Goal: Task Accomplishment & Management: Use online tool/utility

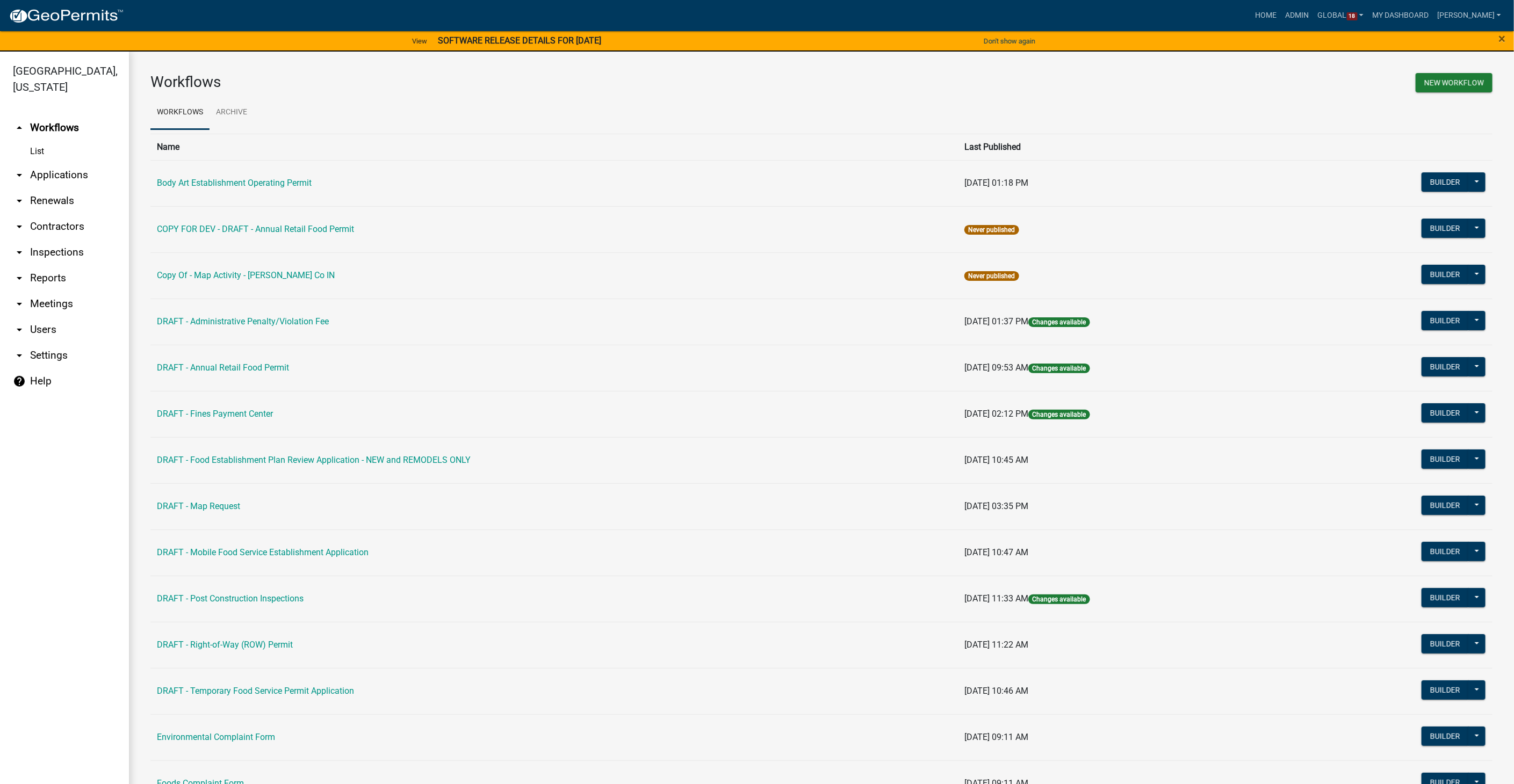
scroll to position [588, 0]
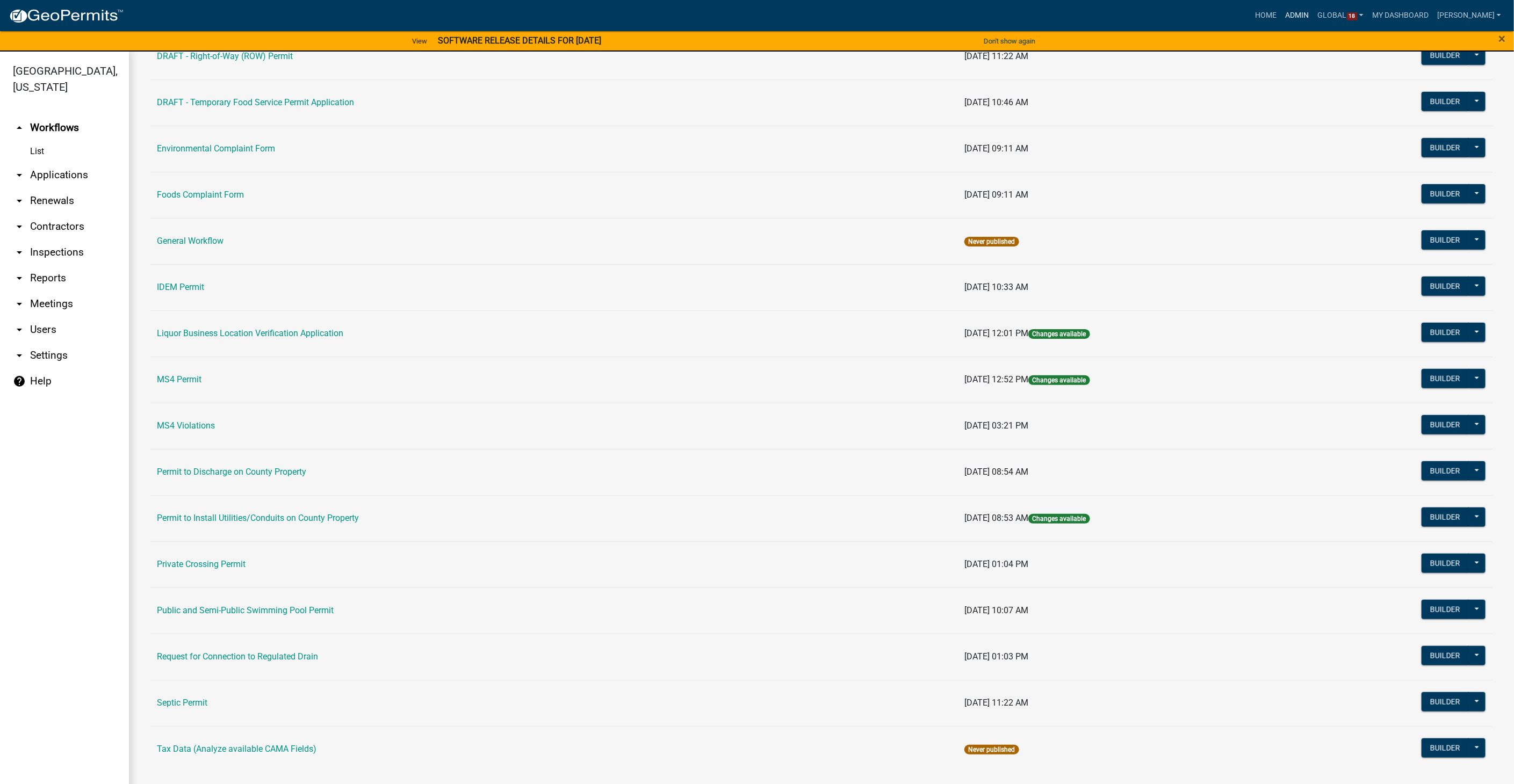
click at [1311, 9] on link "Admin" at bounding box center [1297, 15] width 33 height 21
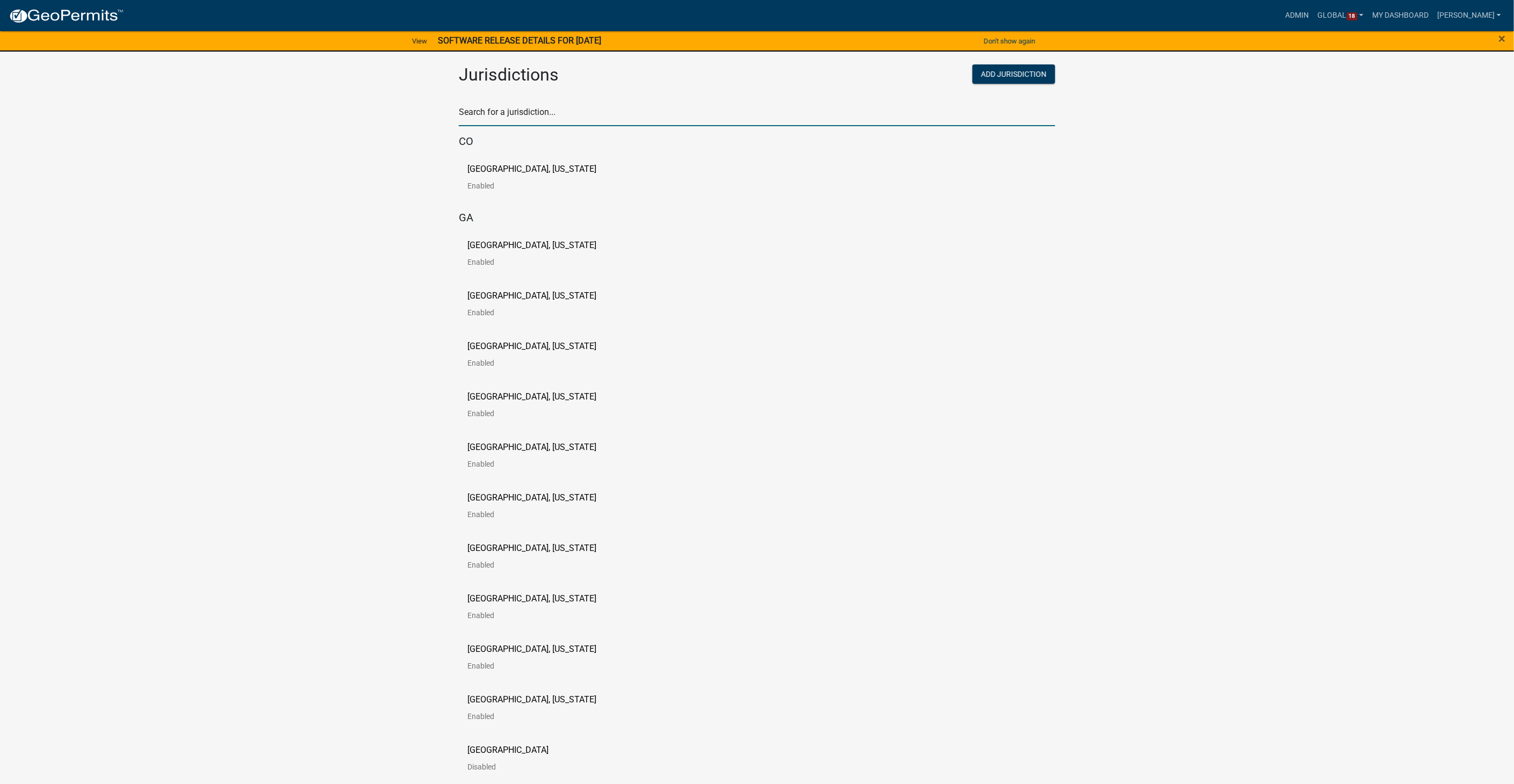
click at [482, 112] on input "text" at bounding box center [757, 115] width 596 height 22
type input "madison"
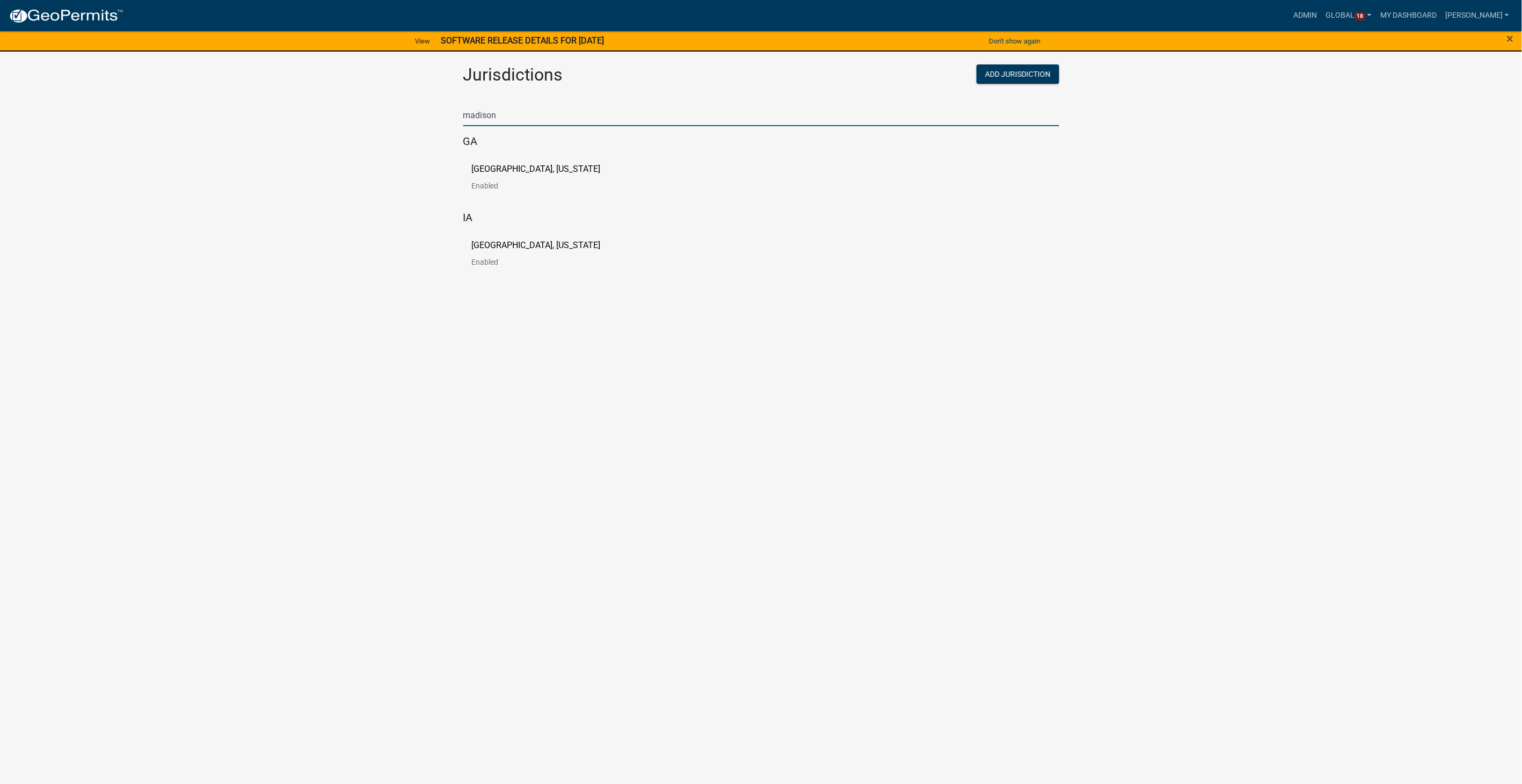
click at [502, 248] on p "[GEOGRAPHIC_DATA], [US_STATE]" at bounding box center [536, 245] width 129 height 9
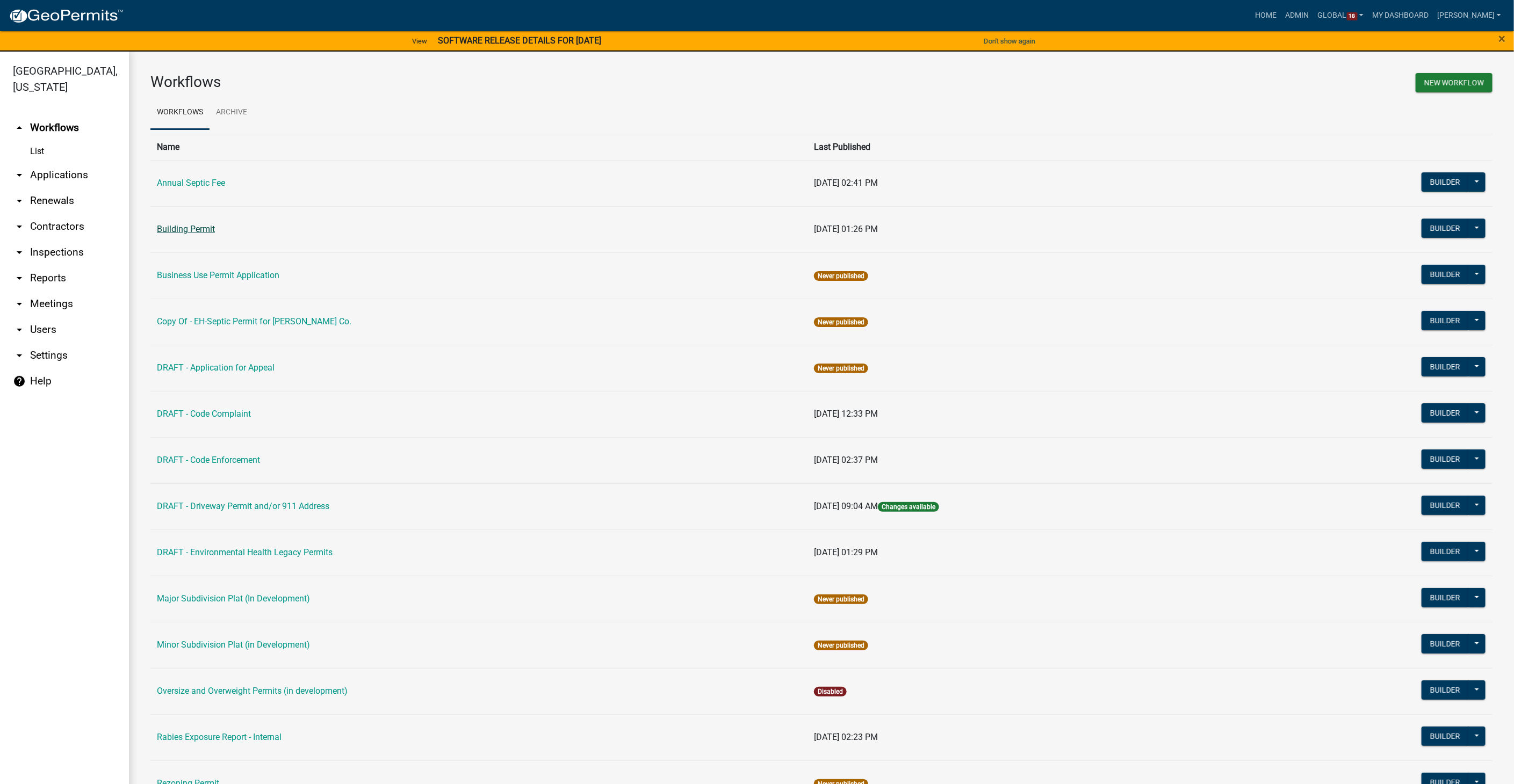
click at [173, 231] on link "Building Permit" at bounding box center [186, 229] width 58 height 10
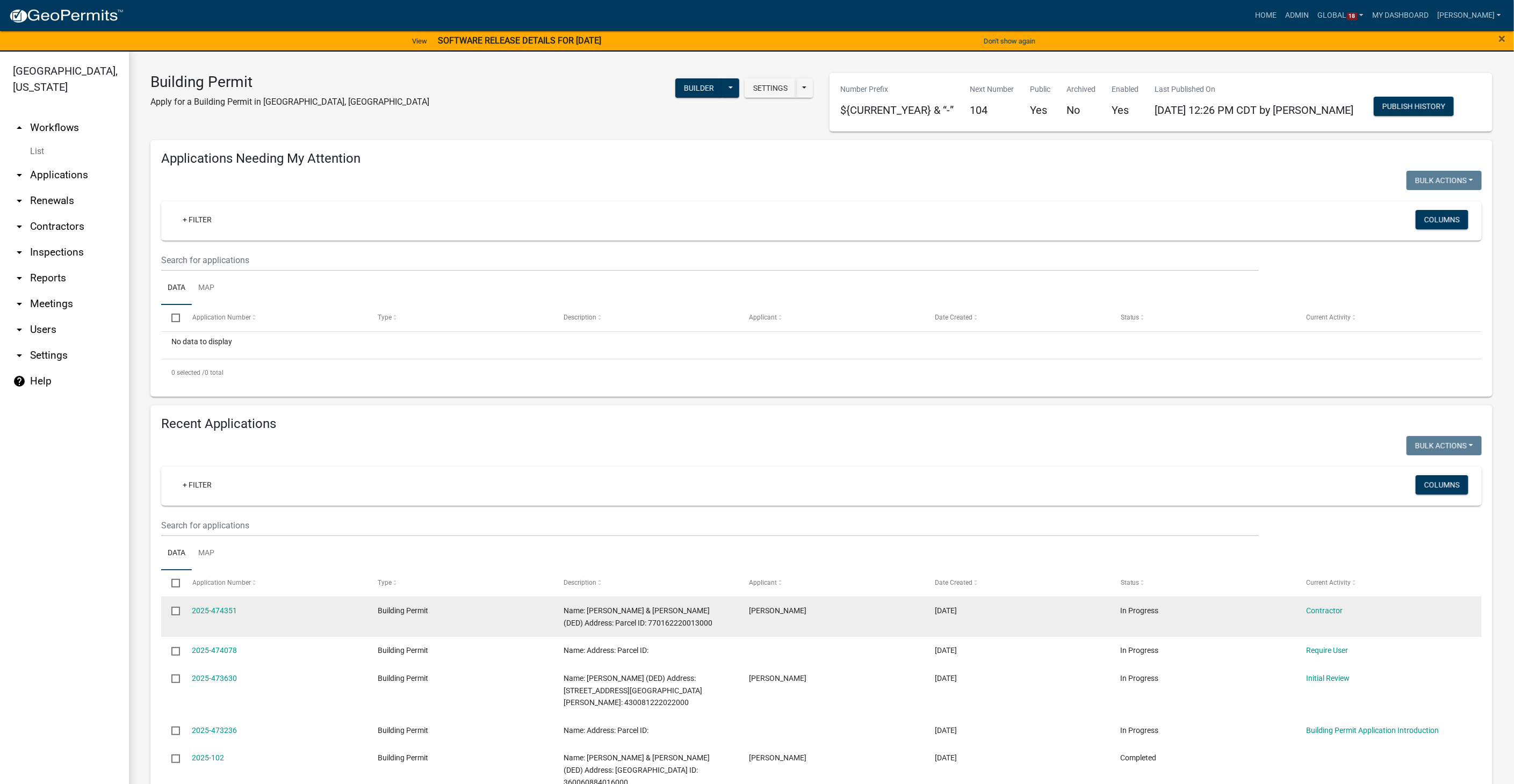
scroll to position [238, 0]
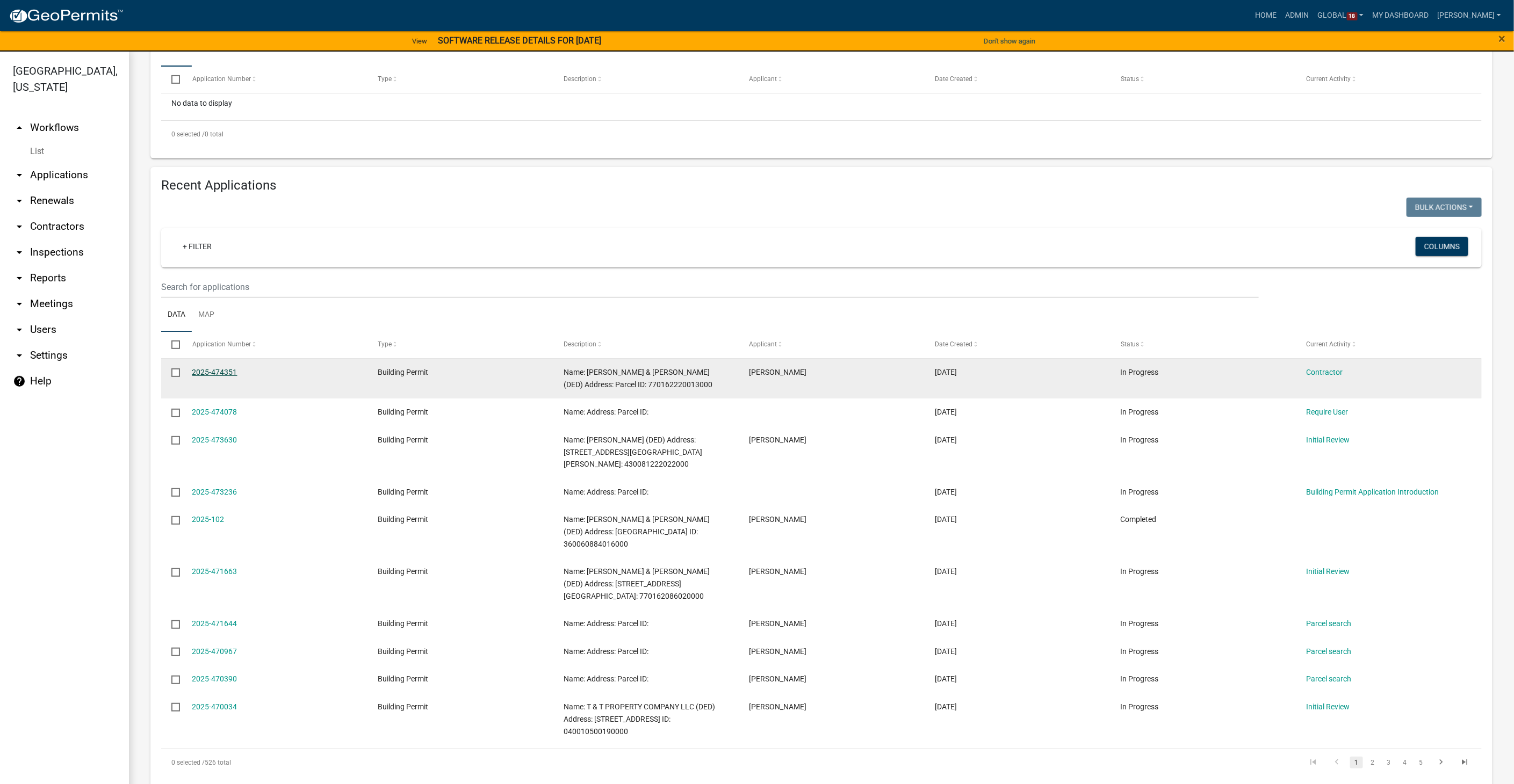
click at [228, 371] on link "2025-474351" at bounding box center [215, 372] width 45 height 9
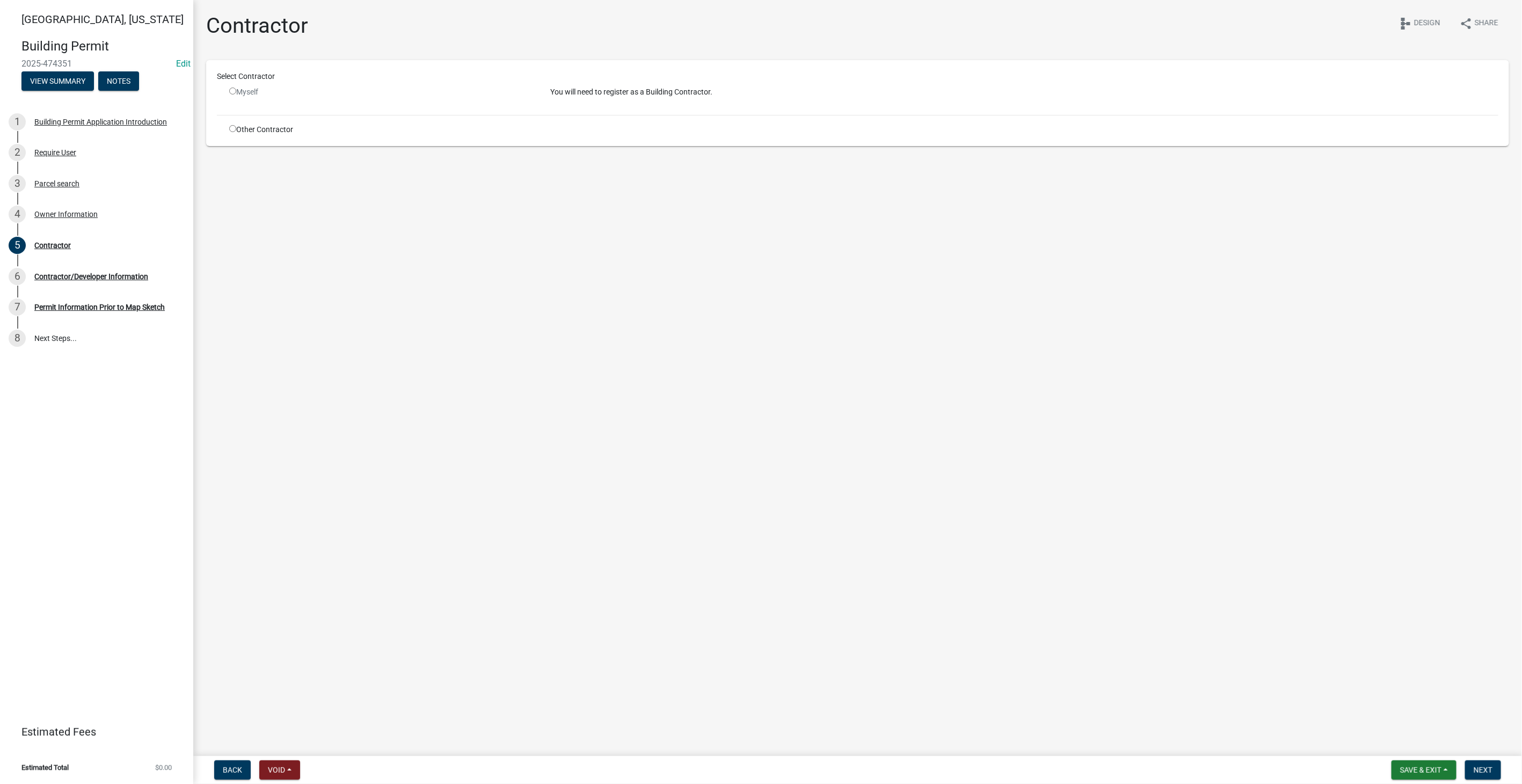
click at [235, 90] on input "radio" at bounding box center [233, 91] width 7 height 7
radio input "false"
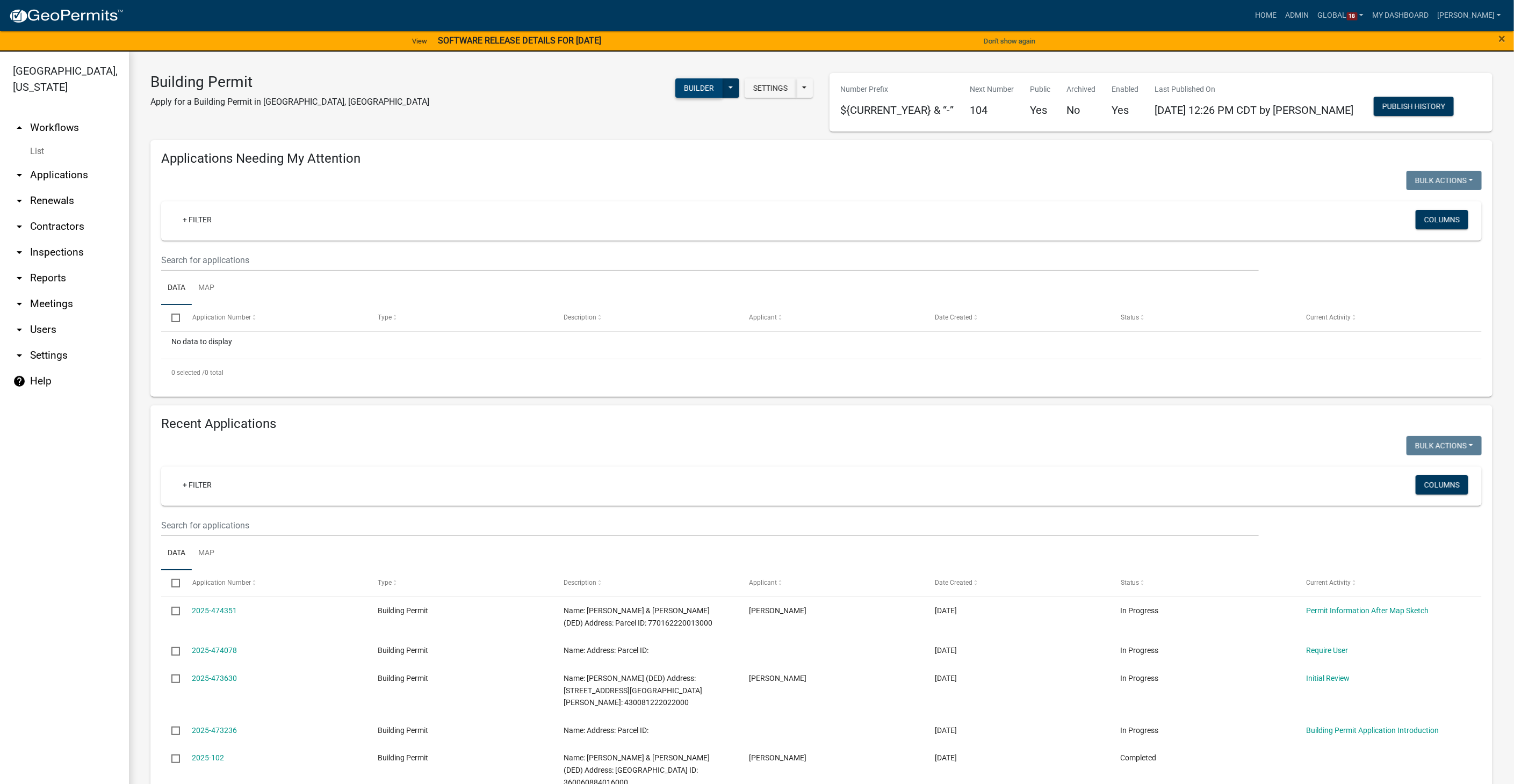
click at [683, 84] on button "Builder" at bounding box center [699, 88] width 47 height 19
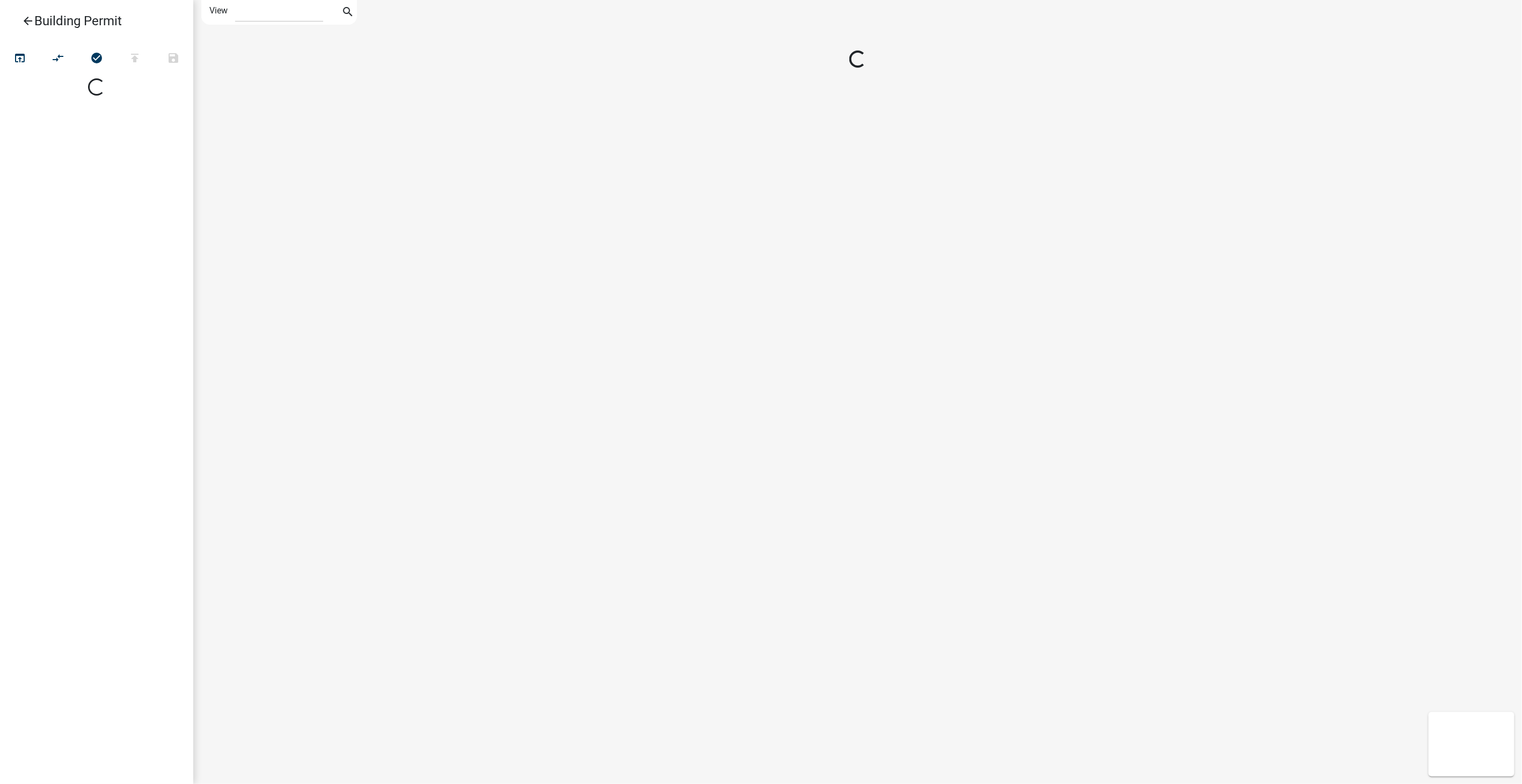
select select "1"
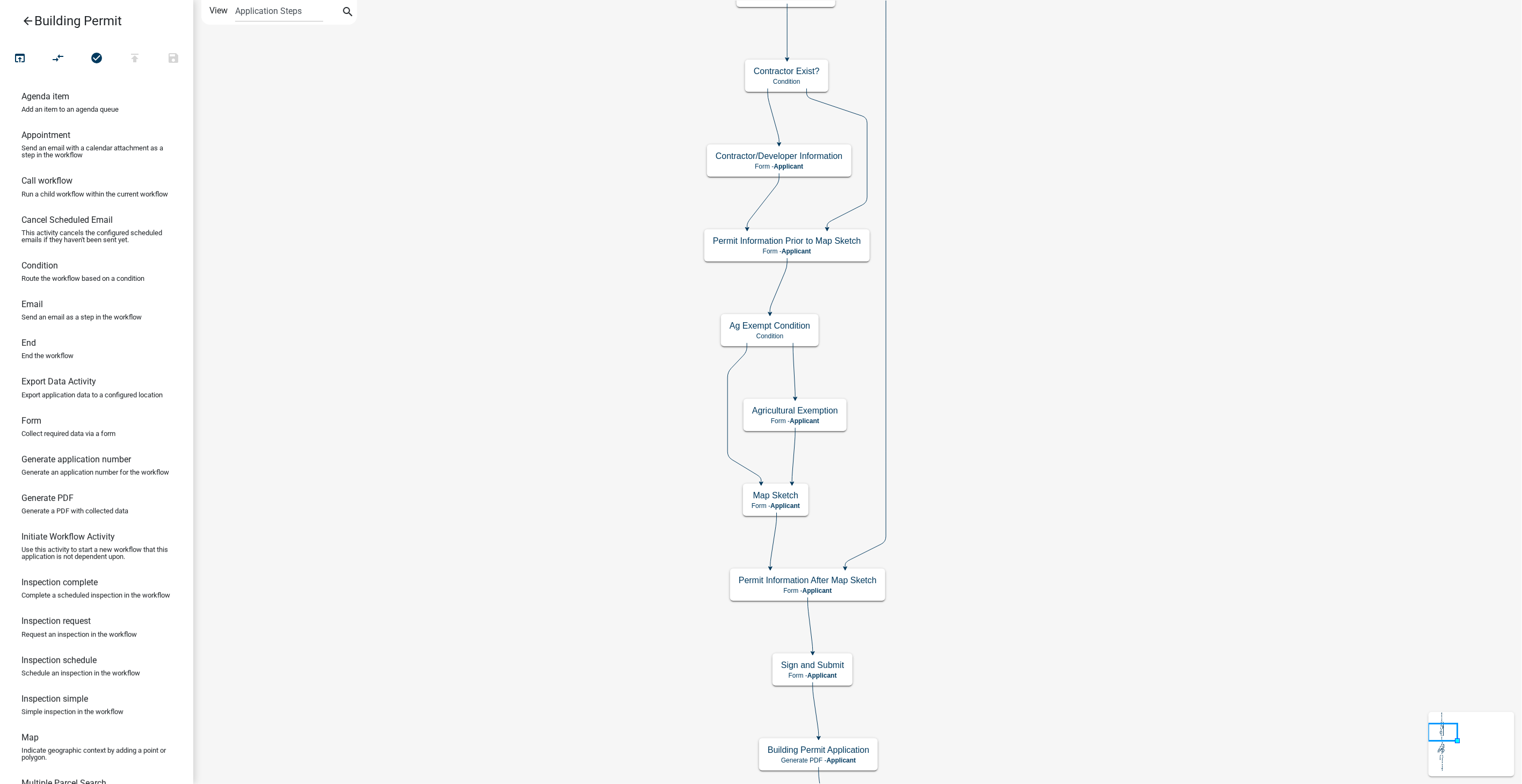
click at [886, 361] on icon at bounding box center [866, 243] width 41 height 649
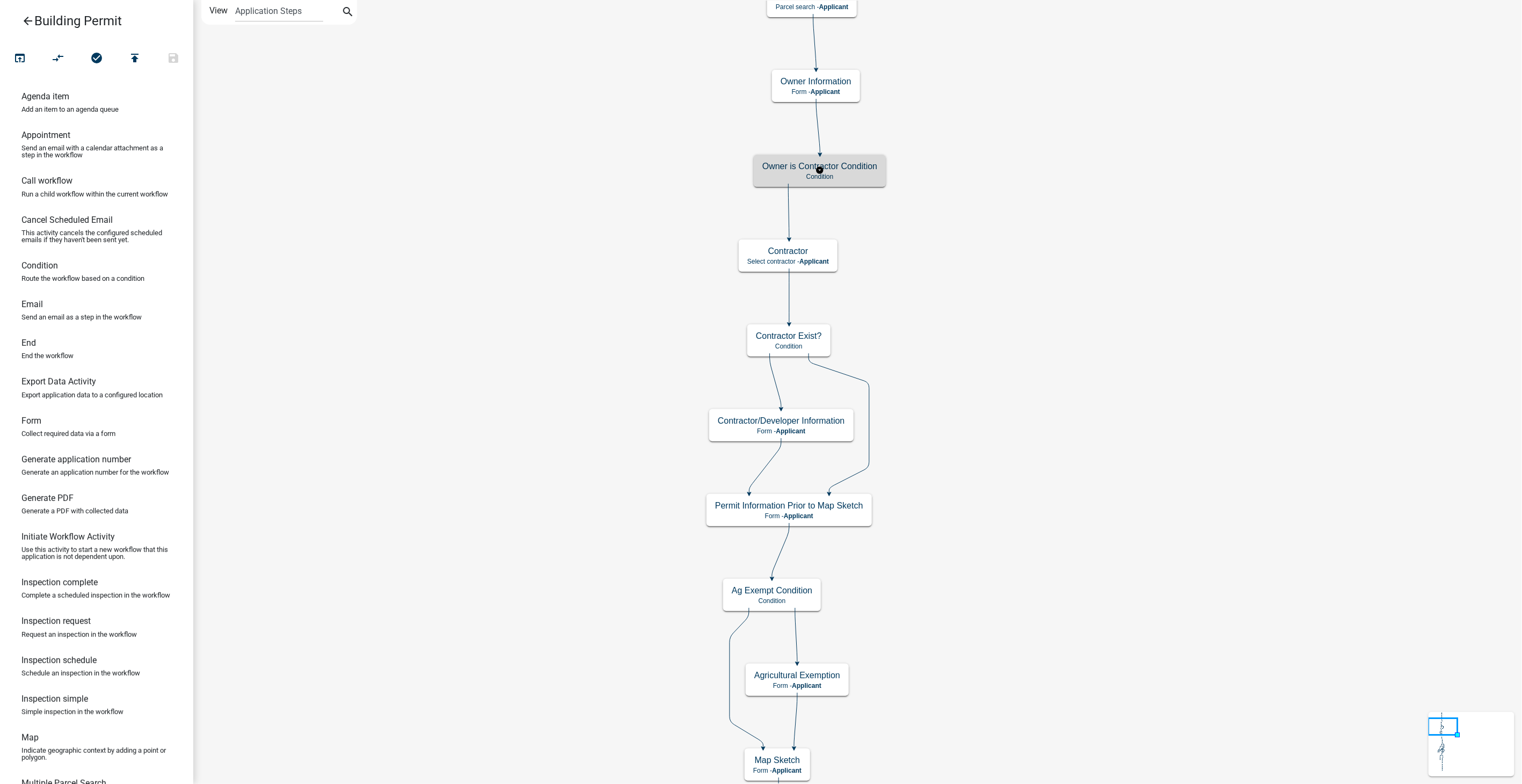
click at [847, 167] on h5 "Owner is Contractor Condition" at bounding box center [819, 166] width 115 height 10
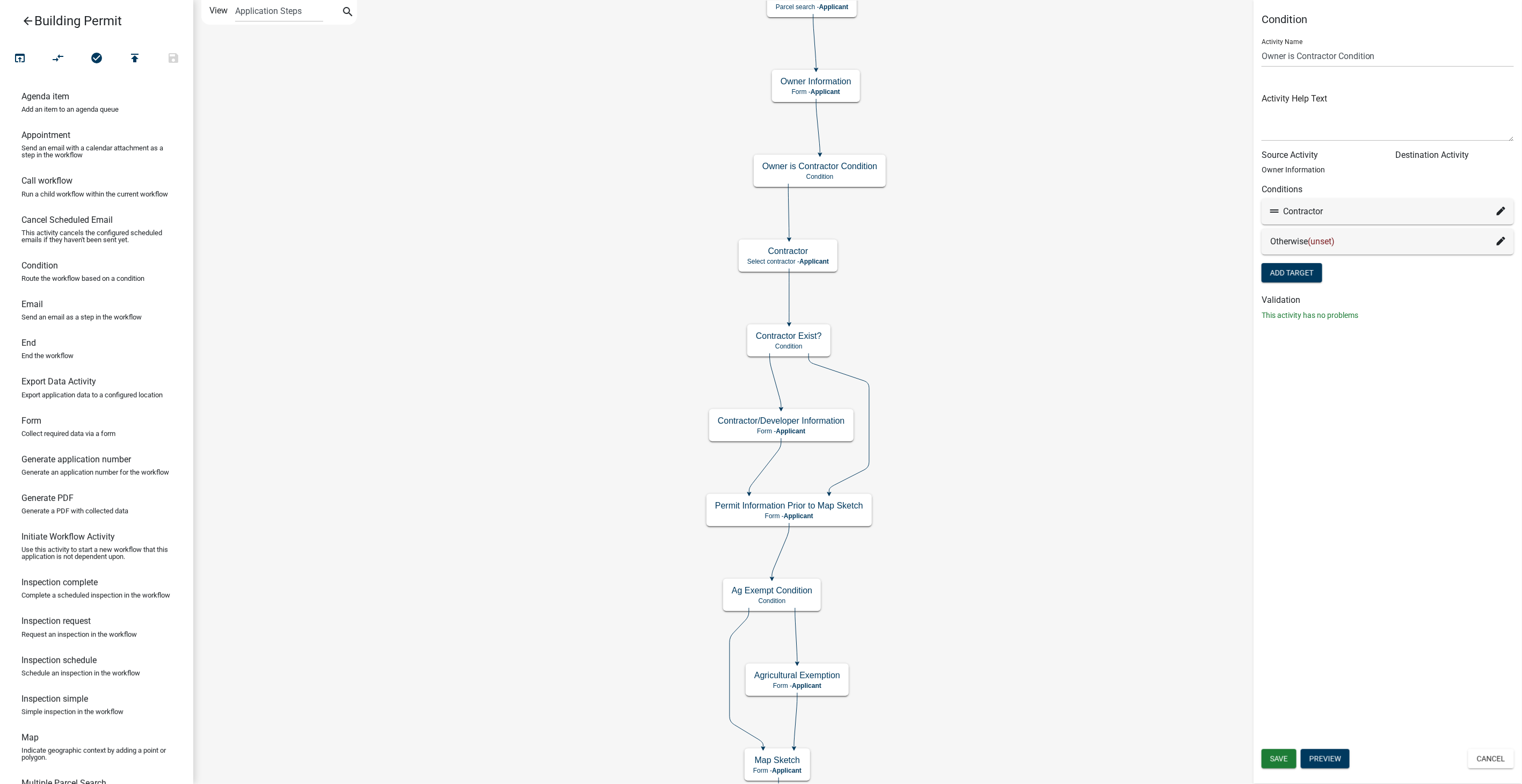
click at [1500, 235] on fa-icon at bounding box center [1501, 242] width 9 height 13
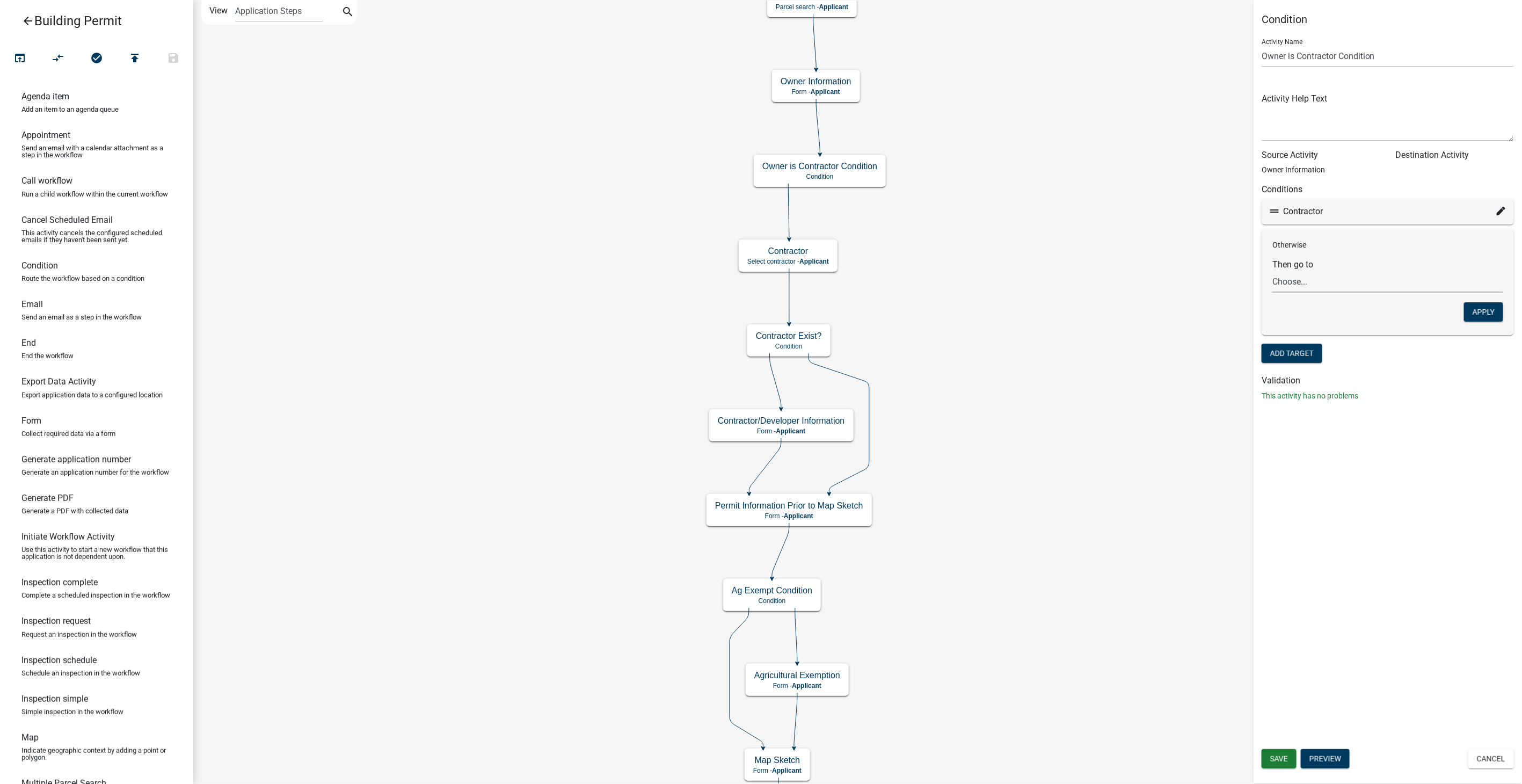
click at [1273, 285] on select "Choose... Start Building Permit Application Introduction Require User Parcel se…" at bounding box center [1387, 281] width 231 height 22
select select "30: e53393a7-bd98-404d-8313-fe98c449280c"
click at [1272, 271] on select "Choose... Start Building Permit Application Introduction Require User Parcel se…" at bounding box center [1387, 281] width 231 height 22
click at [1483, 315] on button "Apply" at bounding box center [1484, 312] width 39 height 19
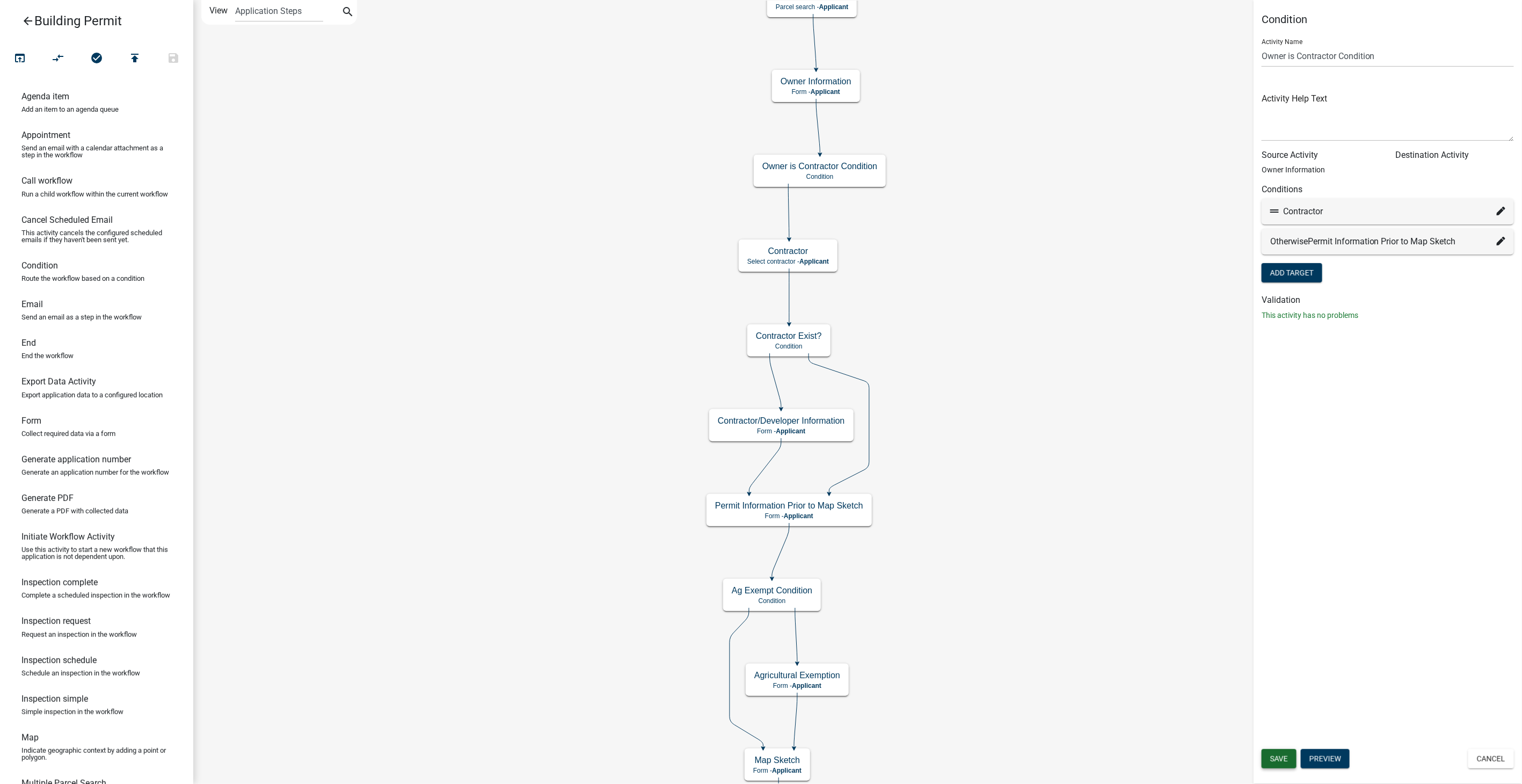
click at [1288, 757] on span "Save" at bounding box center [1279, 759] width 18 height 9
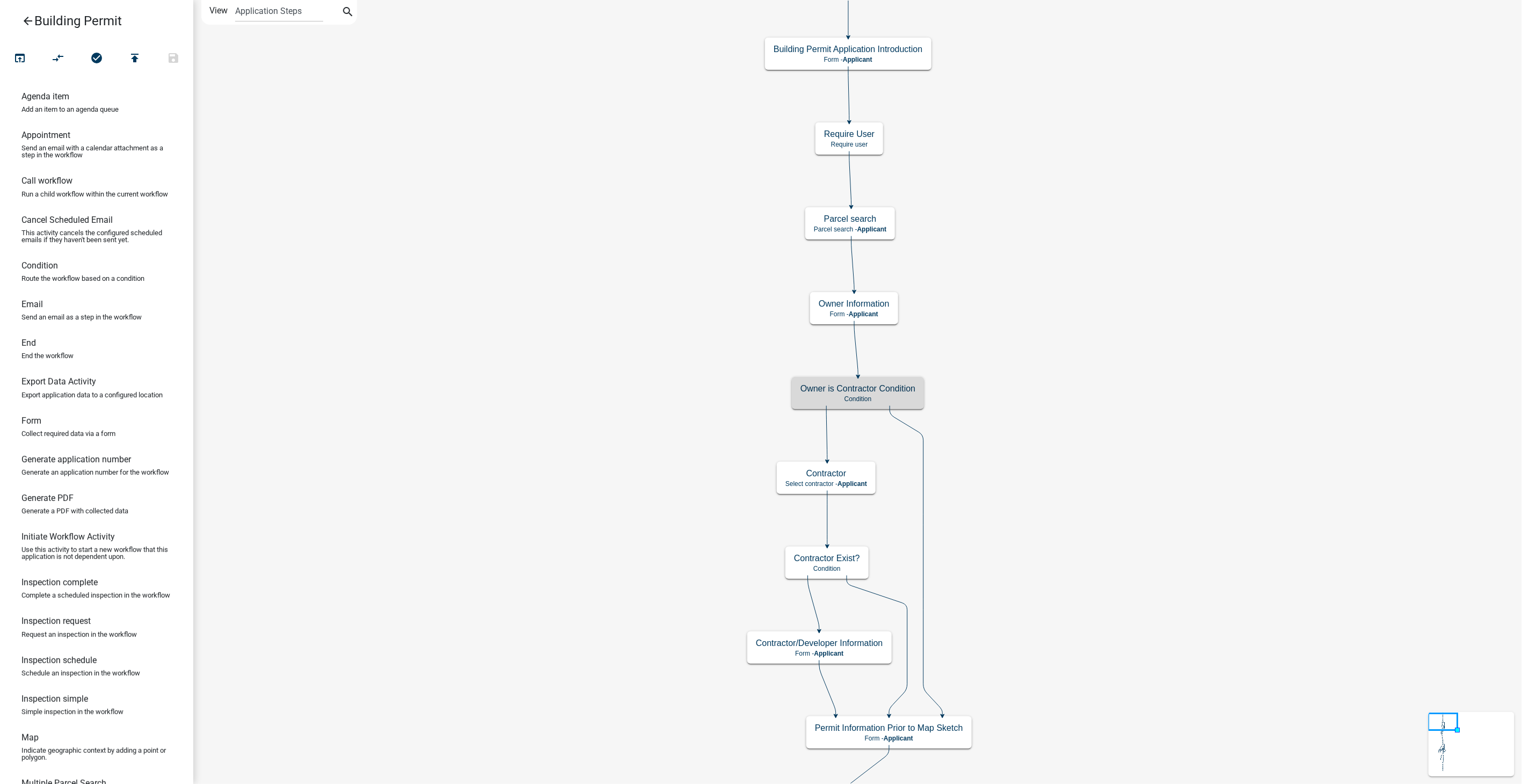
click at [29, 19] on icon "arrow_back" at bounding box center [28, 22] width 13 height 15
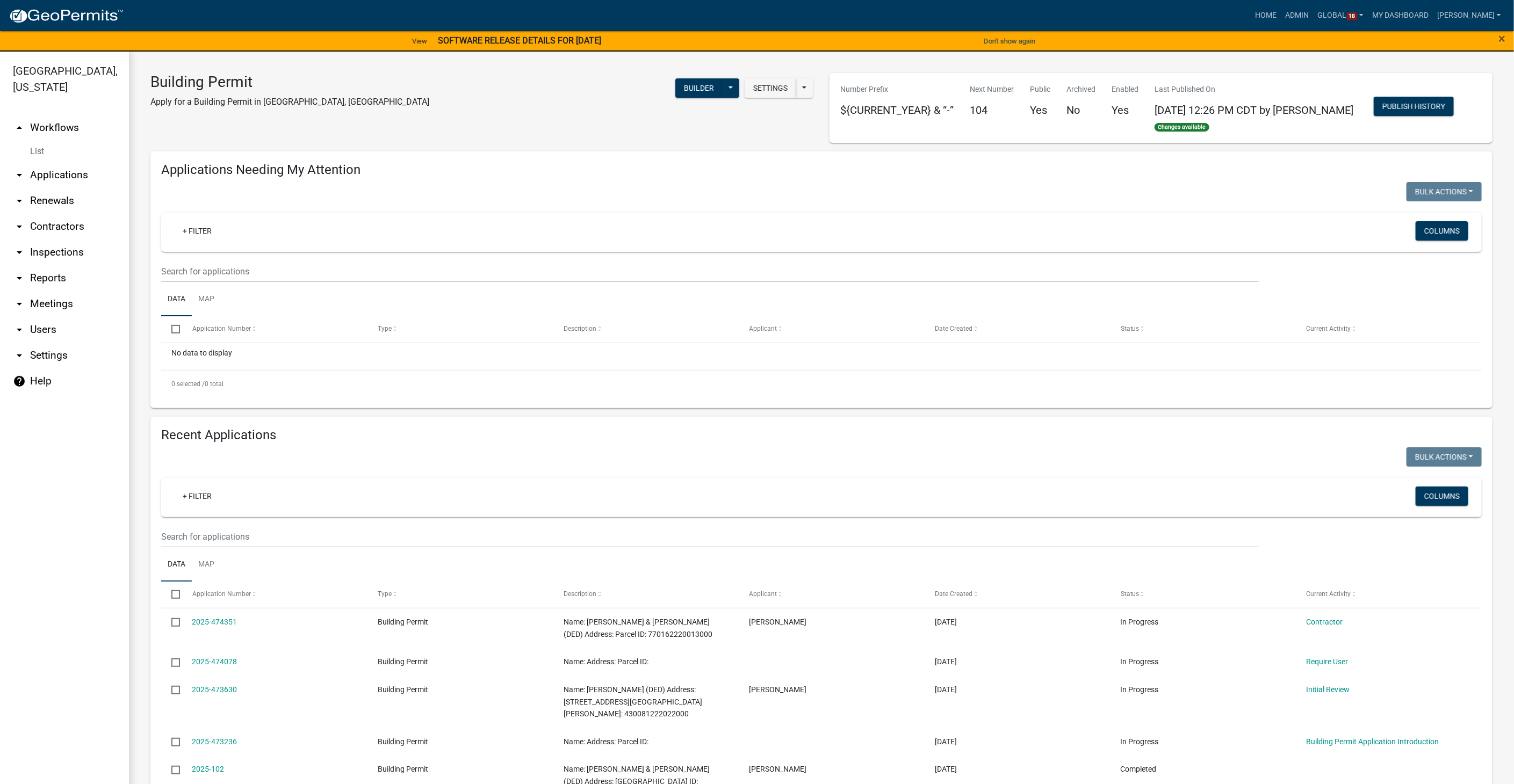
click at [38, 141] on link "List" at bounding box center [64, 151] width 129 height 21
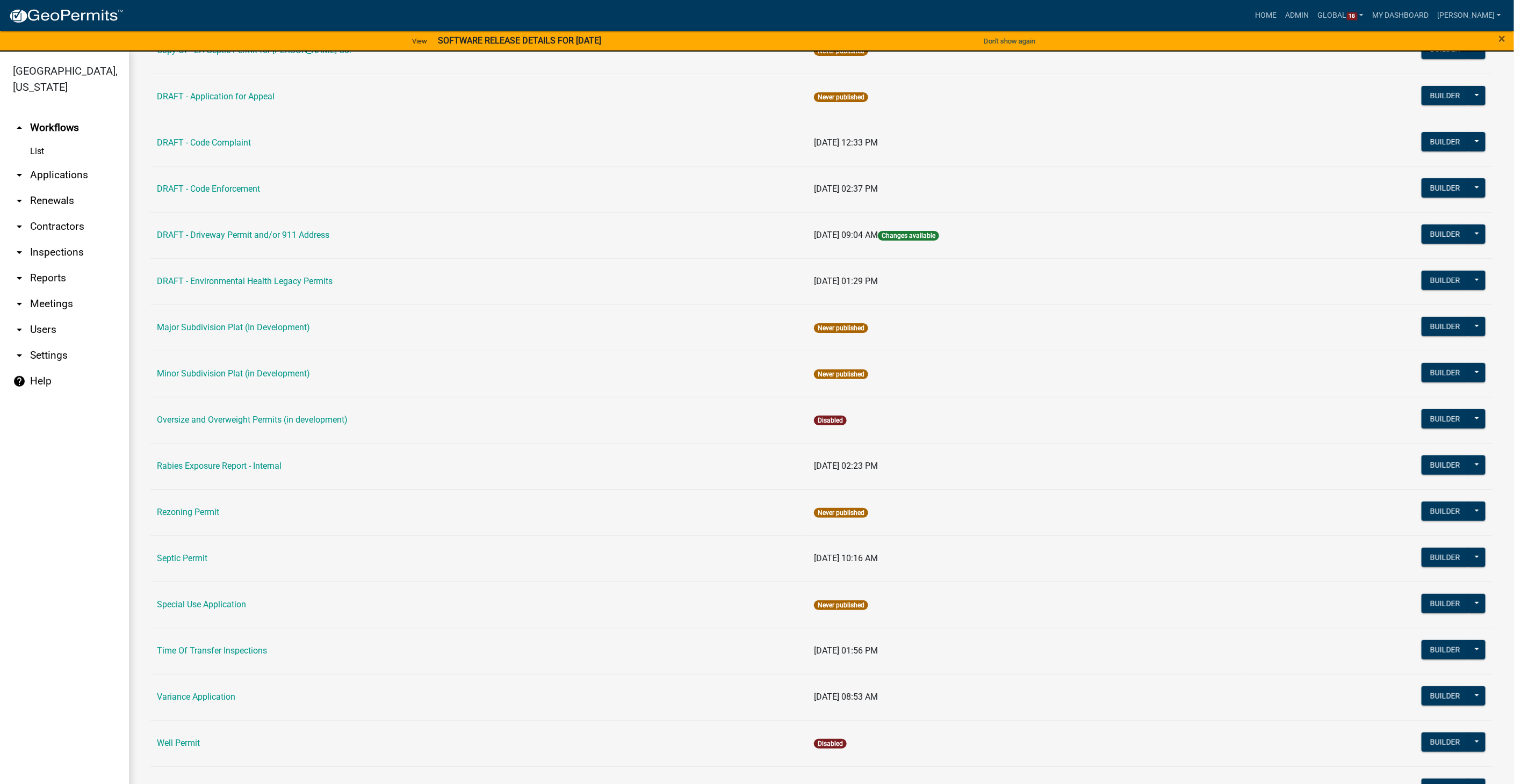
scroll to position [298, 0]
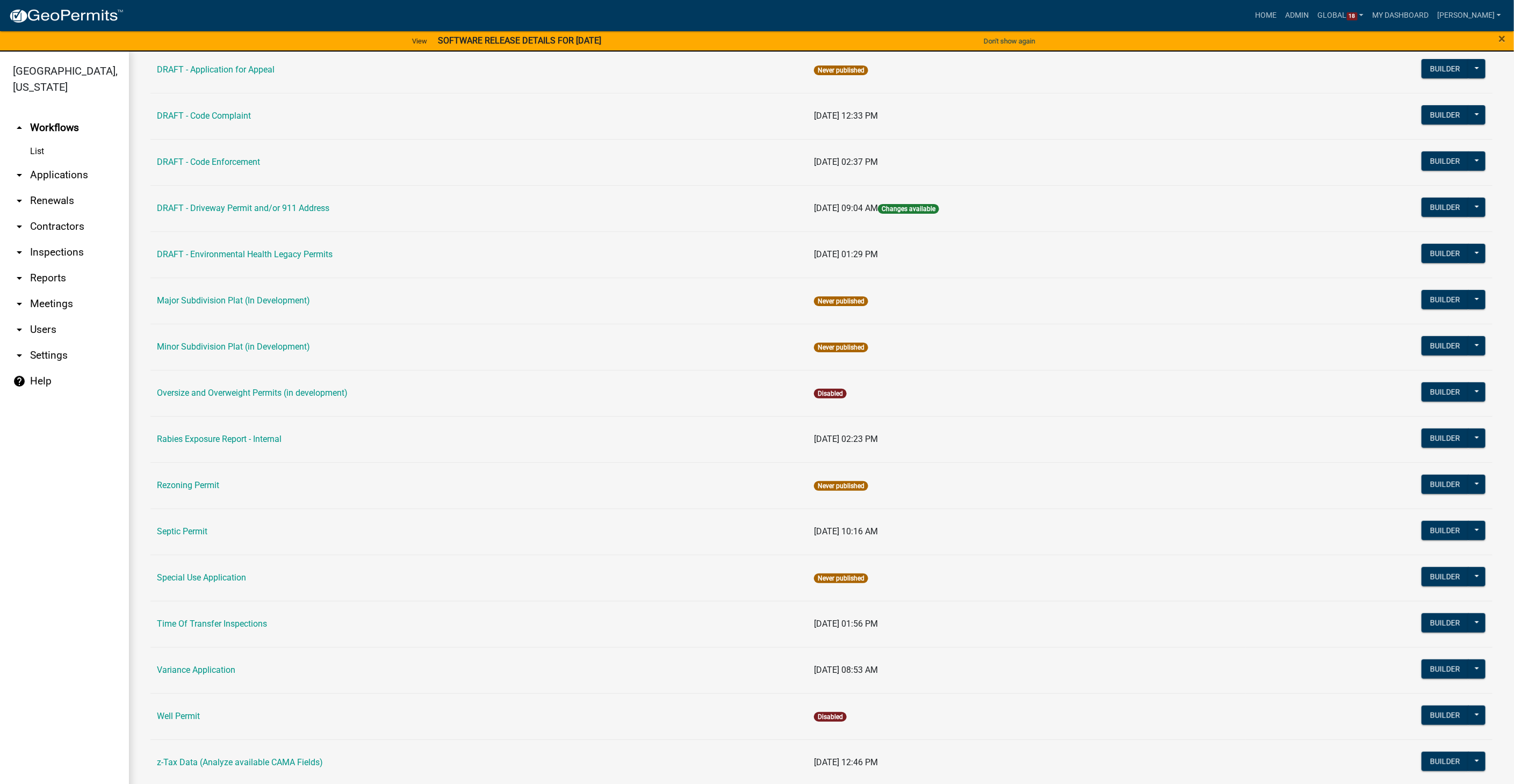
click at [150, 526] on td "Septic Permit" at bounding box center [478, 531] width 657 height 46
click at [173, 526] on link "Septic Permit" at bounding box center [181, 531] width 50 height 10
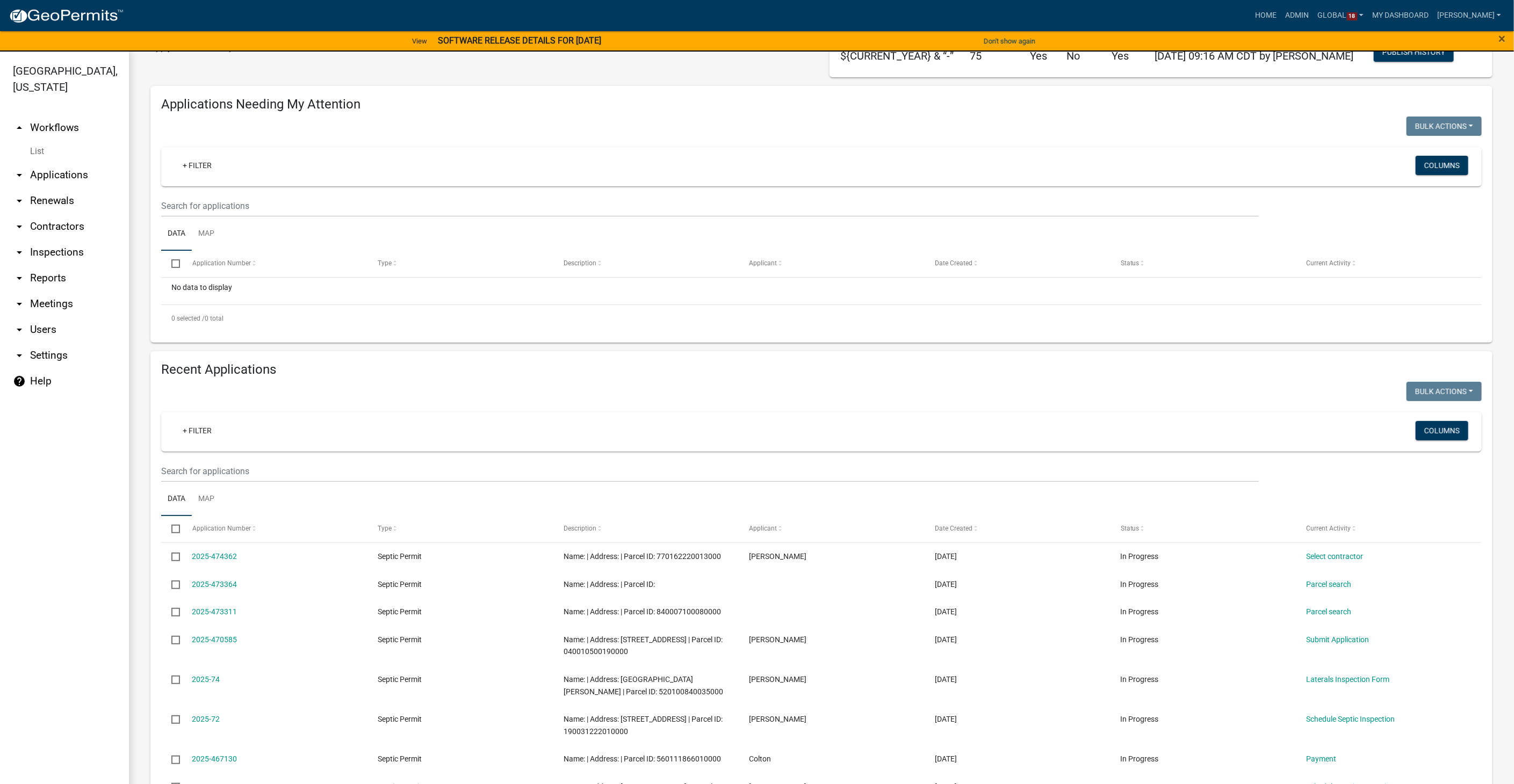
scroll to position [60, 0]
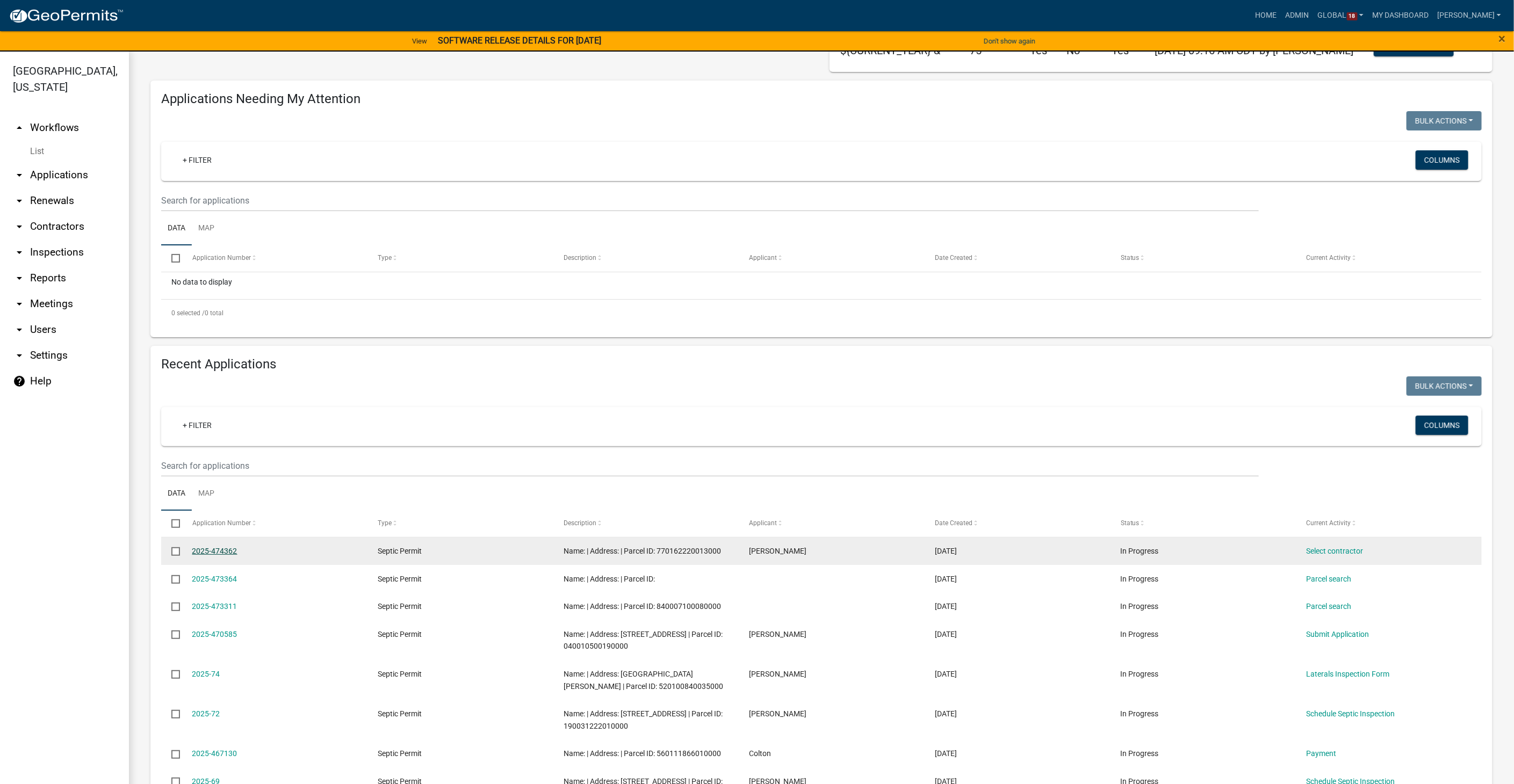
click at [232, 551] on link "2025-474362" at bounding box center [215, 551] width 45 height 9
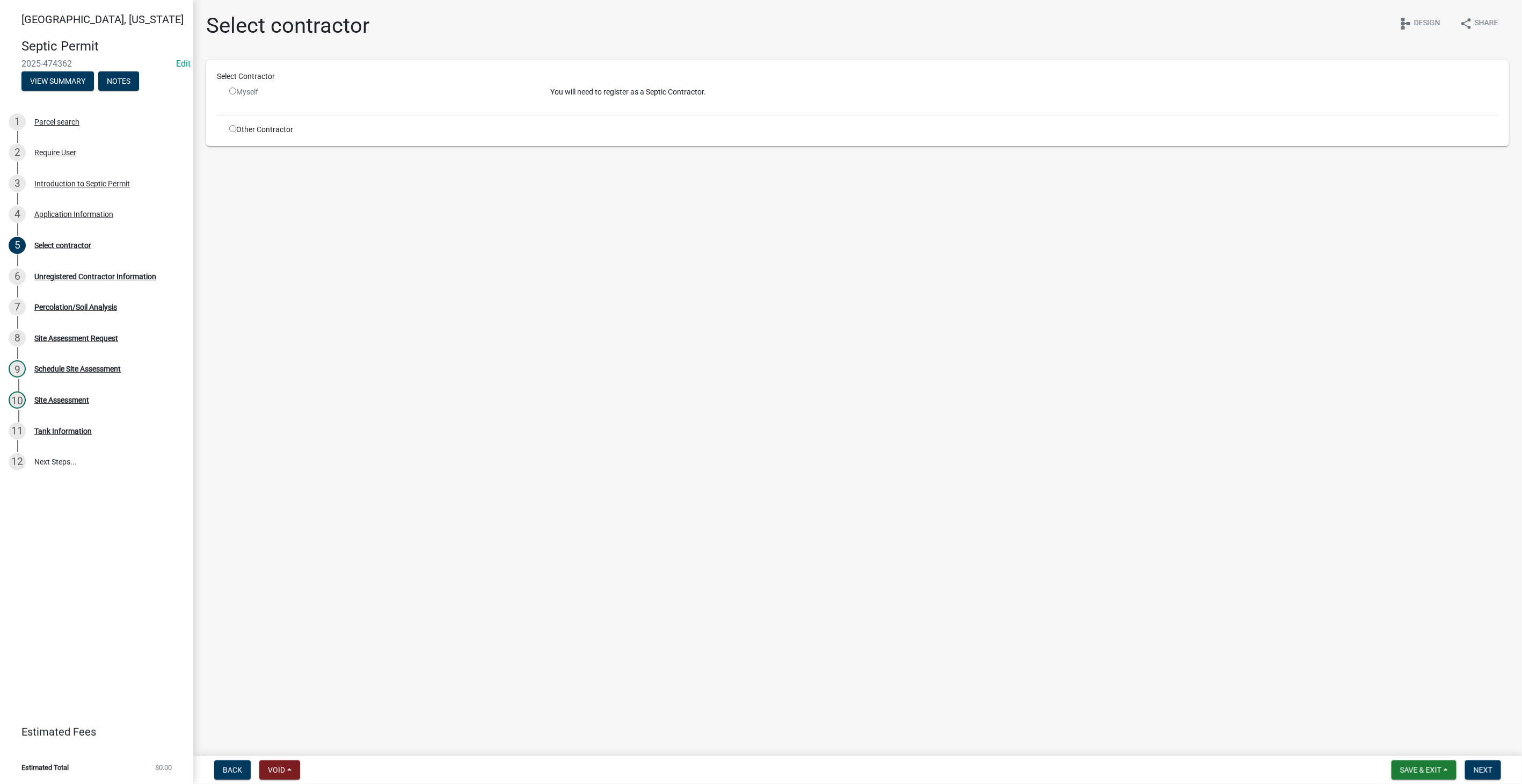
click at [232, 129] on input "radio" at bounding box center [233, 129] width 7 height 7
radio input "true"
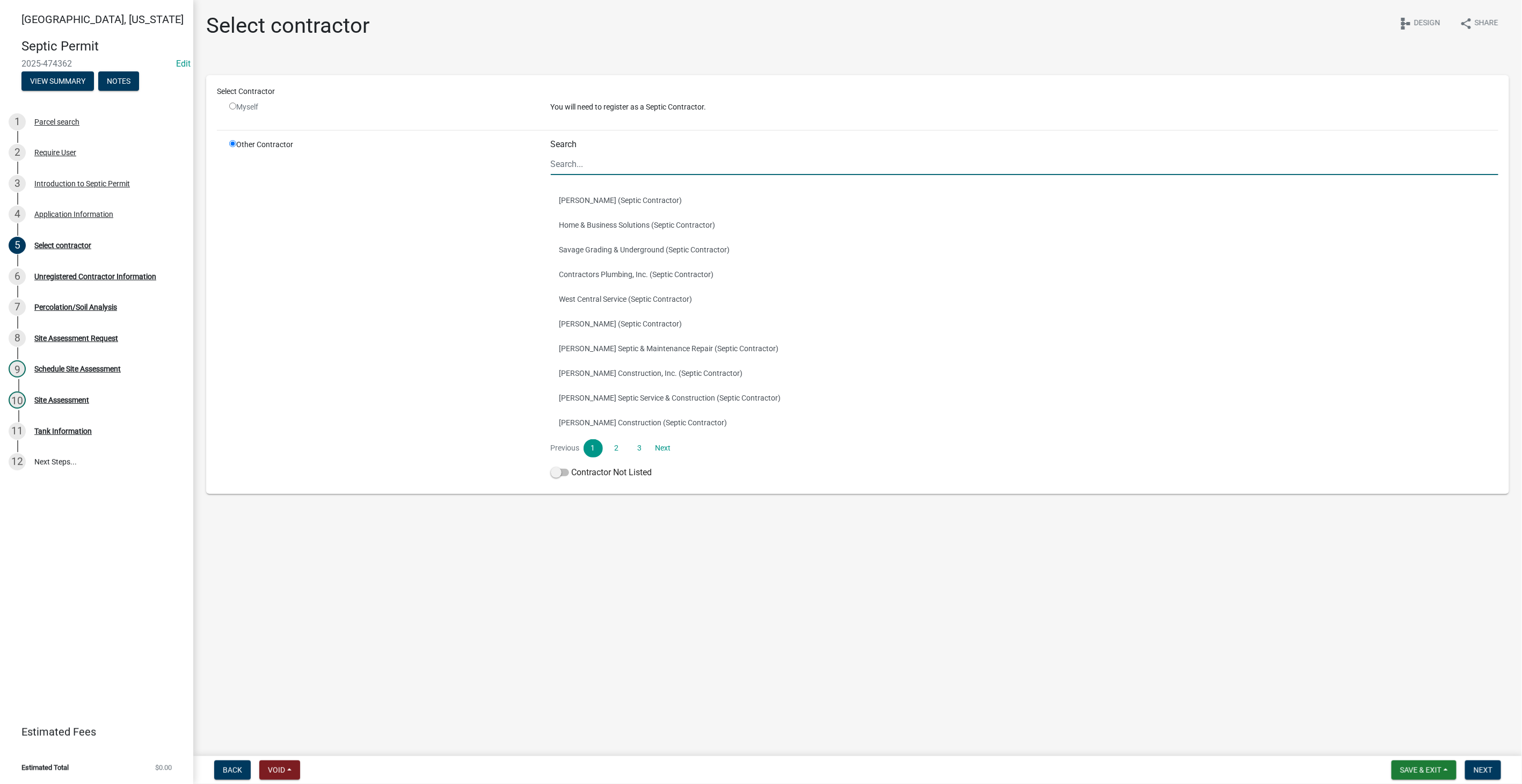
click at [632, 168] on input "Search" at bounding box center [1025, 164] width 948 height 22
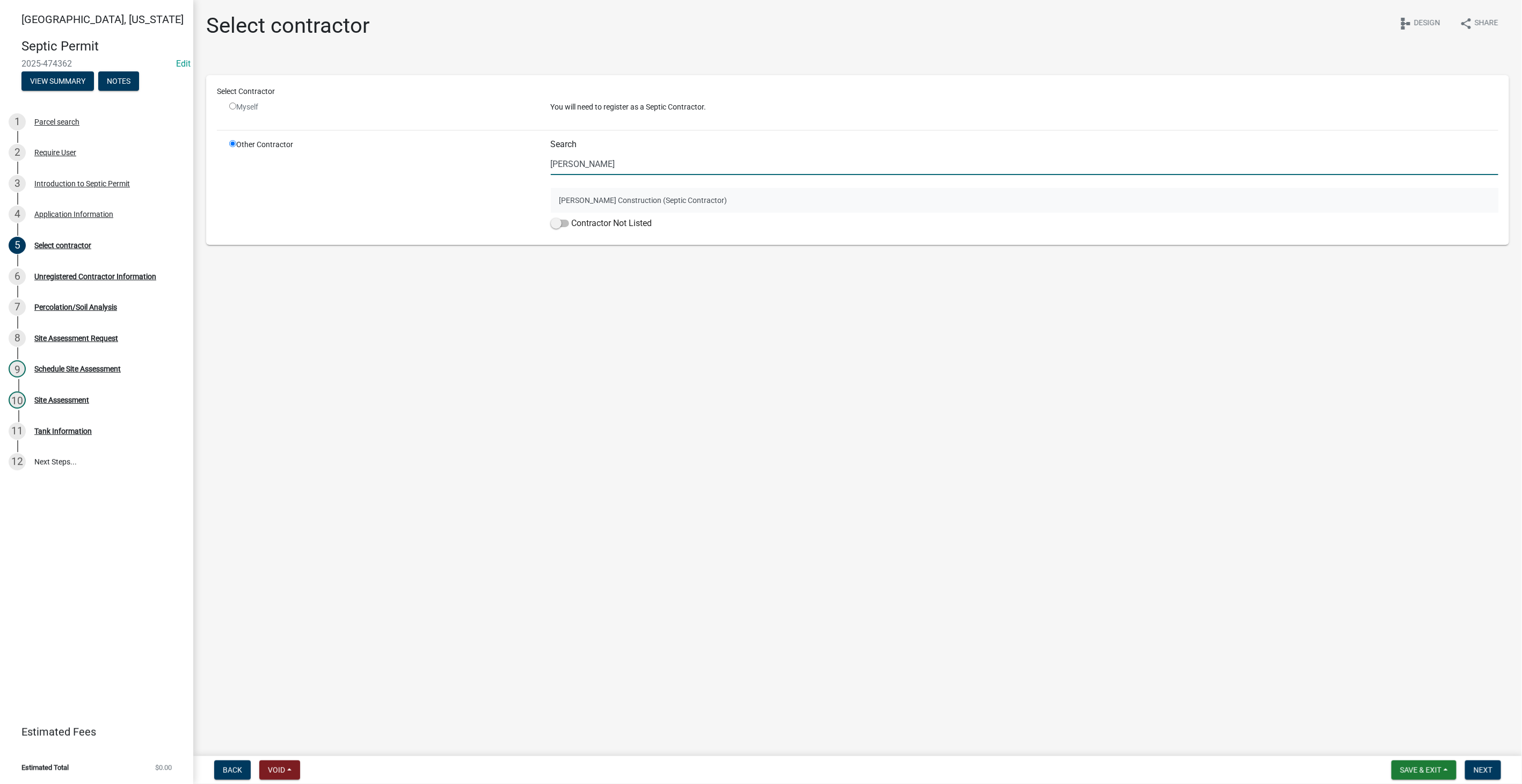
type input "[PERSON_NAME]"
click at [629, 205] on button "[PERSON_NAME] Construction (Septic Contractor)" at bounding box center [1025, 200] width 948 height 25
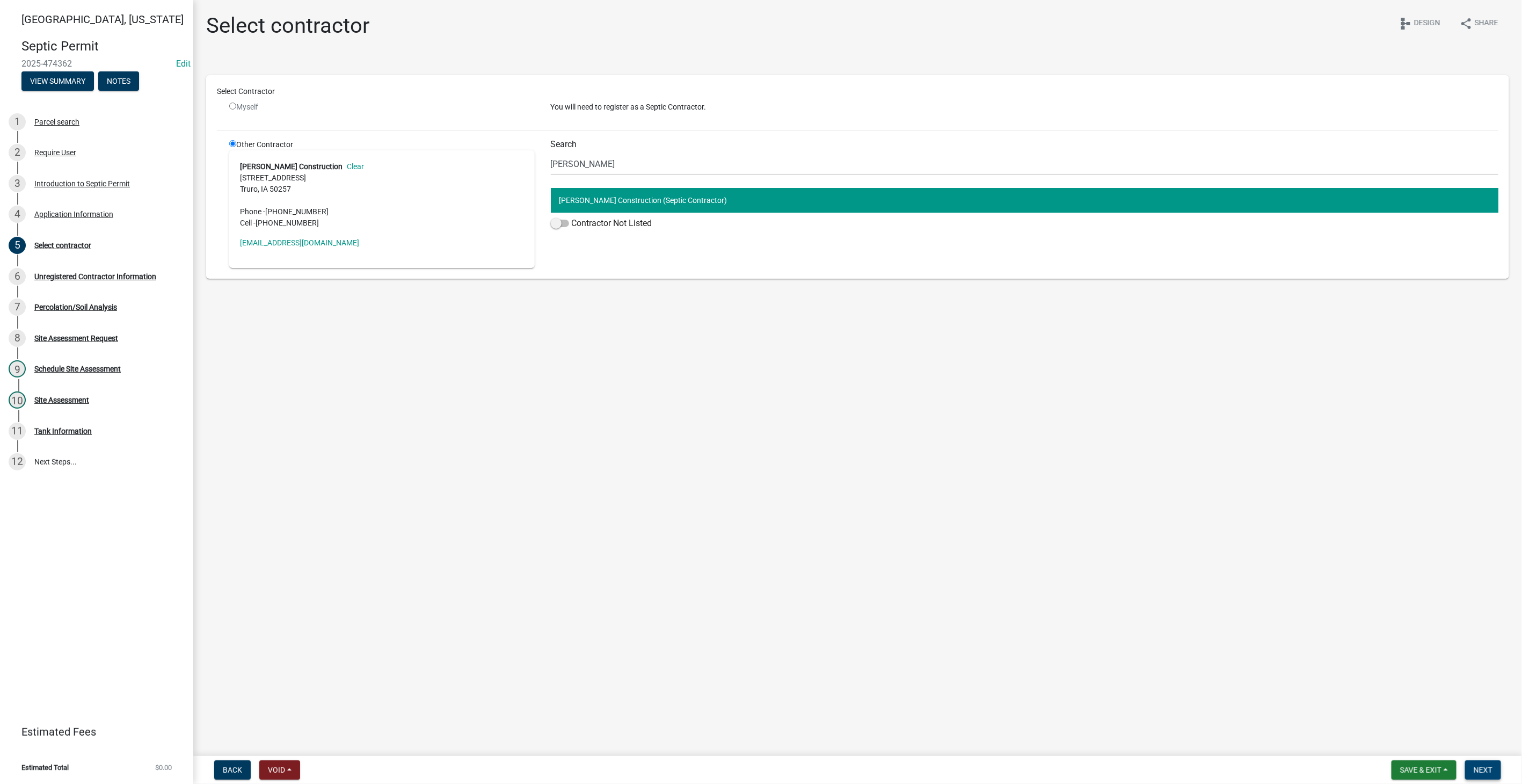
click at [1490, 773] on span "Next" at bounding box center [1483, 770] width 19 height 9
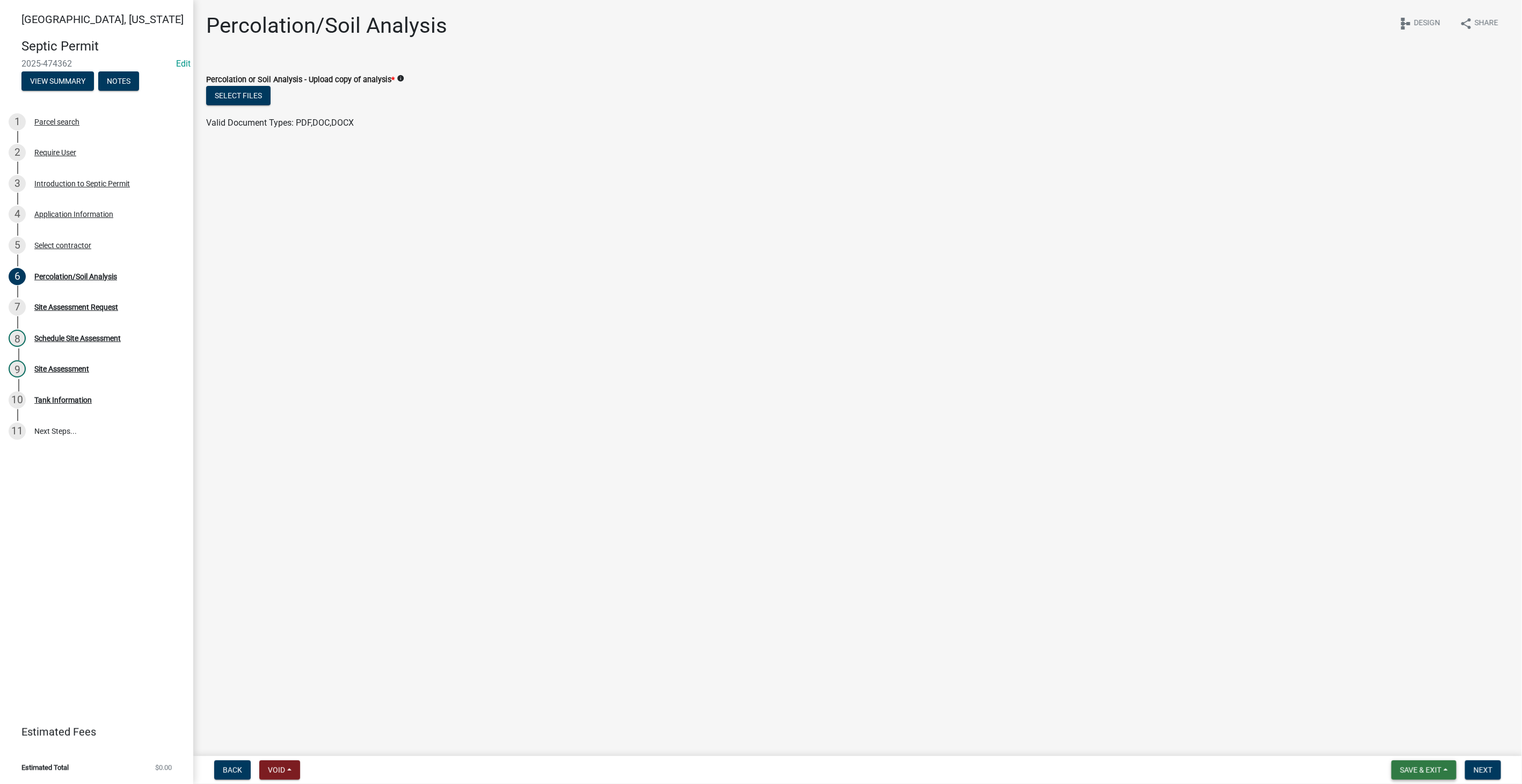
click at [1417, 772] on span "Save & Exit" at bounding box center [1421, 770] width 41 height 9
click at [1403, 744] on button "Save & Exit" at bounding box center [1413, 742] width 86 height 26
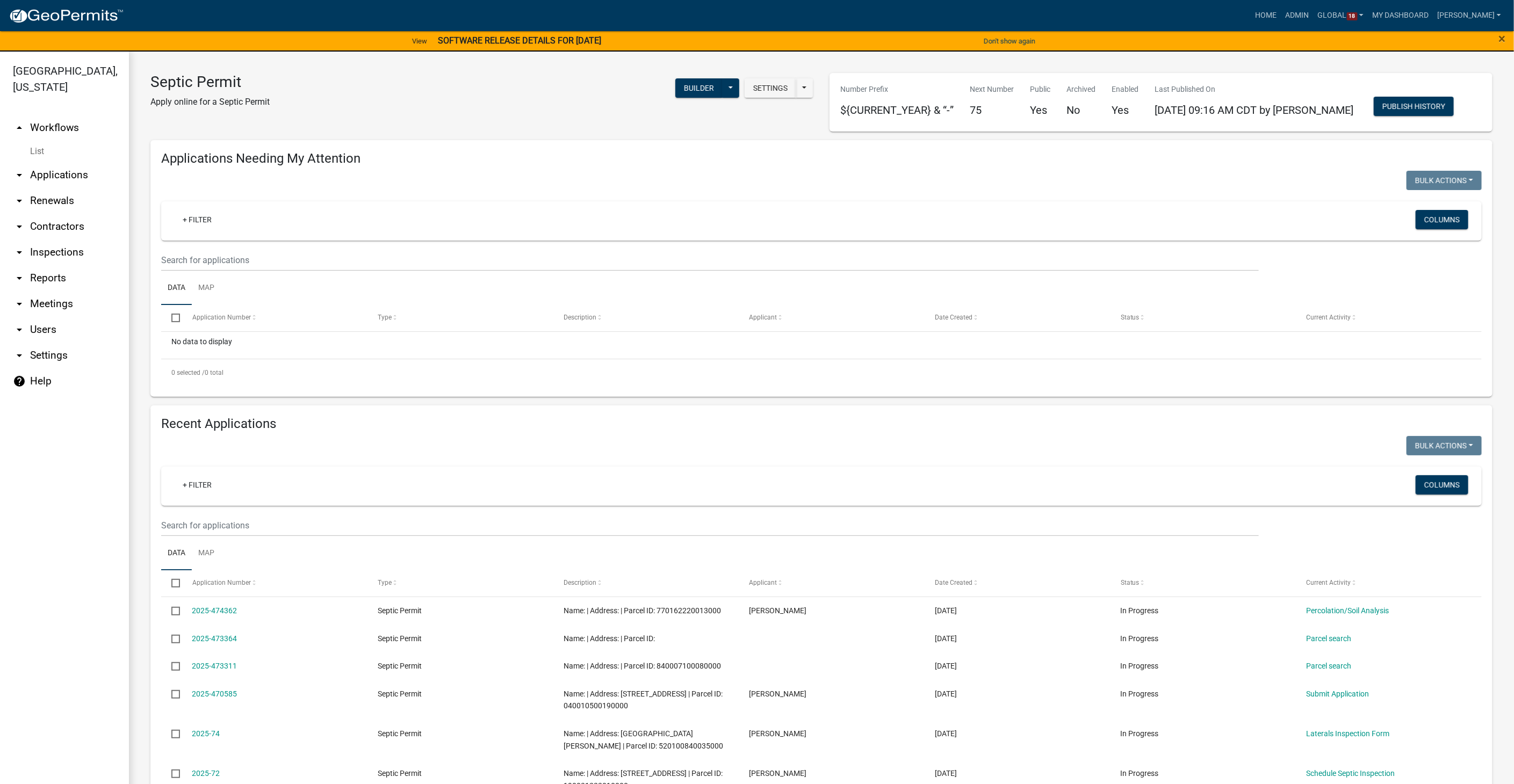
click at [39, 141] on link "List" at bounding box center [64, 151] width 129 height 21
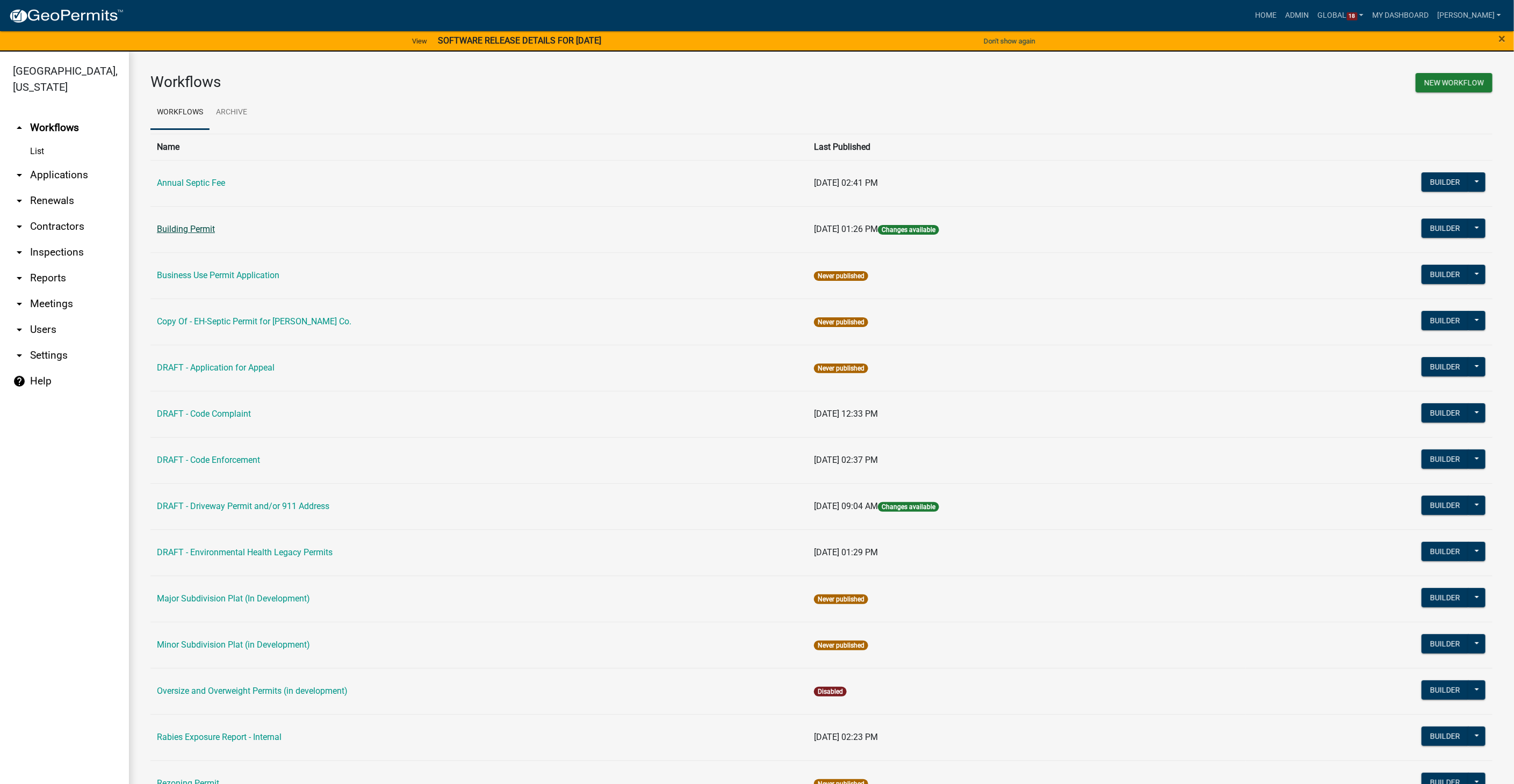
click at [174, 227] on link "Building Permit" at bounding box center [186, 229] width 58 height 10
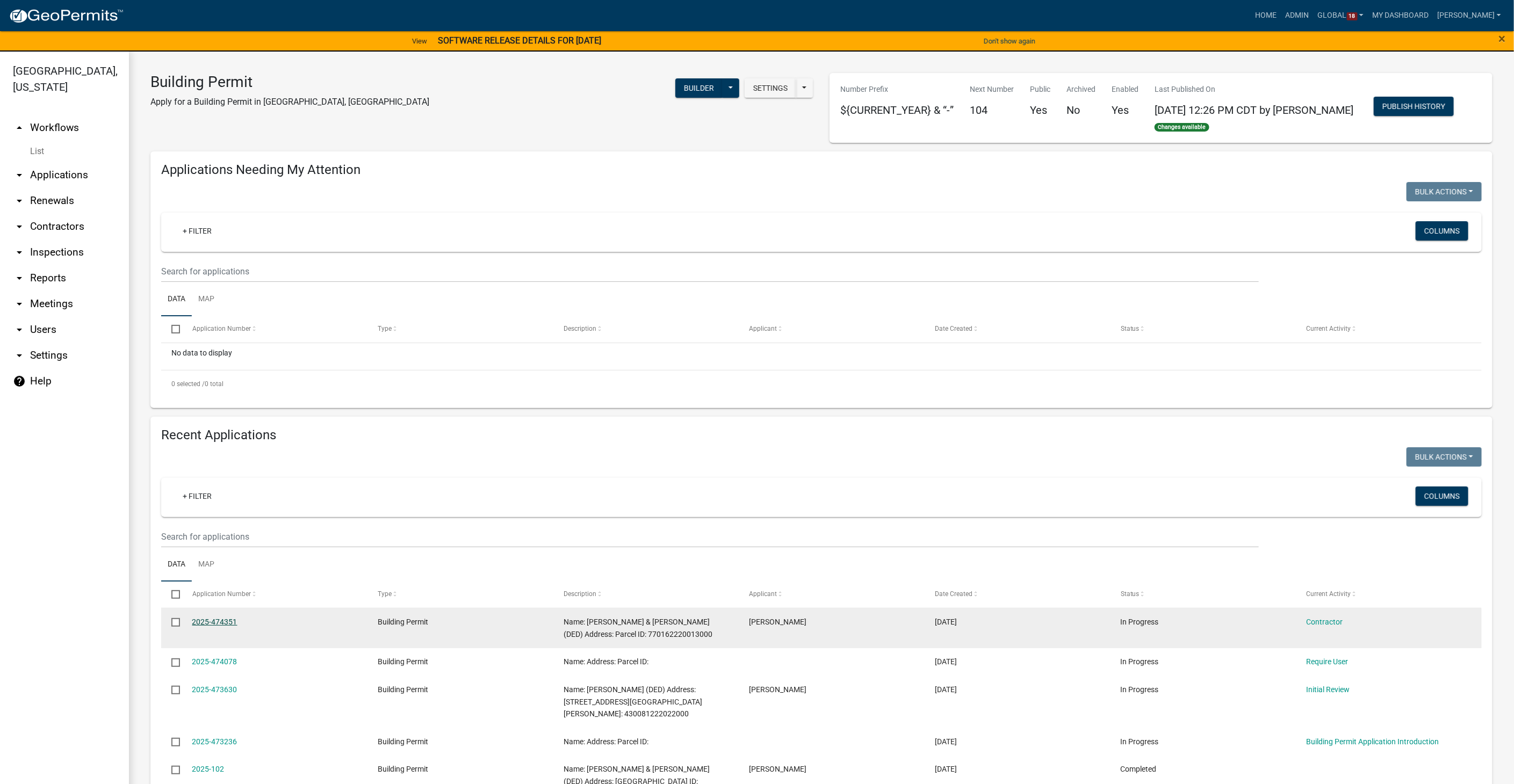
click at [218, 625] on link "2025-474351" at bounding box center [215, 622] width 45 height 9
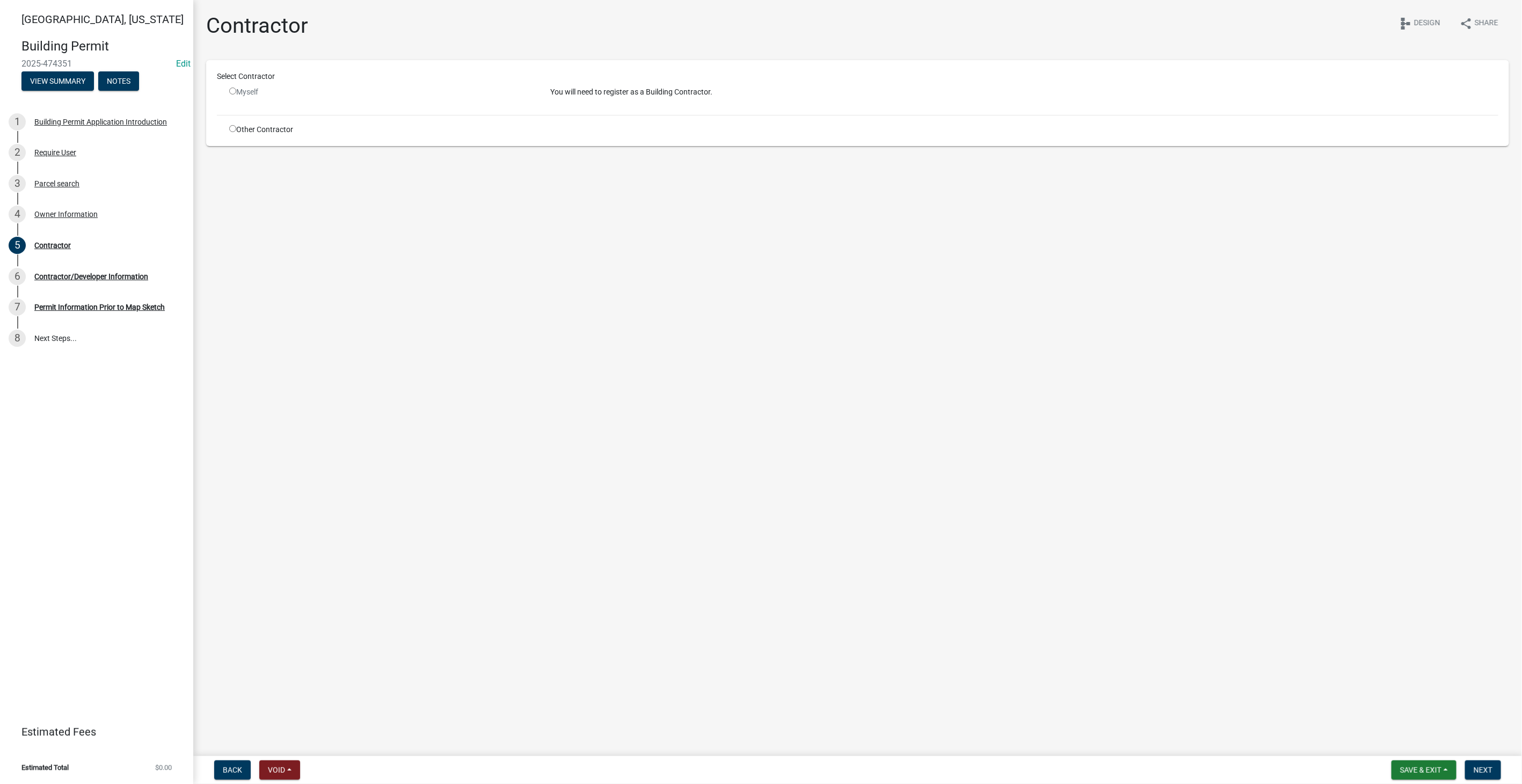
click at [233, 131] on input "radio" at bounding box center [233, 129] width 7 height 7
radio input "true"
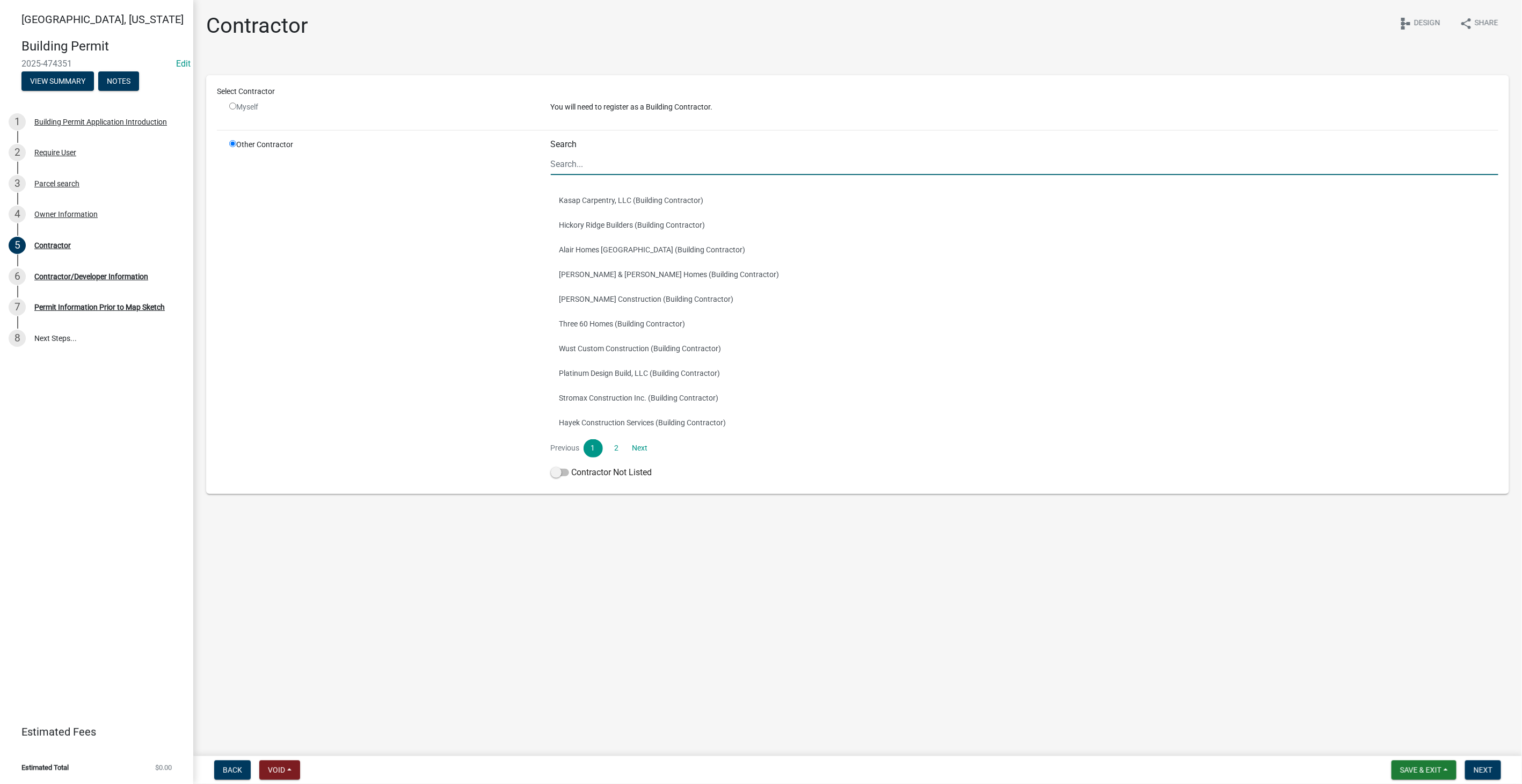
click at [600, 160] on input "Search" at bounding box center [1025, 164] width 948 height 22
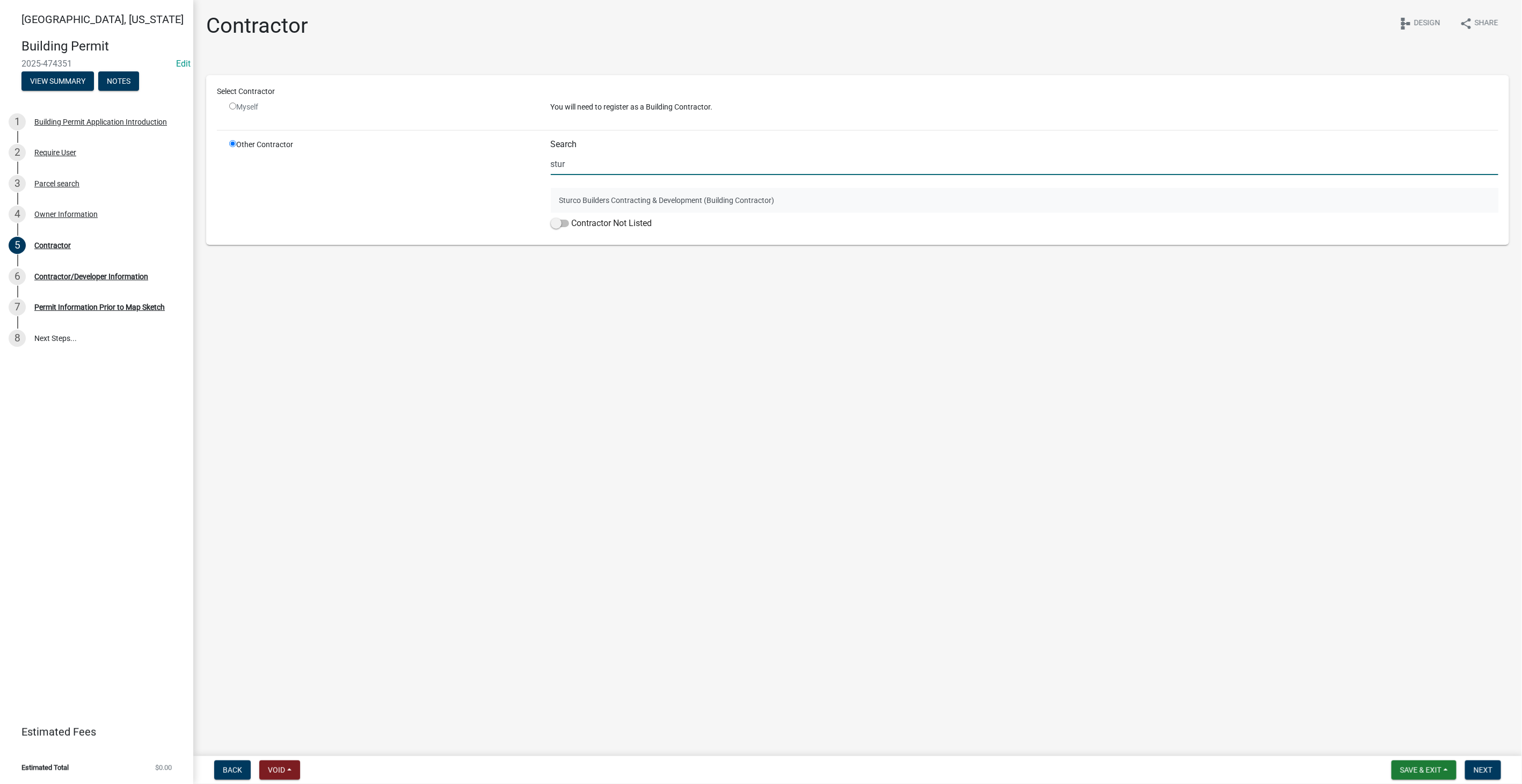
type input "stur"
click at [608, 203] on button "Sturco Builders Contracting & Development (Building Contractor)" at bounding box center [1025, 200] width 948 height 25
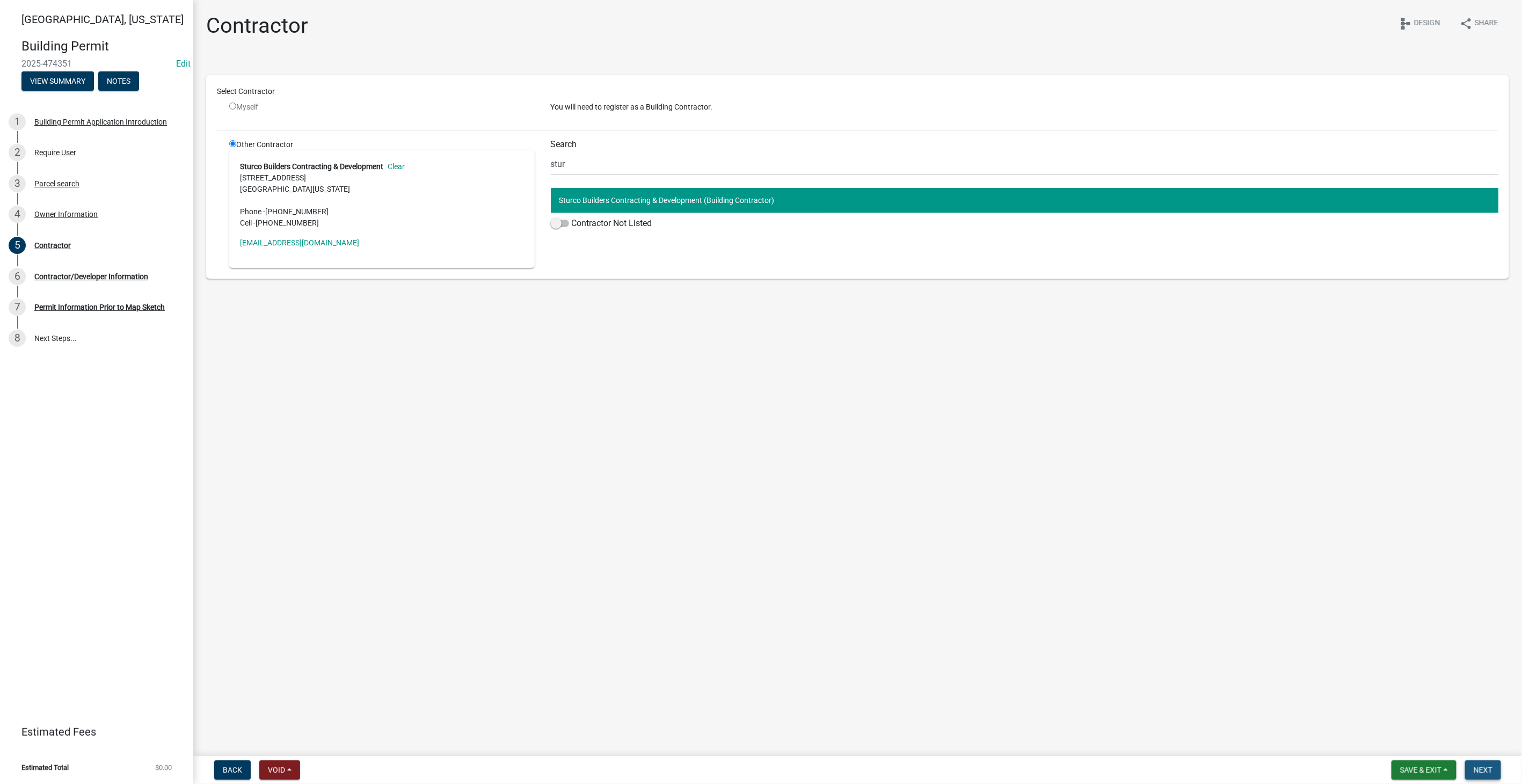
click at [1484, 768] on span "Next" at bounding box center [1483, 770] width 19 height 9
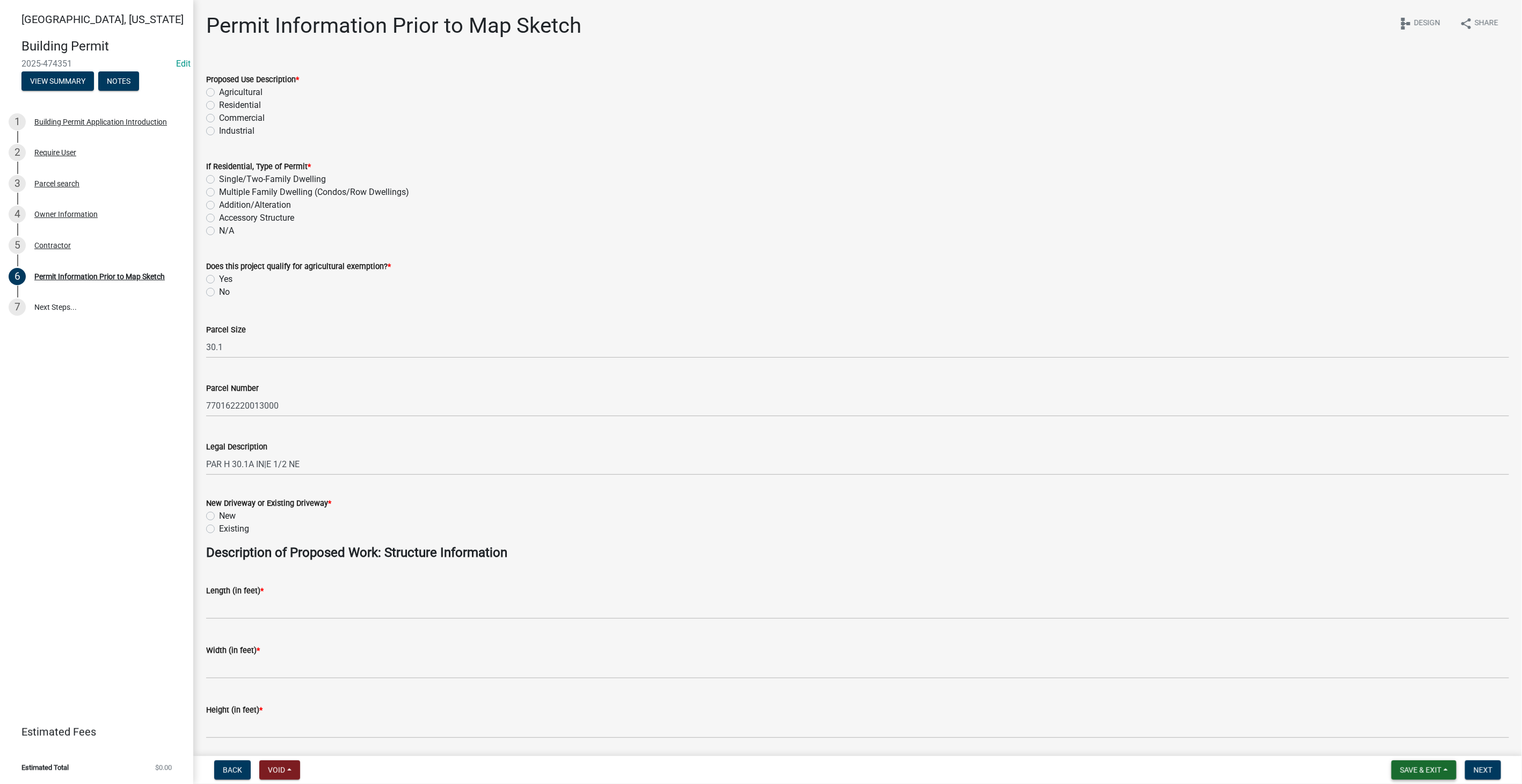
click at [1427, 773] on span "Save & Exit" at bounding box center [1421, 770] width 41 height 9
click at [1413, 742] on button "Save & Exit" at bounding box center [1413, 742] width 86 height 26
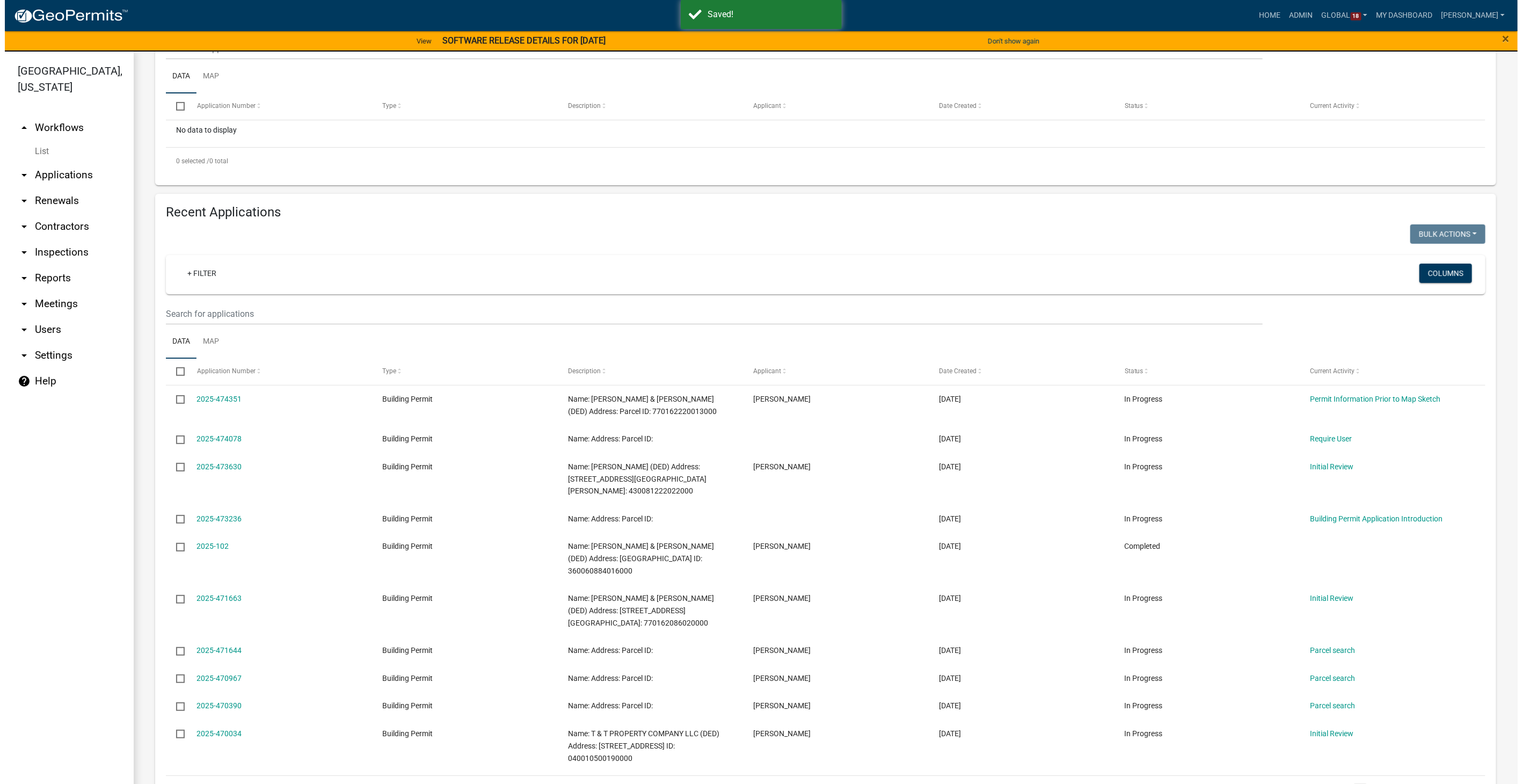
scroll to position [294, 0]
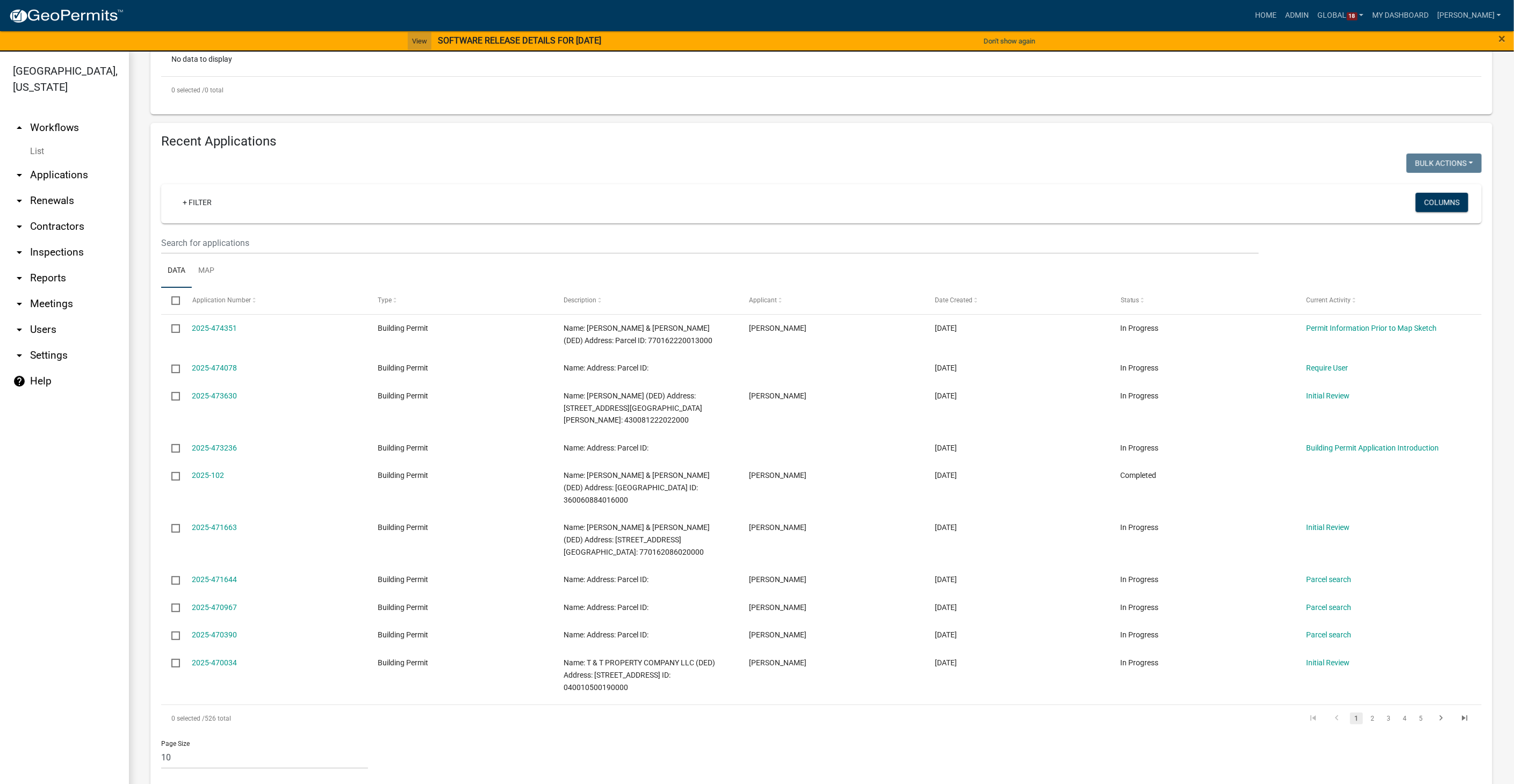
click at [413, 35] on link "View" at bounding box center [420, 41] width 24 height 18
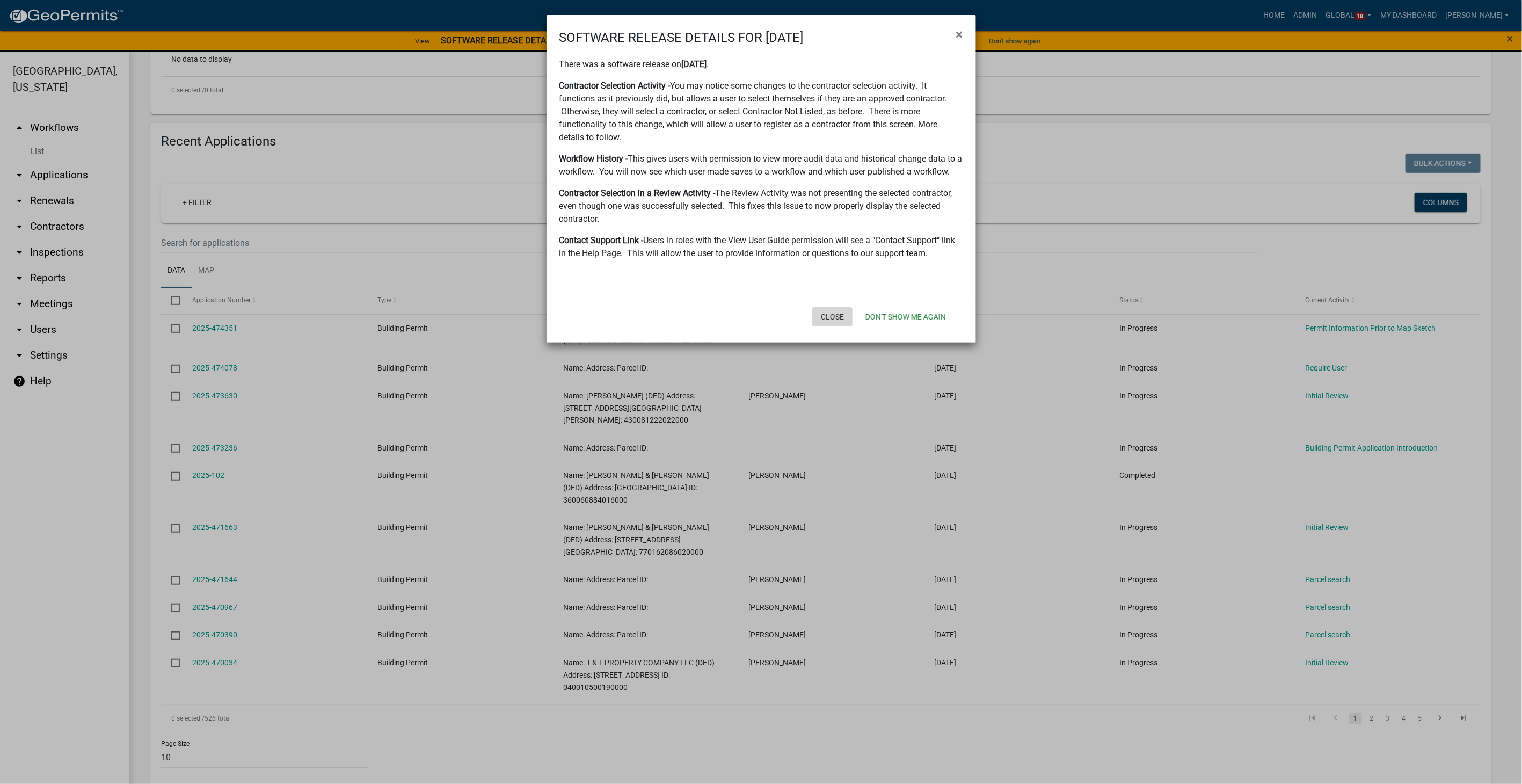
click at [828, 313] on button "Close" at bounding box center [832, 317] width 40 height 19
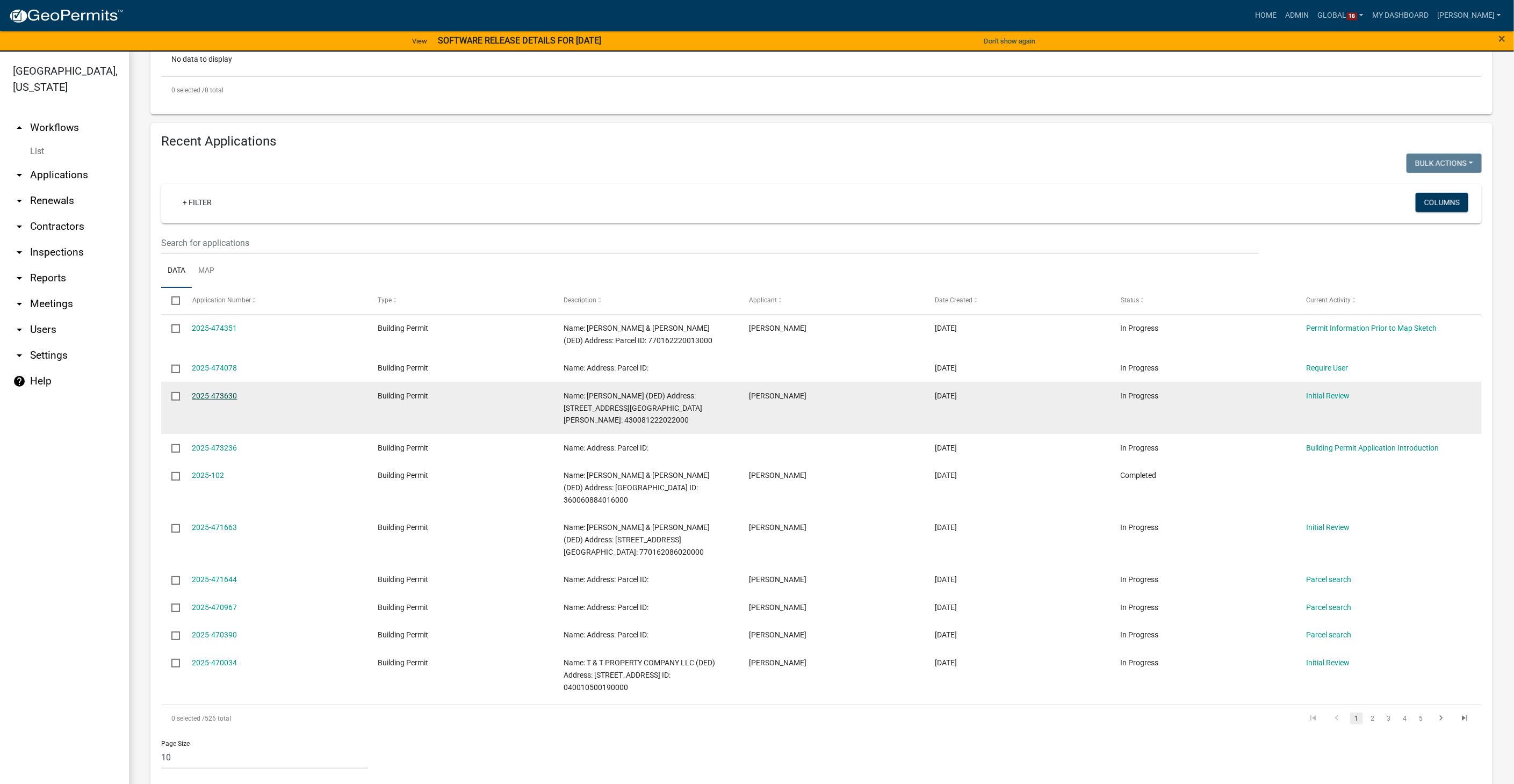
click at [221, 392] on link "2025-473630" at bounding box center [215, 395] width 45 height 9
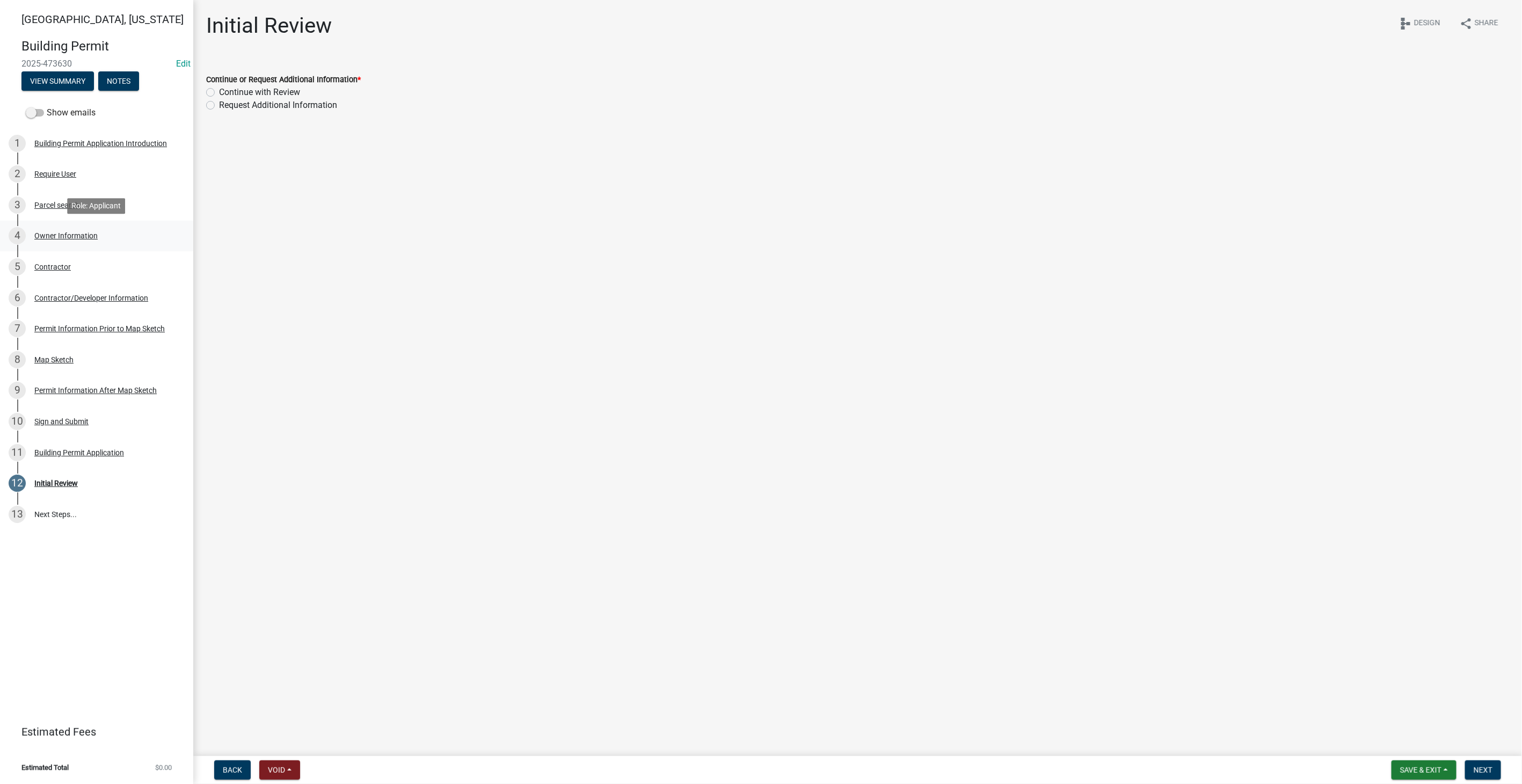
click at [70, 233] on div "Owner Information" at bounding box center [66, 236] width 63 height 8
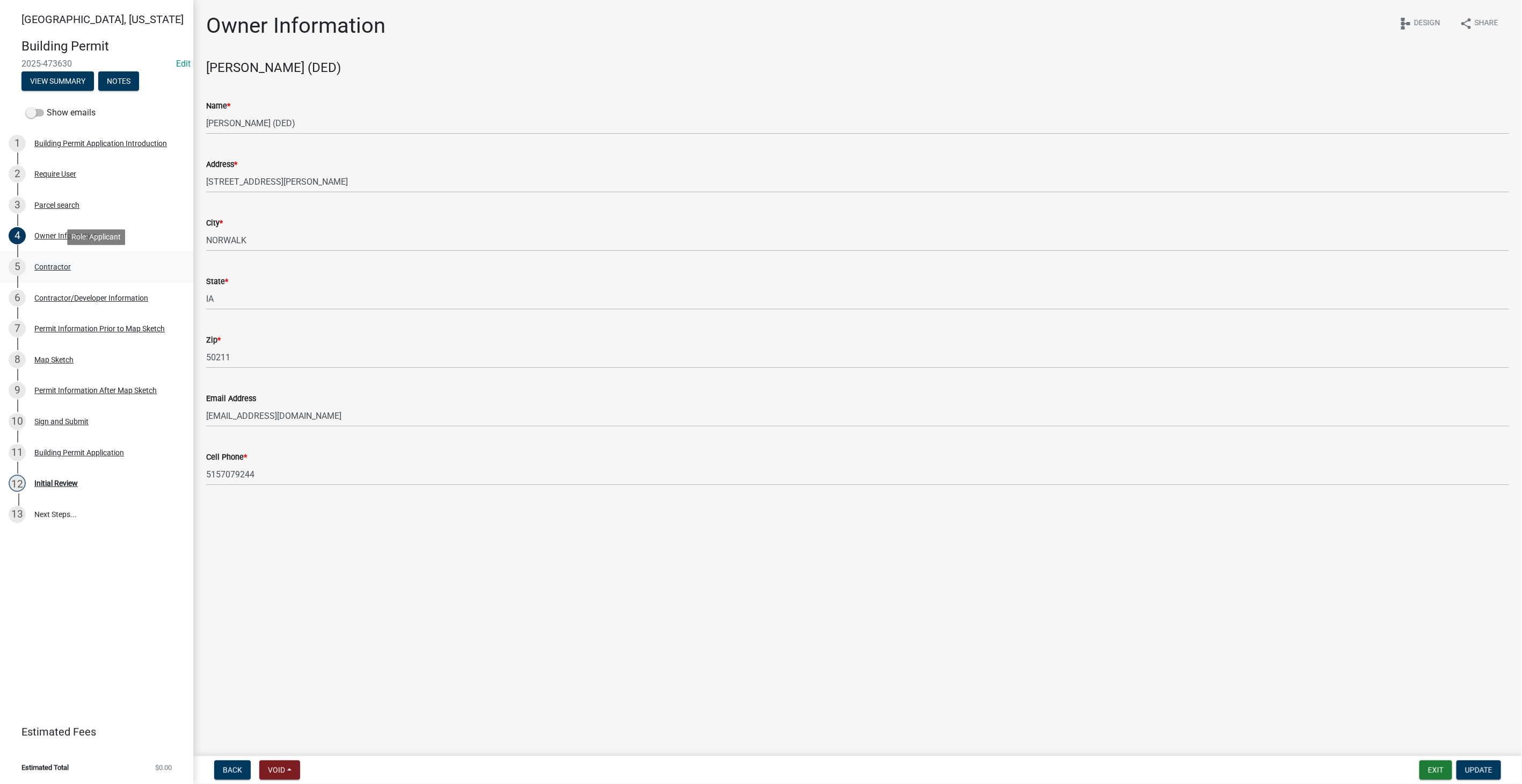
click at [53, 264] on div "Contractor" at bounding box center [53, 266] width 37 height 8
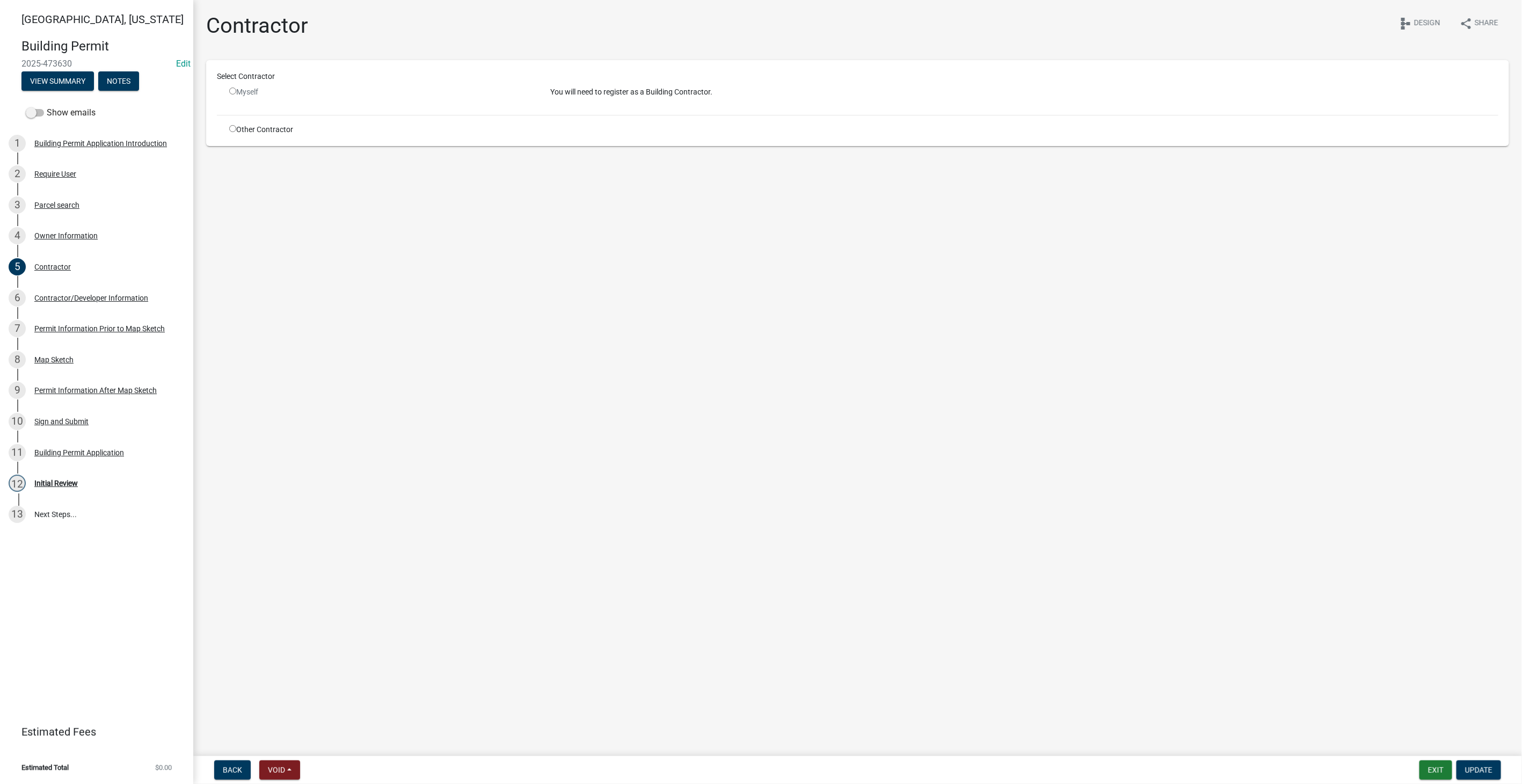
click at [232, 129] on input "radio" at bounding box center [233, 129] width 7 height 7
radio input "true"
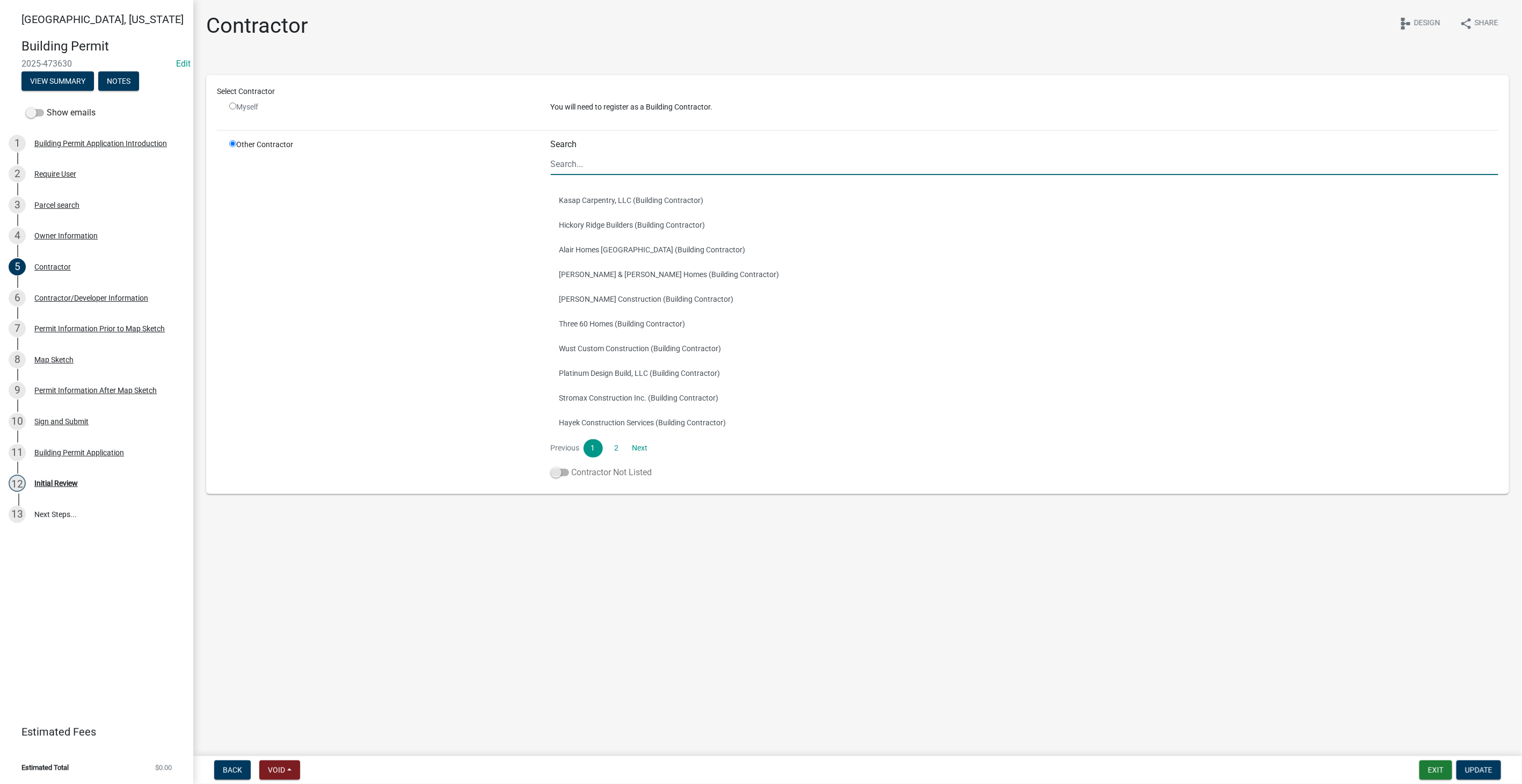
click at [560, 473] on span at bounding box center [560, 472] width 18 height 8
click at [572, 466] on input "Contractor Not Listed" at bounding box center [572, 466] width 0 height 0
click at [232, 104] on input "radio" at bounding box center [233, 106] width 7 height 7
radio input "false"
radio input "true"
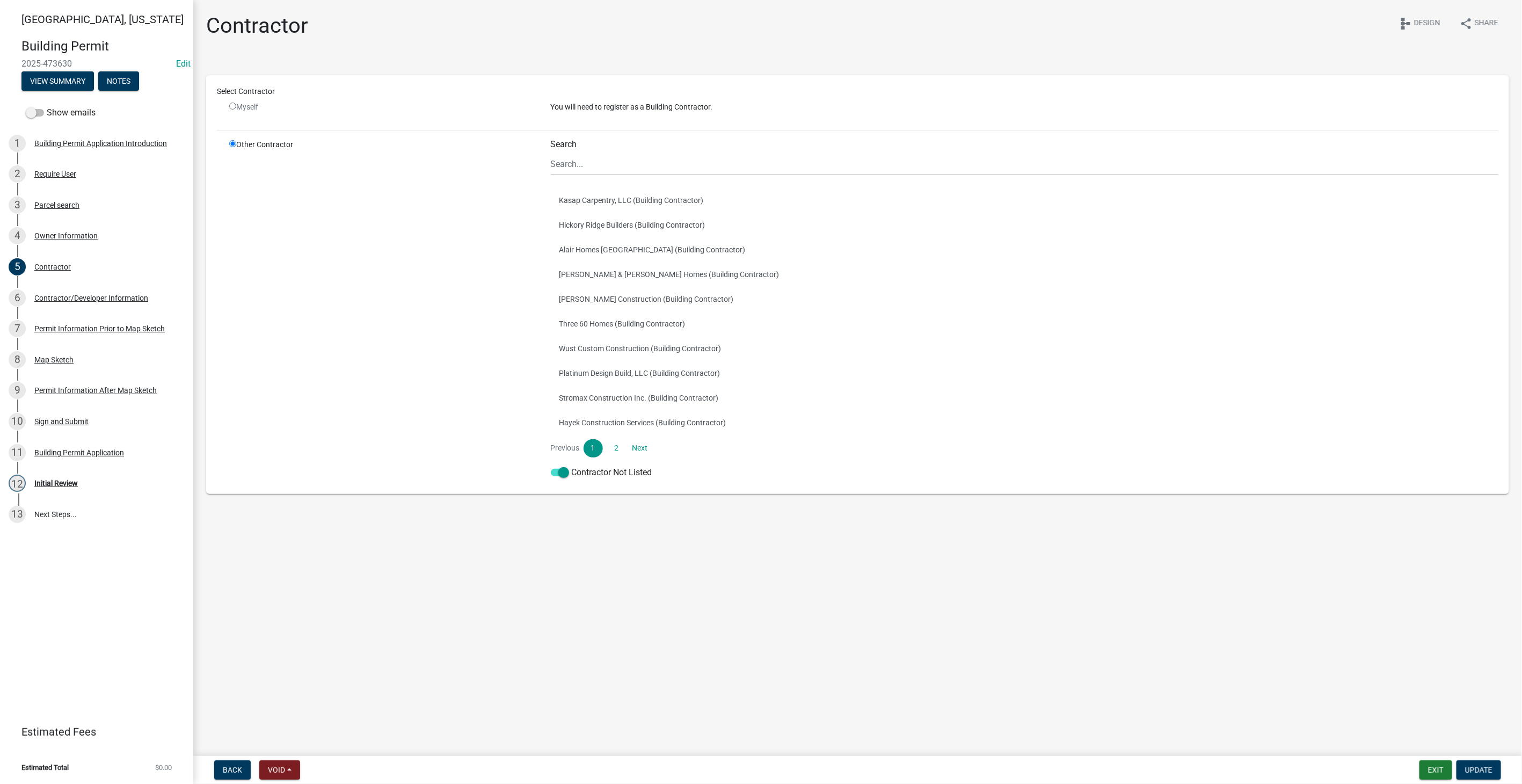
click at [238, 100] on div "Select Contractor" at bounding box center [857, 93] width 1297 height 15
click at [233, 104] on input "radio" at bounding box center [233, 106] width 7 height 7
radio input "false"
radio input "true"
click at [233, 104] on input "radio" at bounding box center [233, 106] width 7 height 7
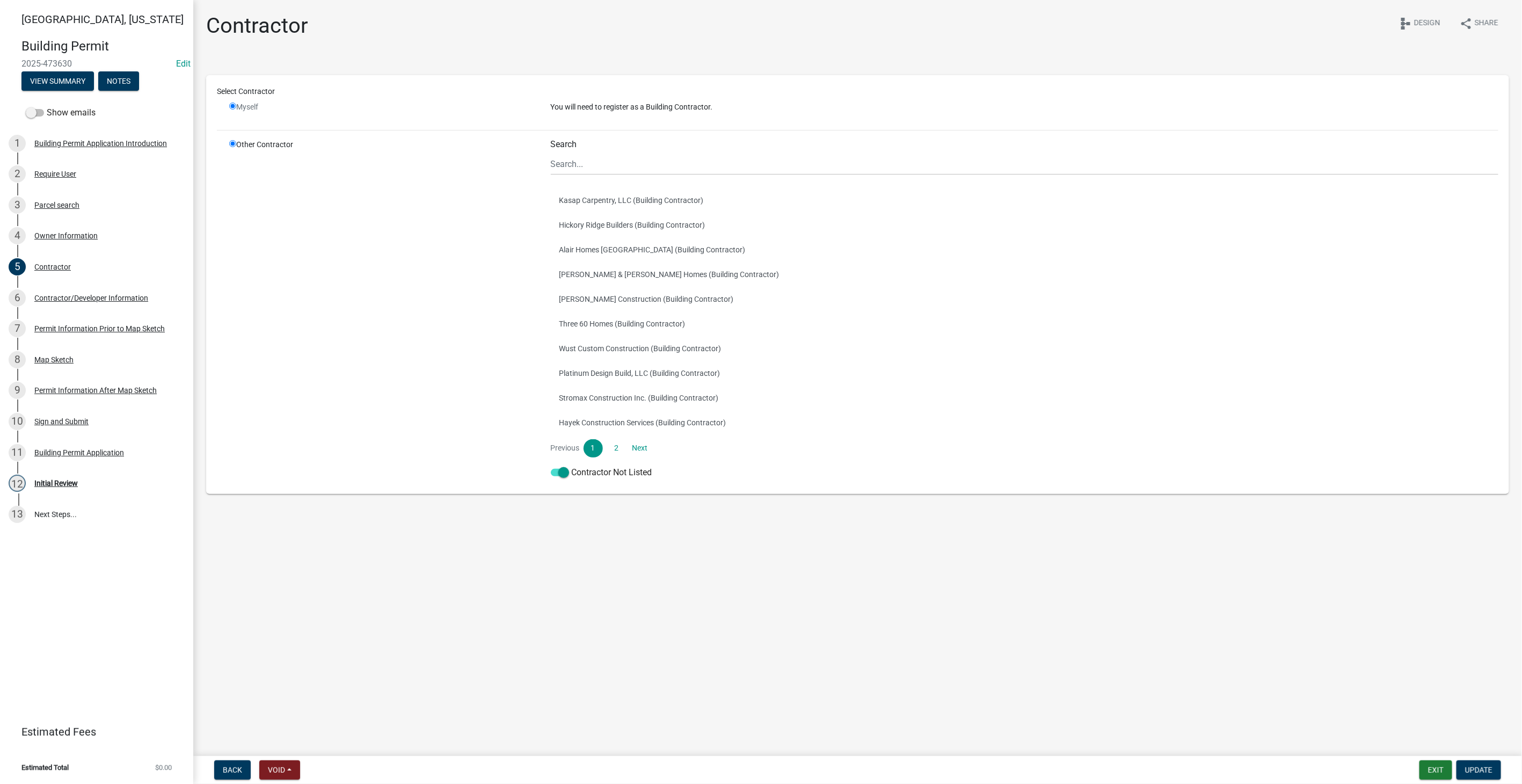
radio input "false"
radio input "true"
click at [632, 99] on div "Select Contractor" at bounding box center [857, 93] width 1297 height 15
click at [230, 107] on input "radio" at bounding box center [233, 106] width 7 height 7
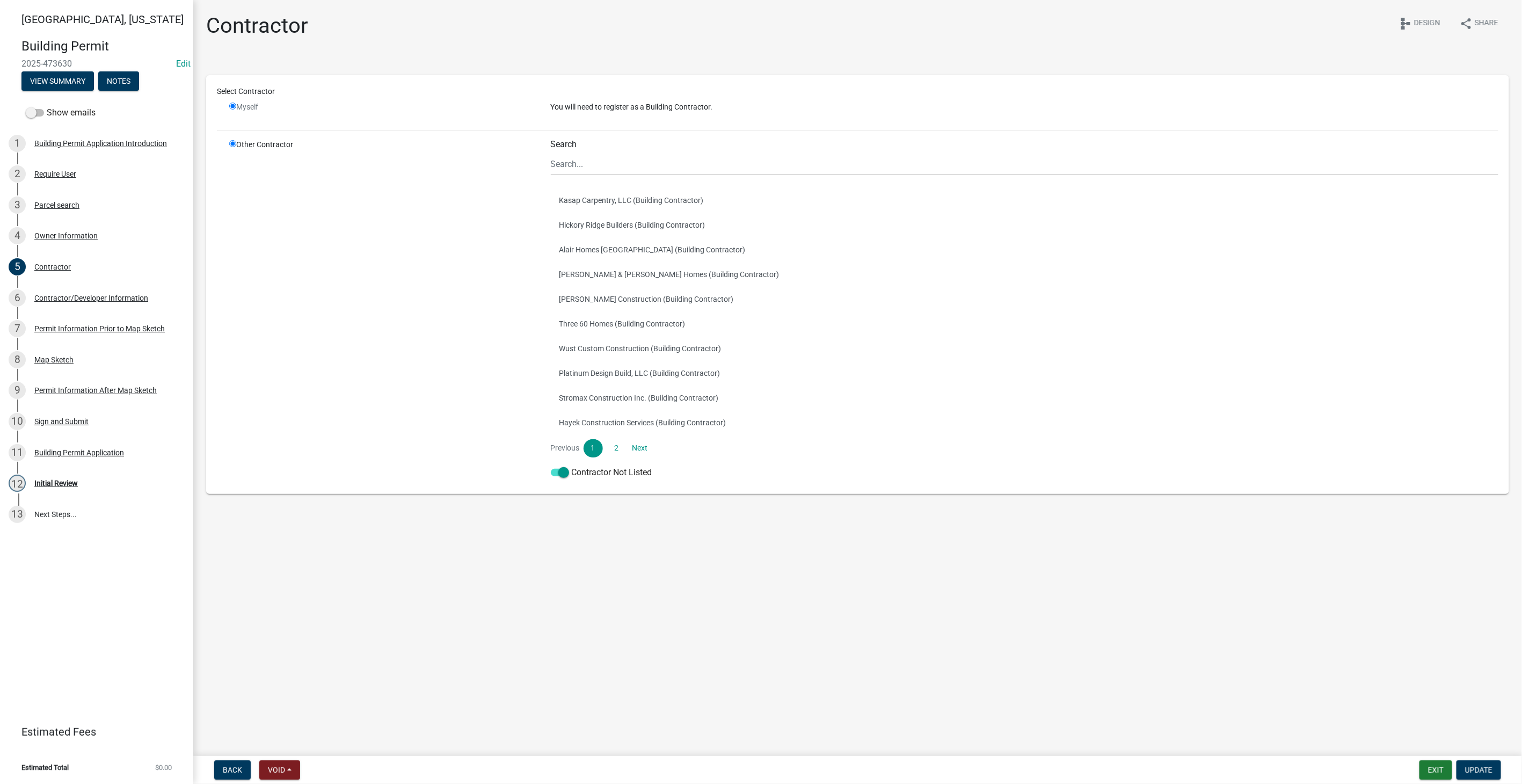
radio input "false"
radio input "true"
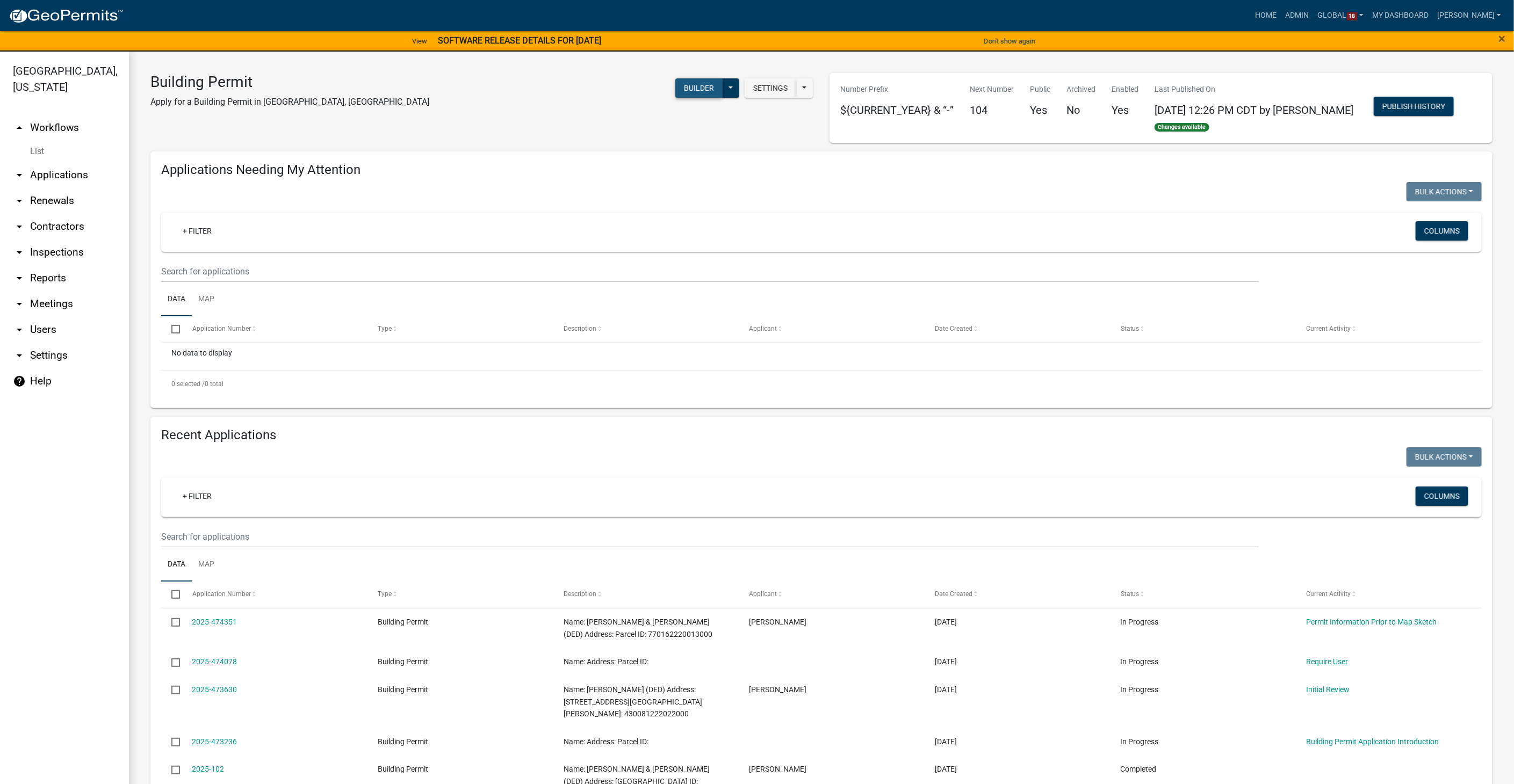
click at [702, 89] on button "Builder" at bounding box center [699, 88] width 47 height 19
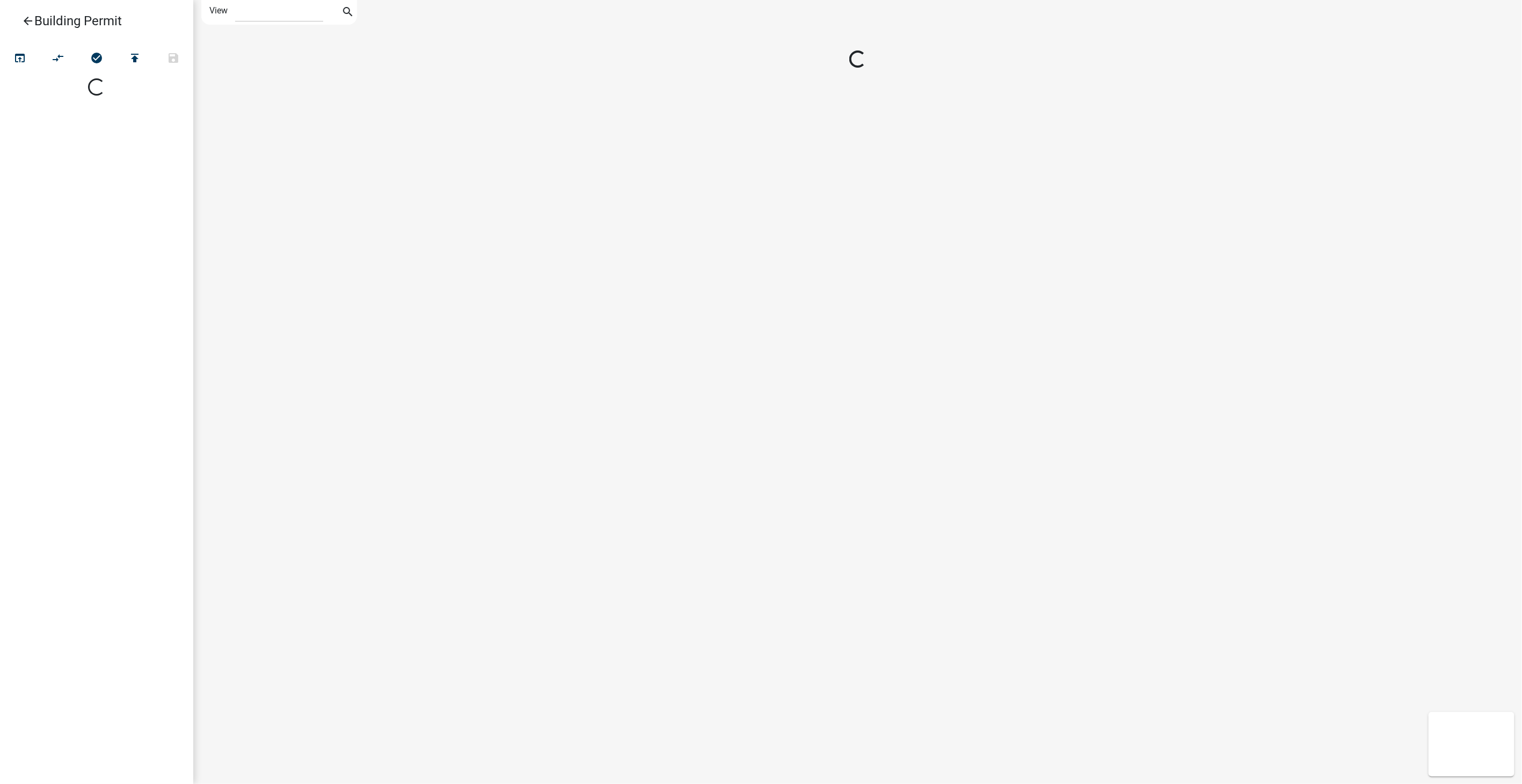
select select "1"
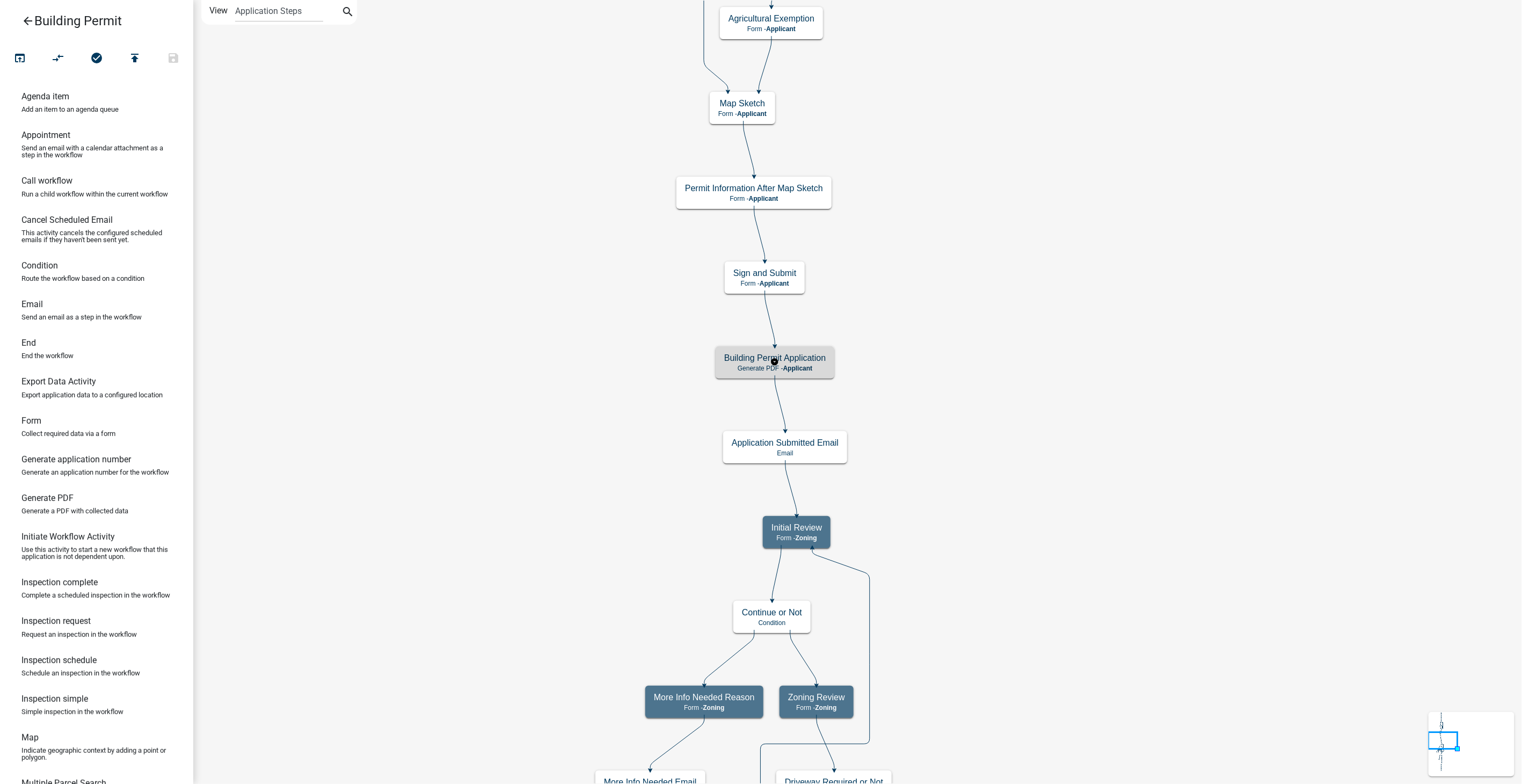
click at [805, 365] on span "Applicant" at bounding box center [798, 368] width 30 height 8
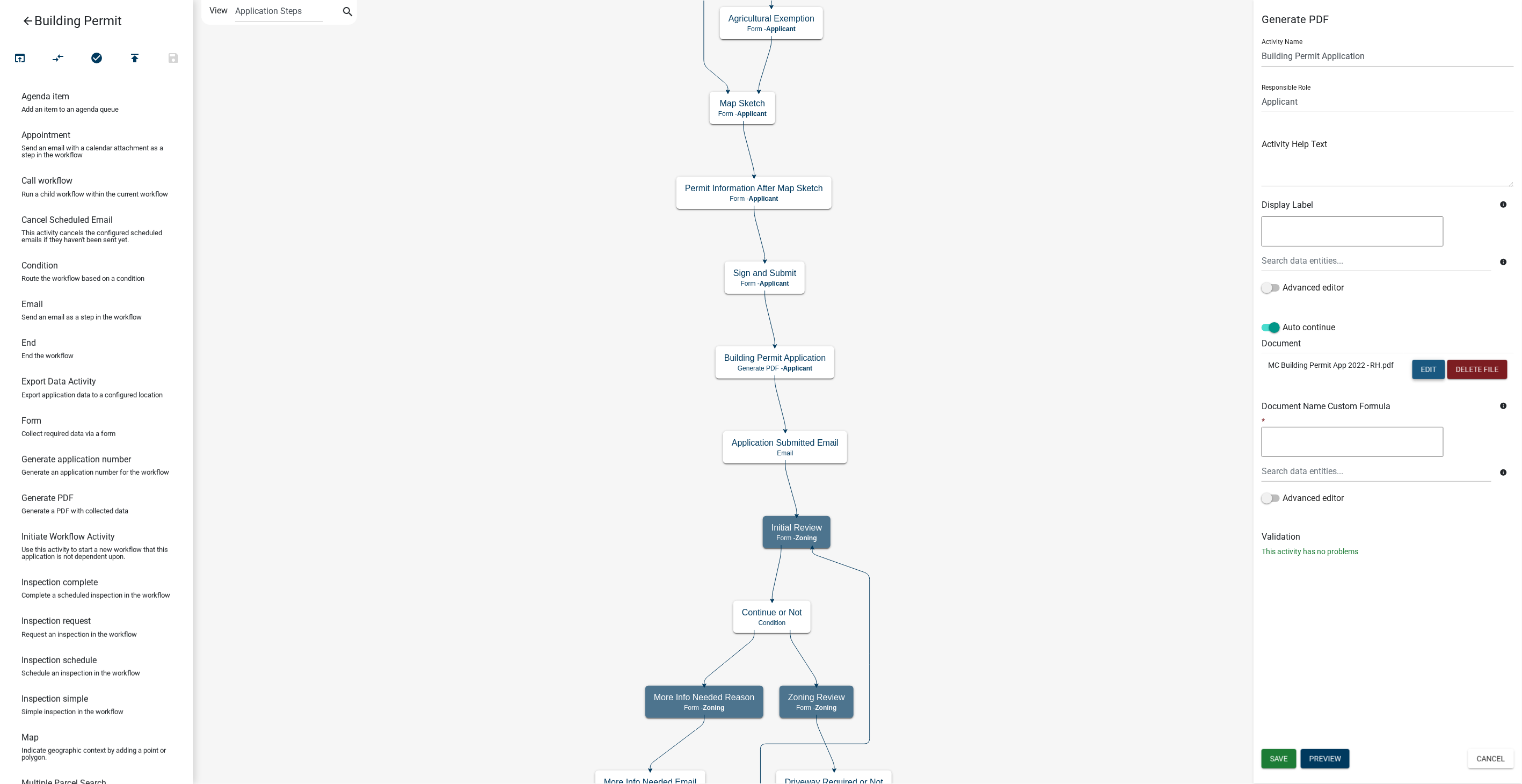
click at [1423, 363] on button "Edit" at bounding box center [1429, 369] width 32 height 19
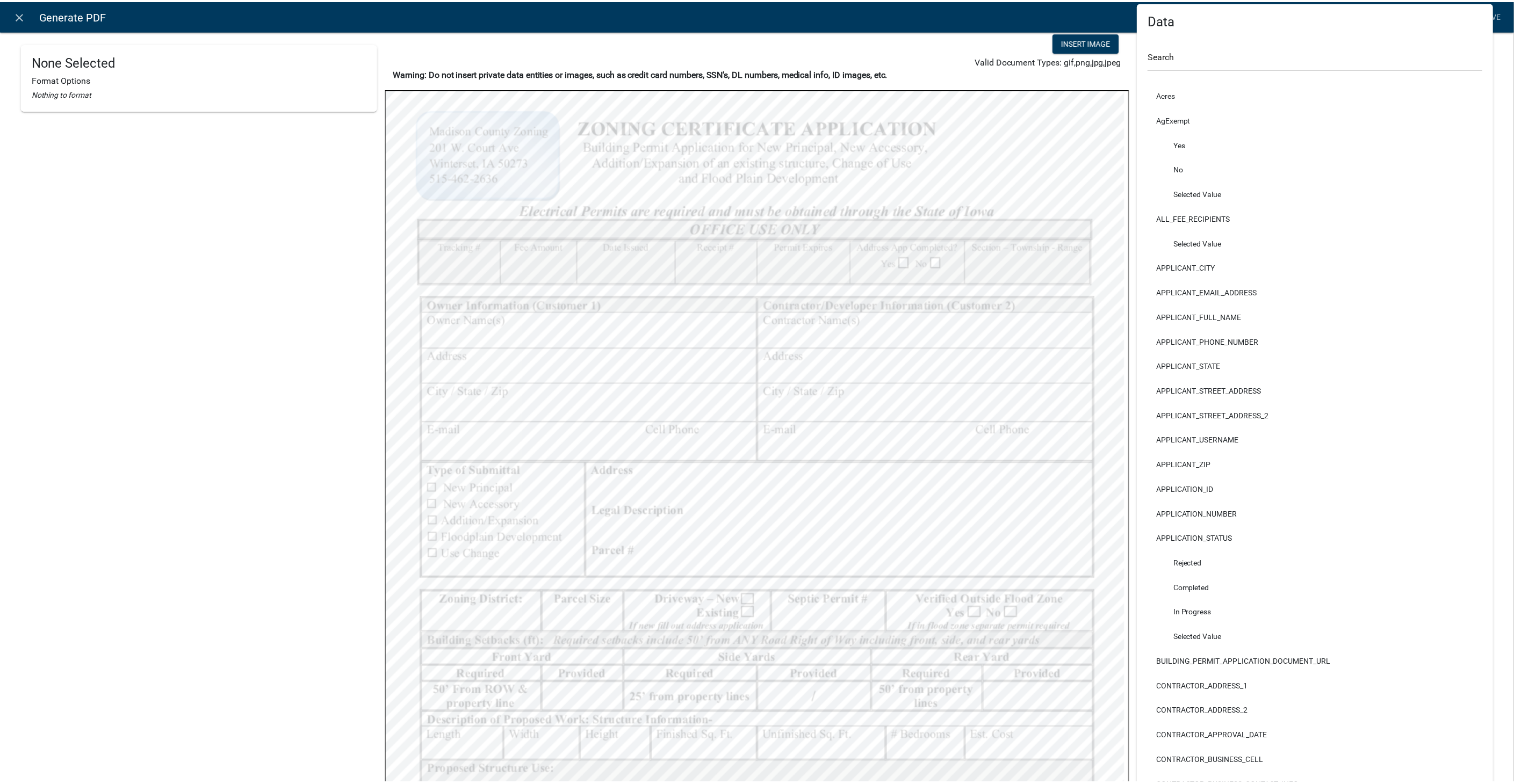
scroll to position [60, 0]
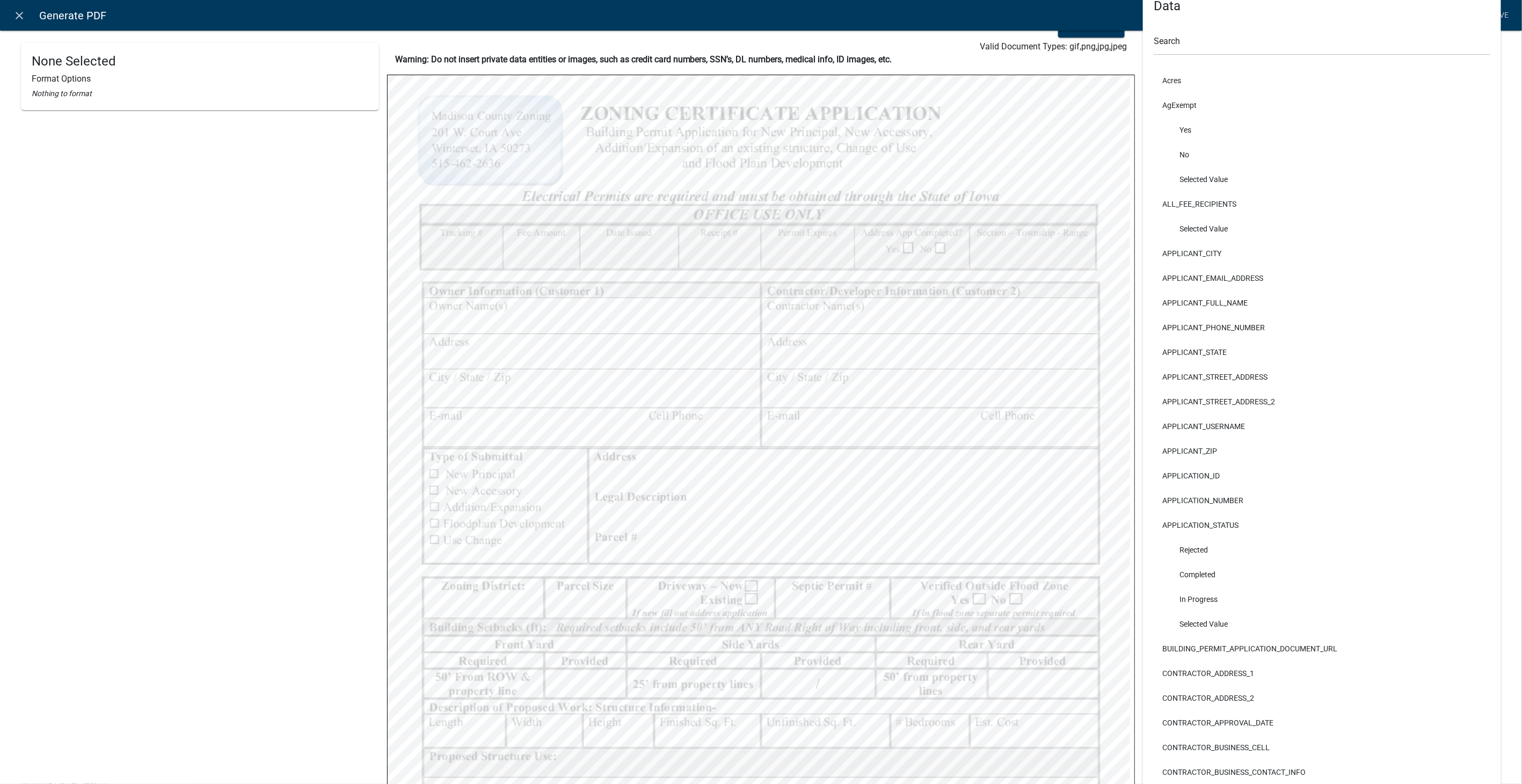
select select
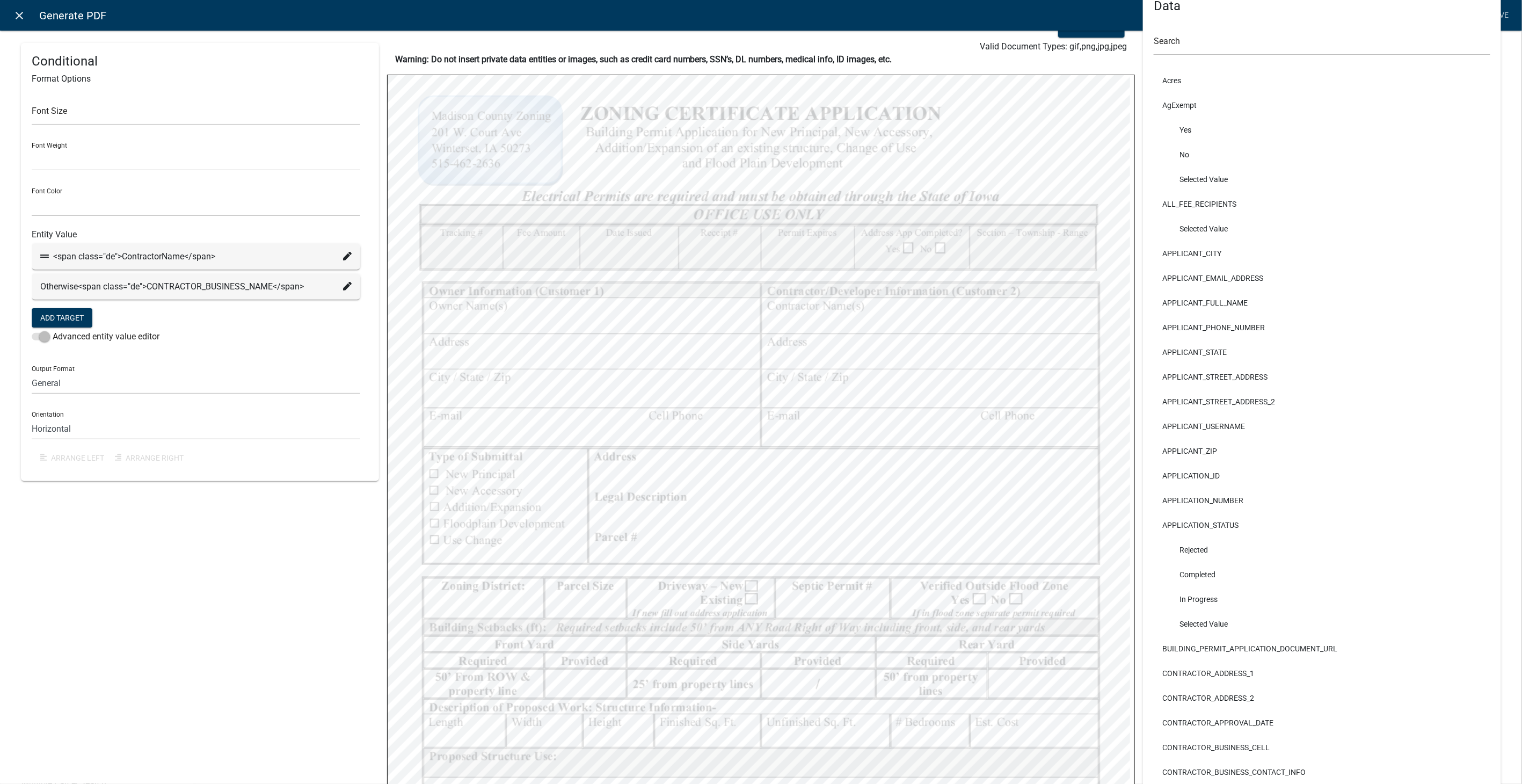
click at [16, 16] on icon "close" at bounding box center [20, 15] width 13 height 13
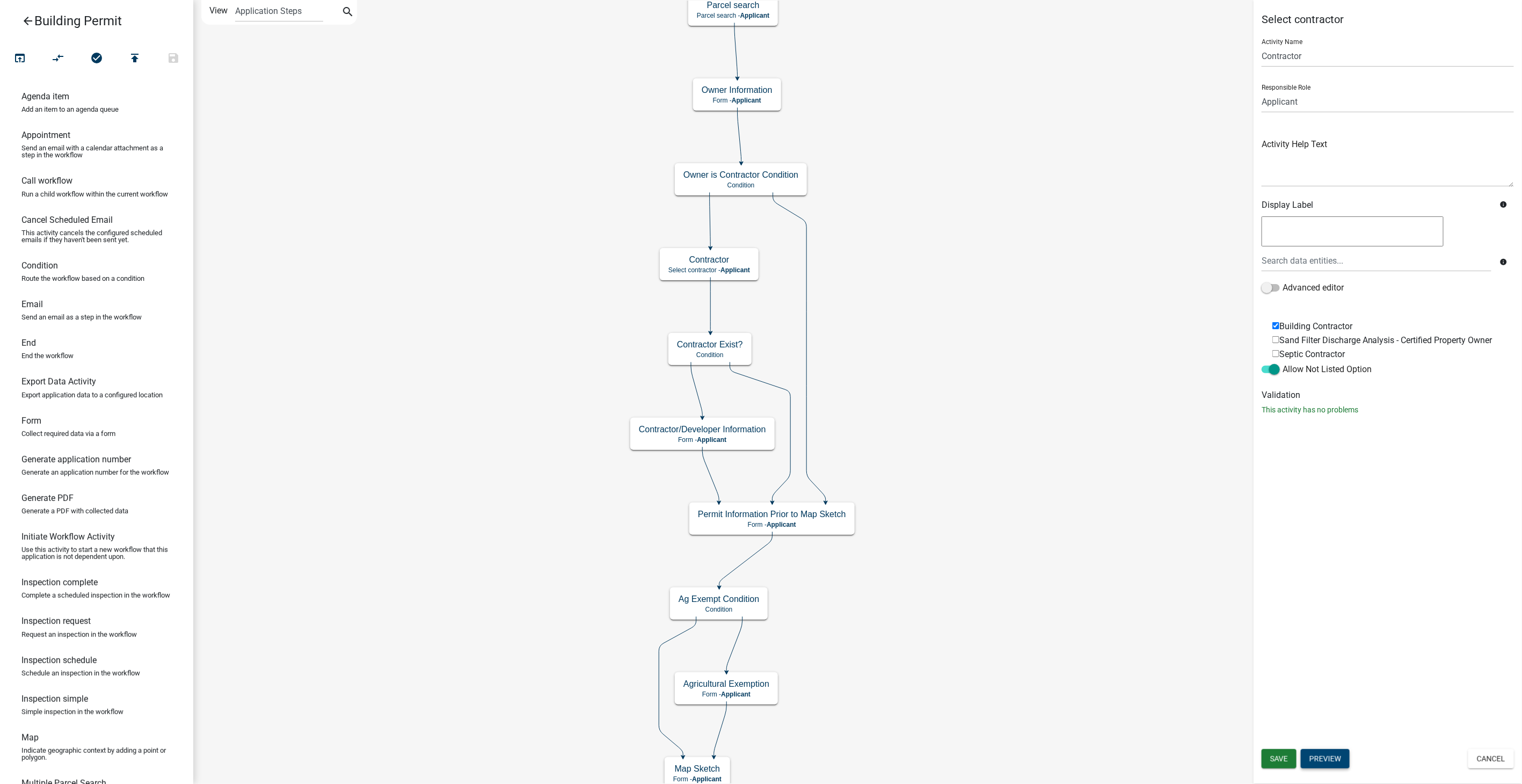
click at [1326, 758] on button "Preview" at bounding box center [1325, 759] width 49 height 19
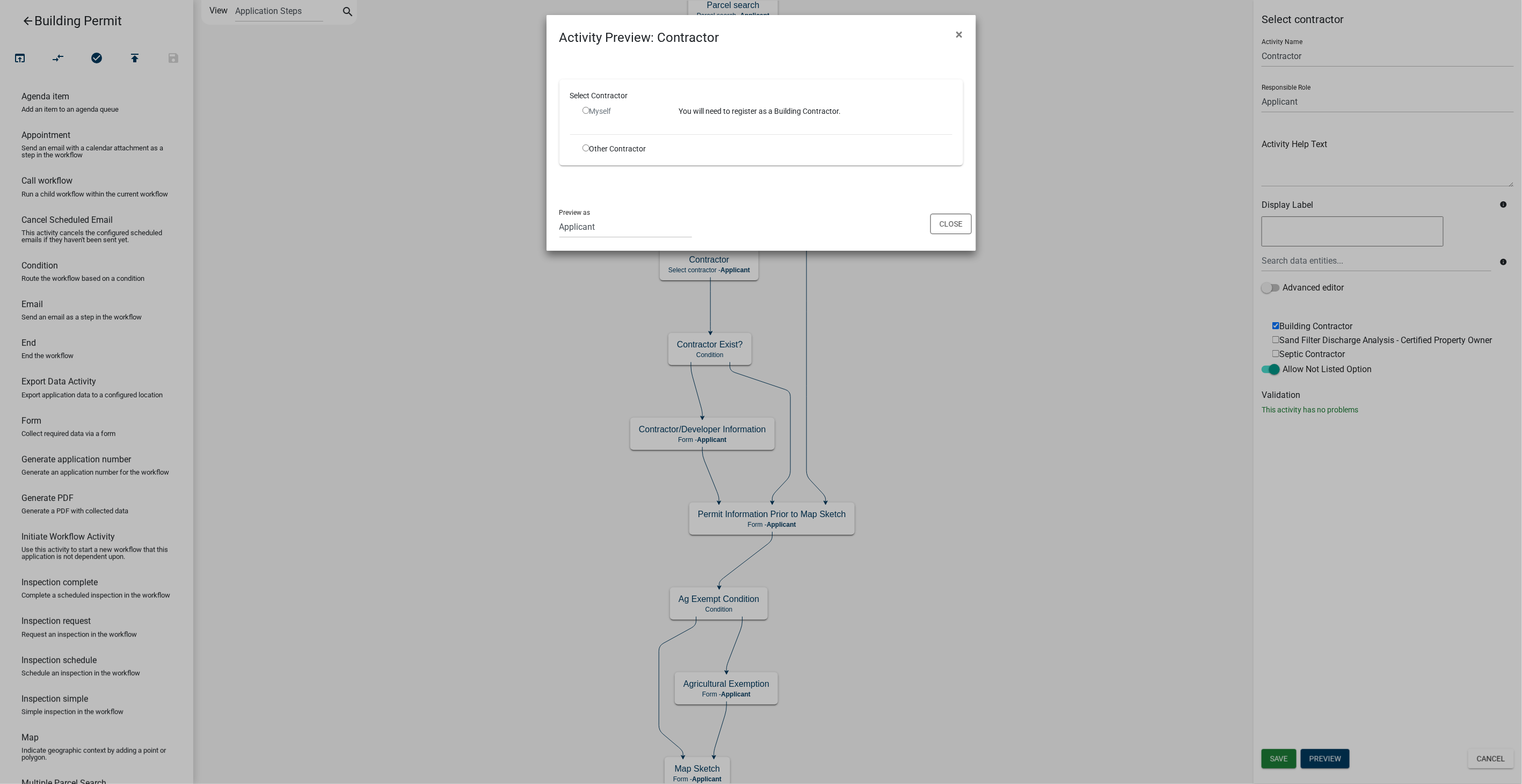
click at [588, 149] on input "radio" at bounding box center [586, 148] width 7 height 7
radio input "true"
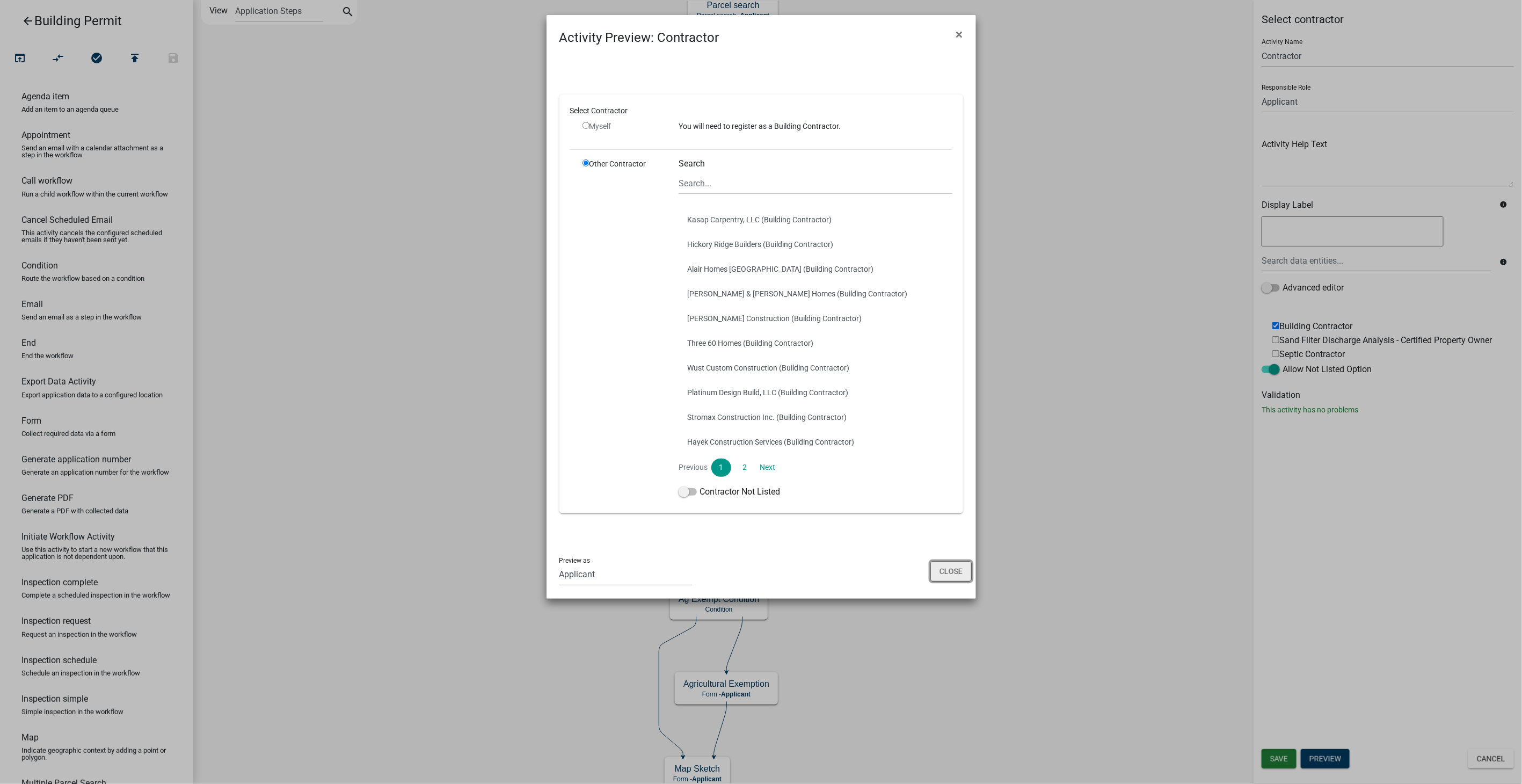
click at [949, 571] on button "Close" at bounding box center [951, 571] width 41 height 21
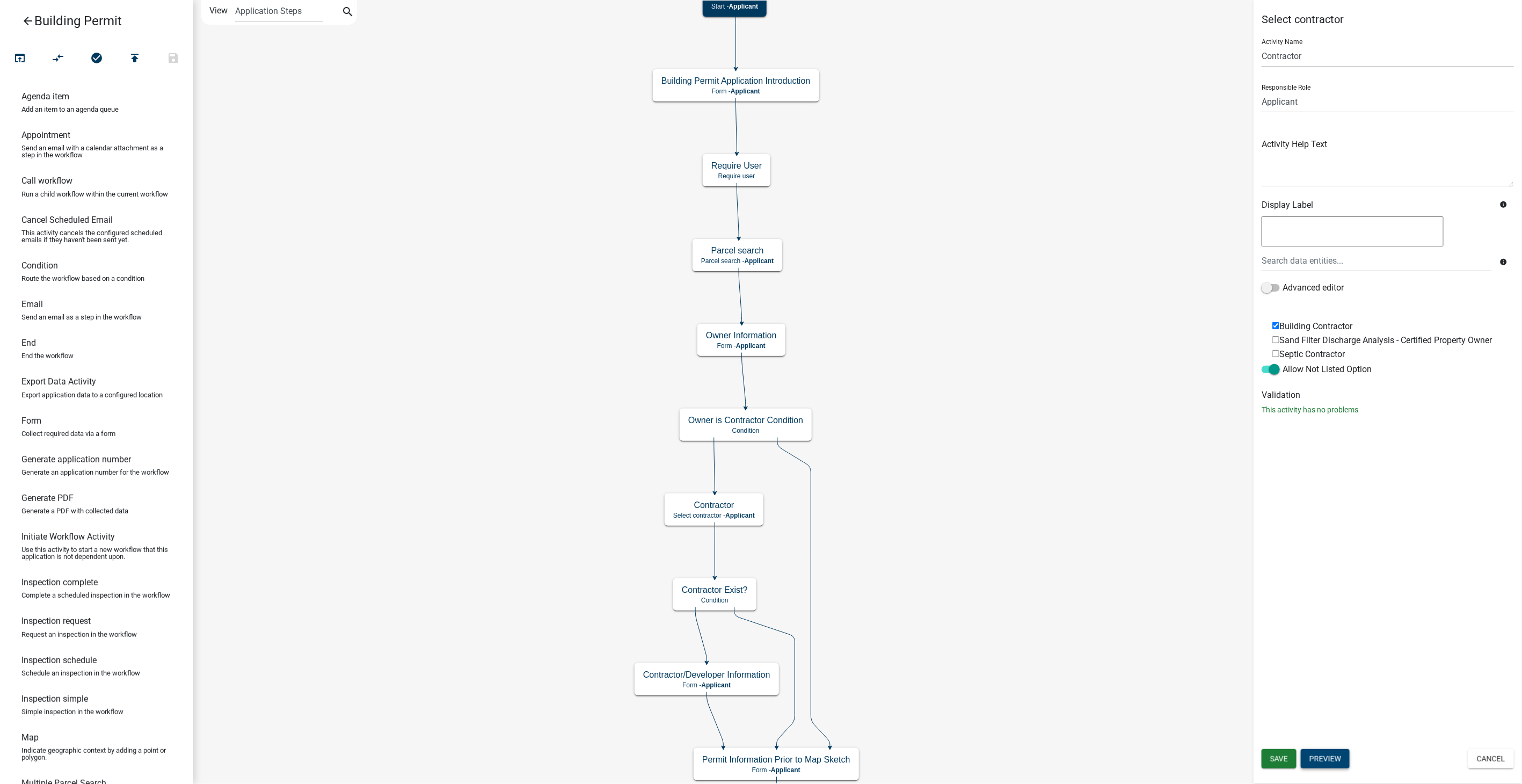
click at [1343, 759] on button "Preview" at bounding box center [1325, 759] width 49 height 19
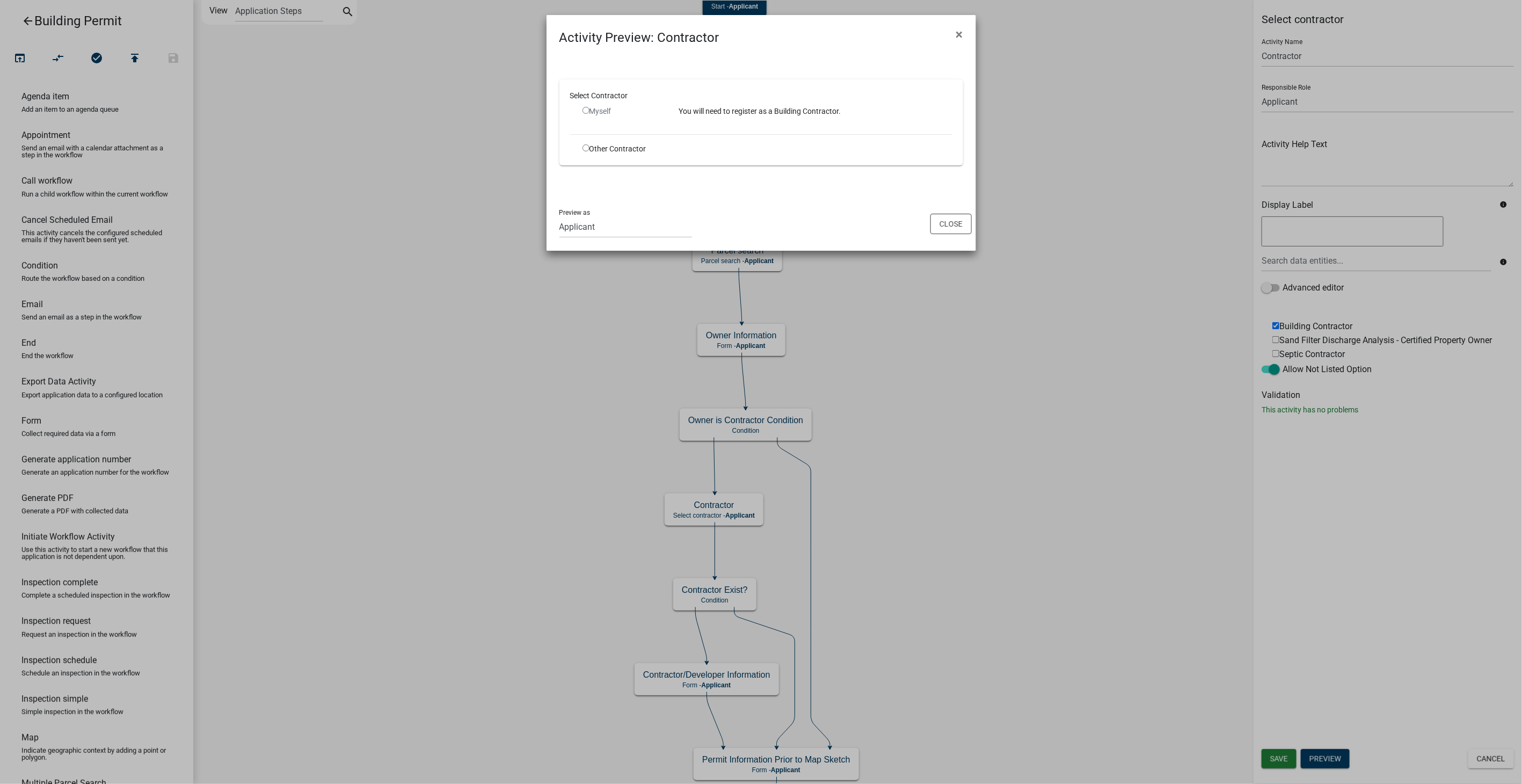
click at [590, 108] on div "Myself" at bounding box center [623, 111] width 80 height 11
click at [590, 108] on div "Myself" at bounding box center [623, 111] width 80 height 11
drag, startPoint x: 590, startPoint y: 108, endPoint x: 585, endPoint y: 147, distance: 39.3
click at [585, 147] on input "radio" at bounding box center [586, 148] width 7 height 7
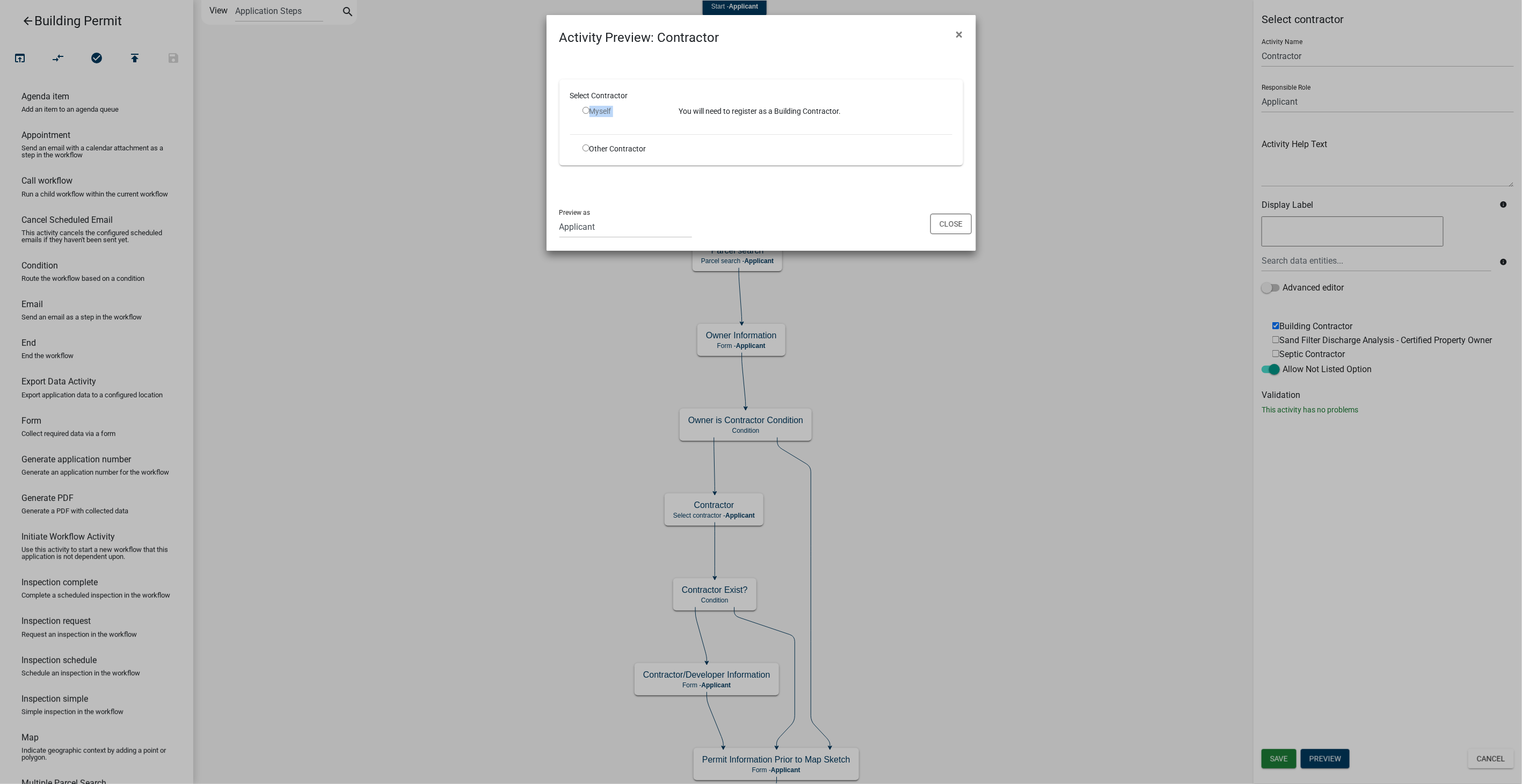
radio input "true"
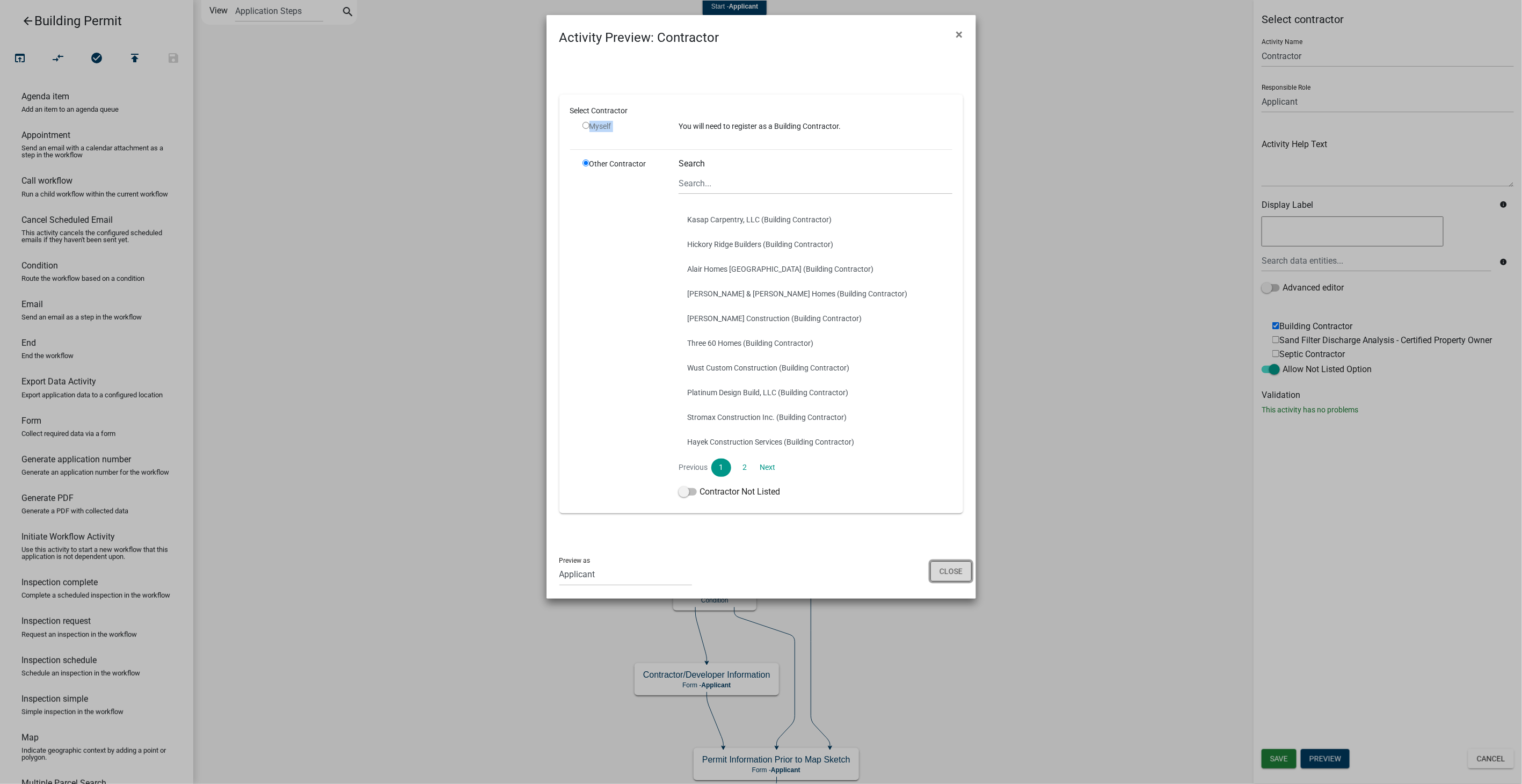
click at [965, 570] on button "Close" at bounding box center [951, 571] width 41 height 21
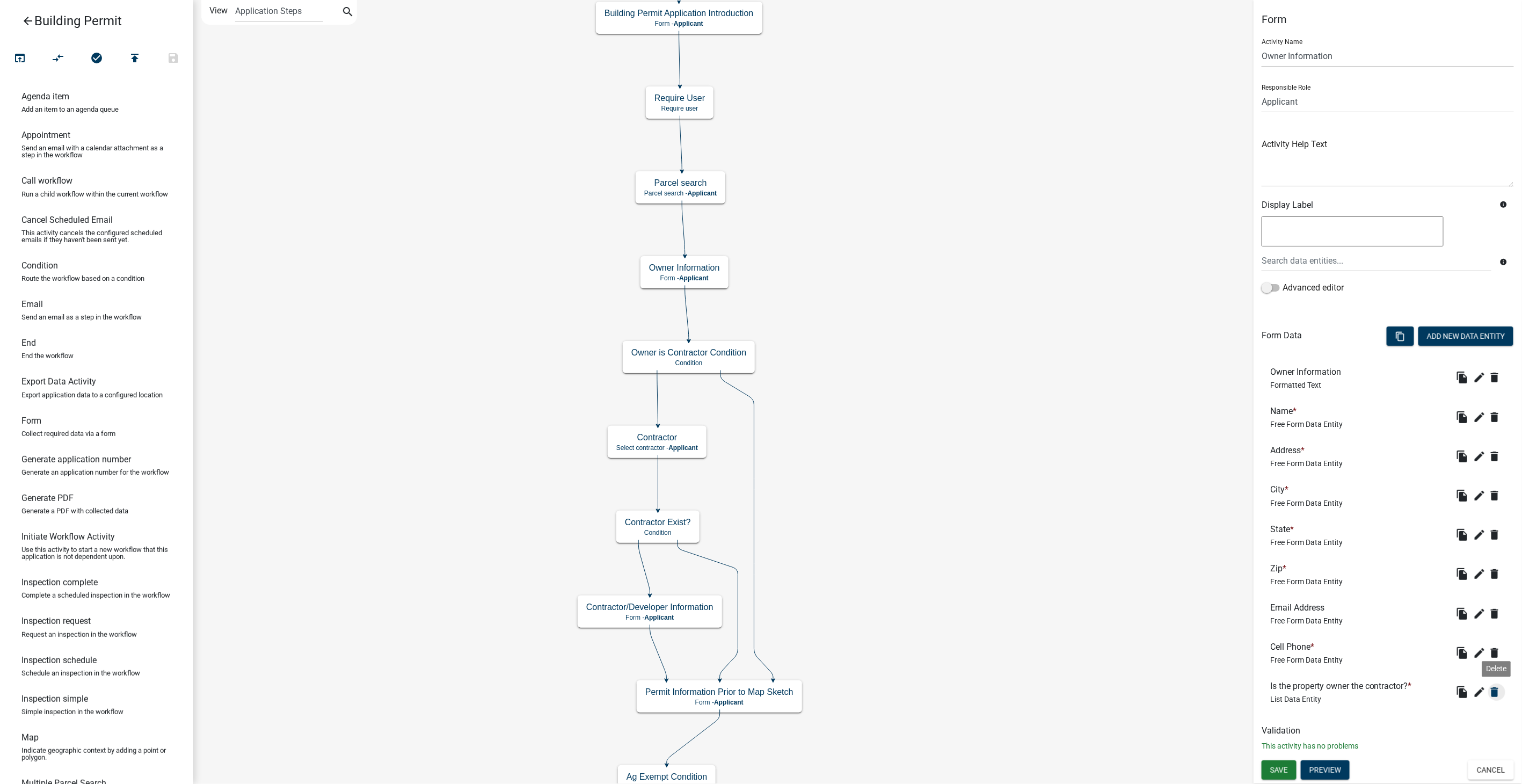
click at [1492, 692] on icon "delete" at bounding box center [1495, 692] width 13 height 13
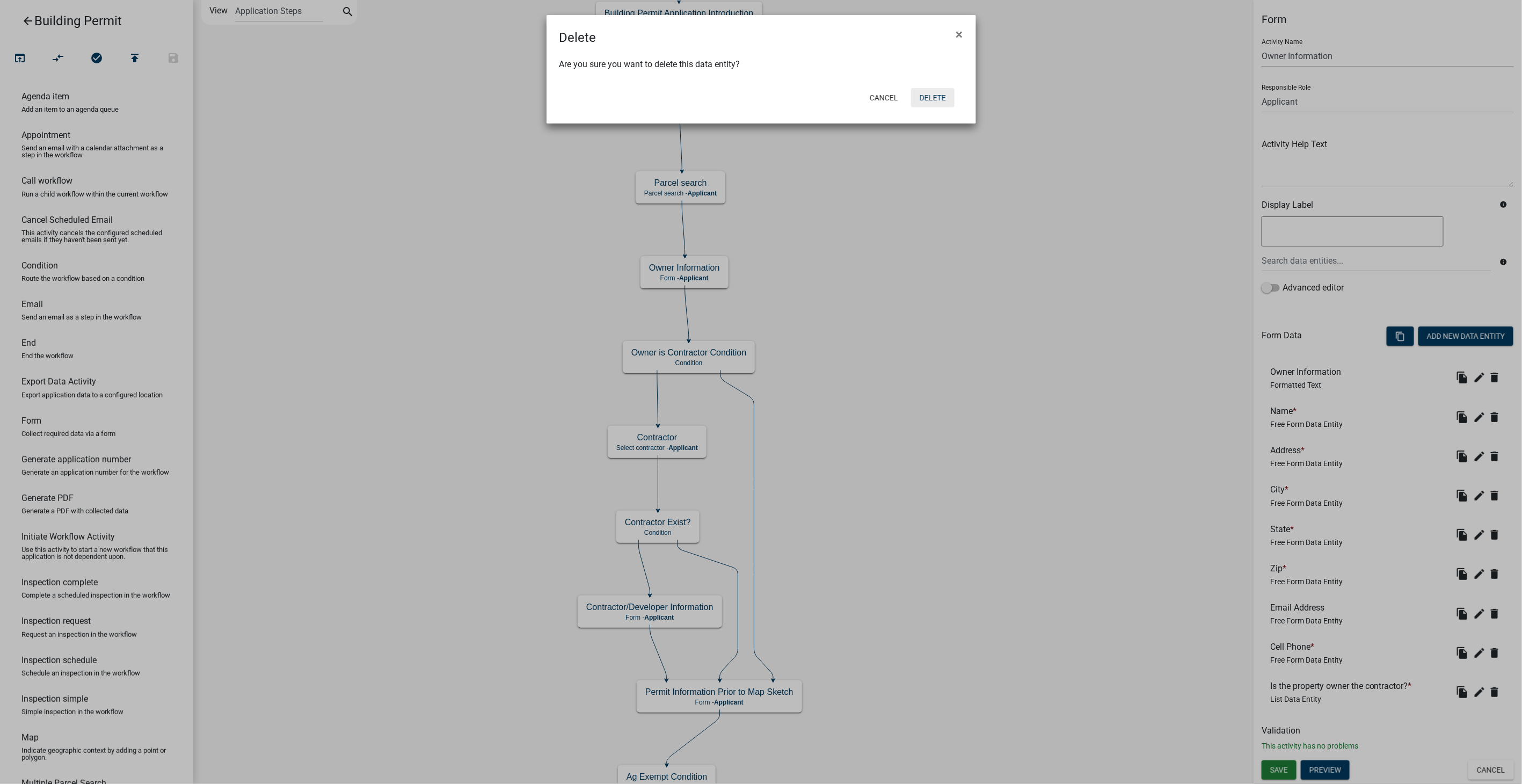
click at [948, 100] on button "Delete" at bounding box center [933, 97] width 44 height 19
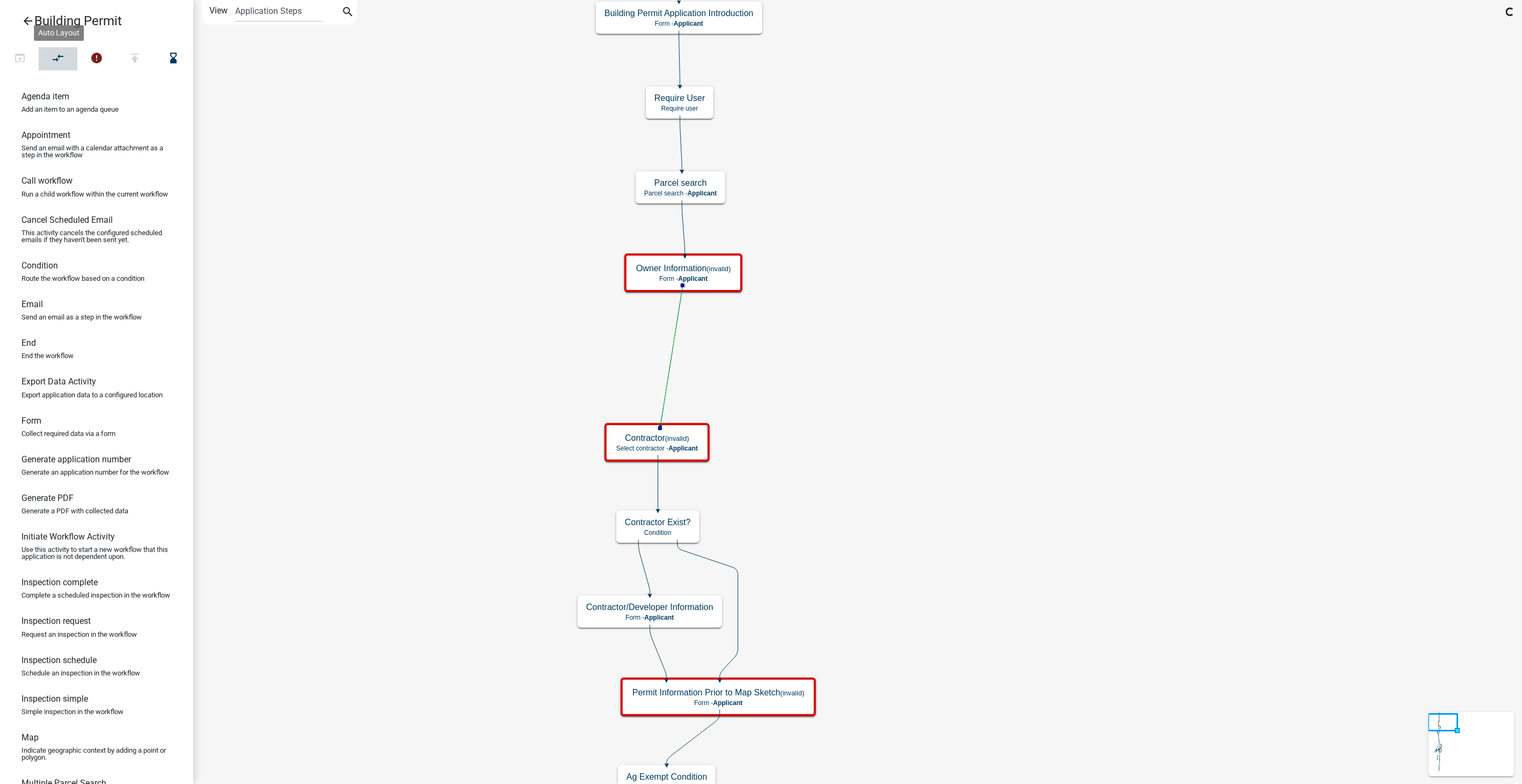
click at [53, 56] on icon "compare_arrows" at bounding box center [58, 58] width 13 height 15
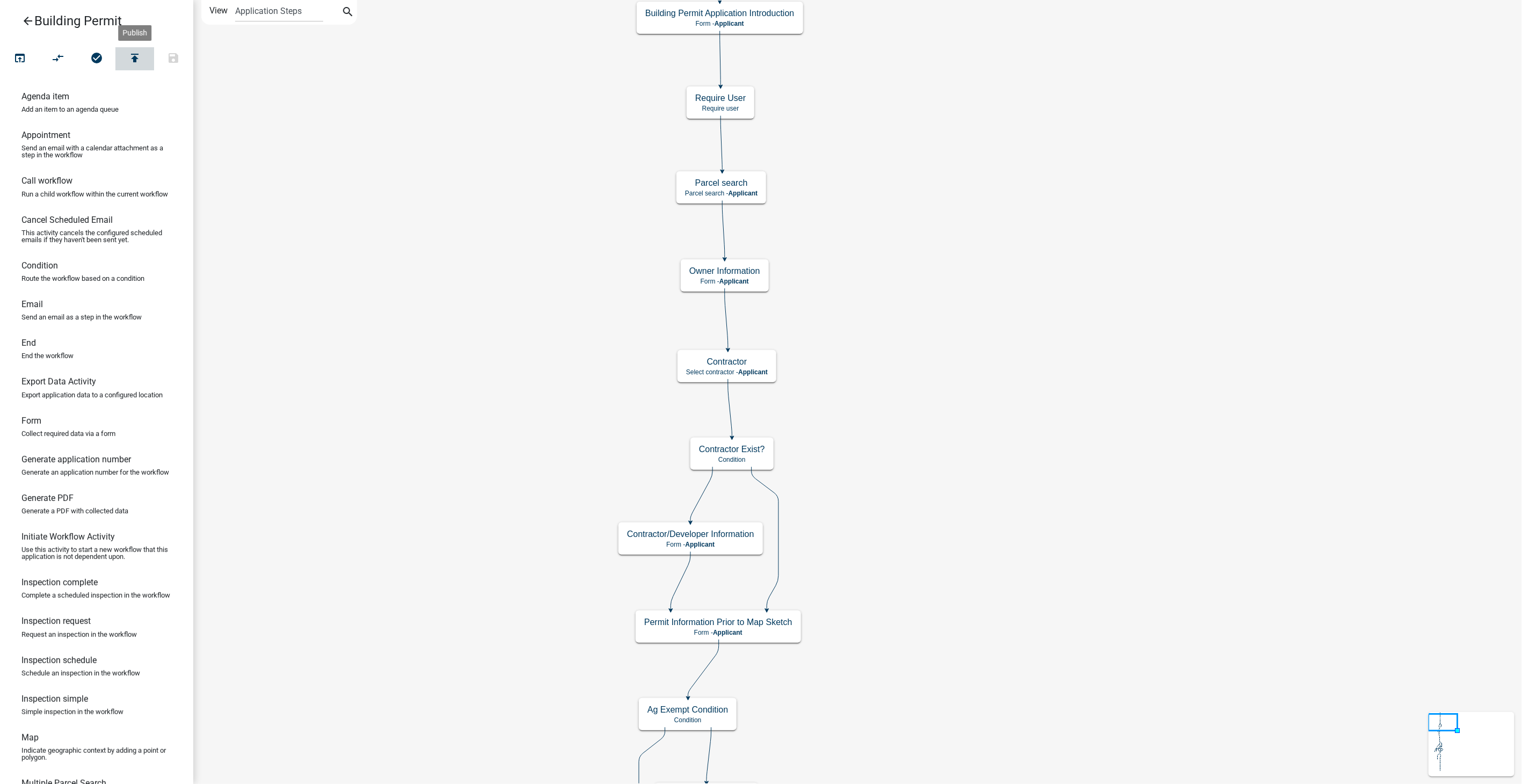
click at [135, 60] on icon "publish" at bounding box center [135, 58] width 13 height 15
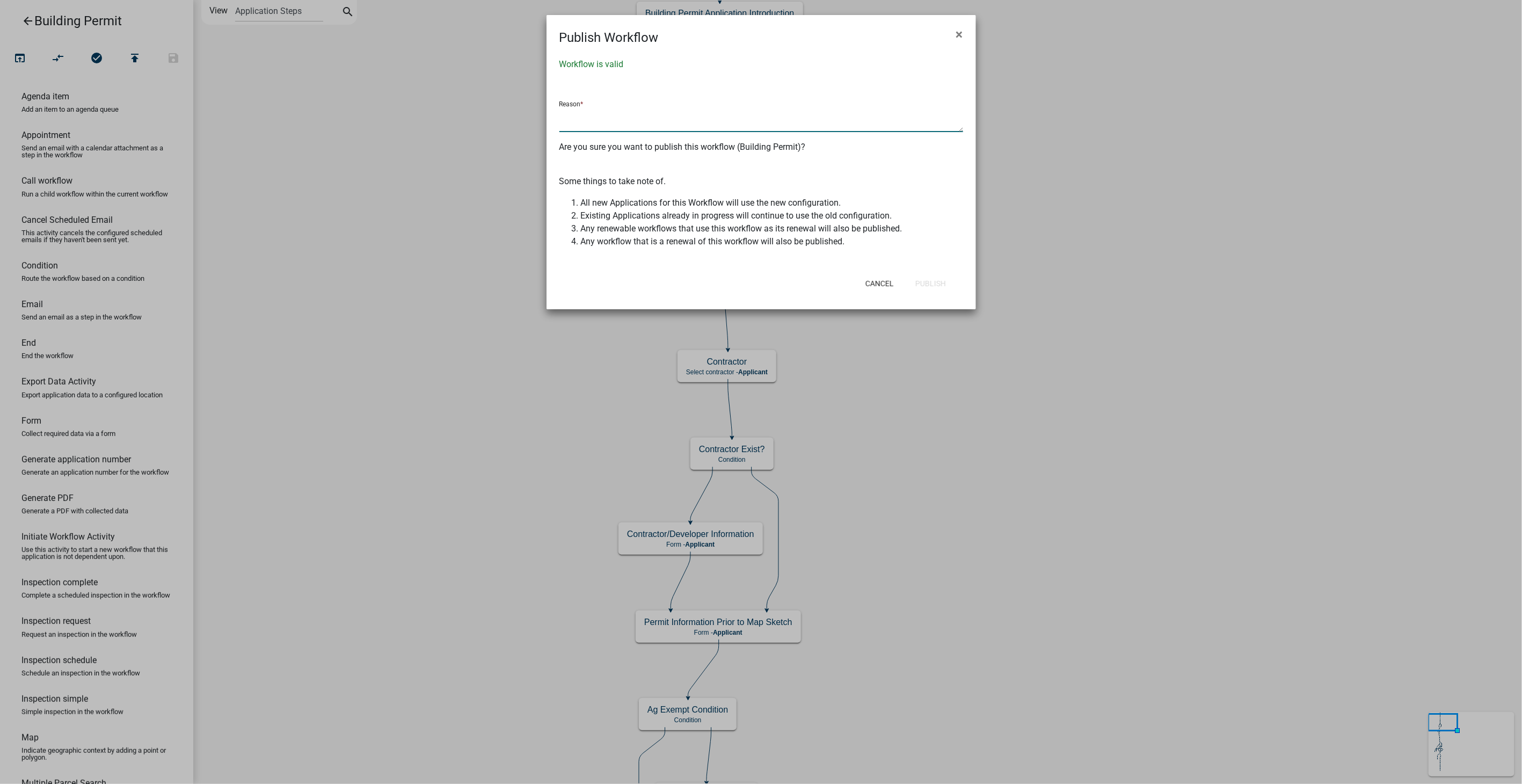
click at [629, 118] on textarea at bounding box center [761, 120] width 404 height 25
type textarea "Reverted back to previous version of workflow"
click at [931, 289] on button "Publish" at bounding box center [931, 283] width 48 height 19
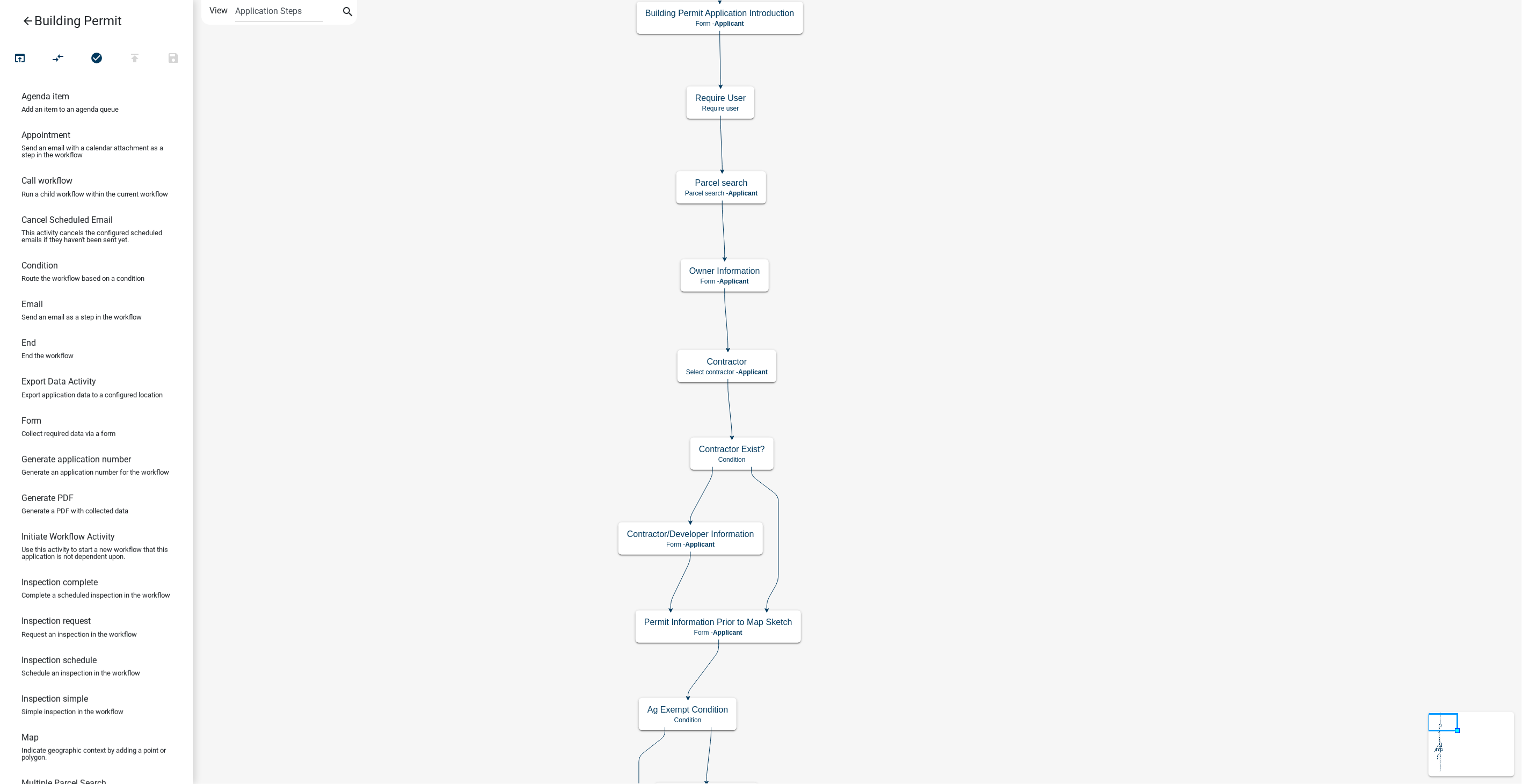
click at [28, 15] on icon "arrow_back" at bounding box center [28, 22] width 13 height 15
